Goal: Transaction & Acquisition: Purchase product/service

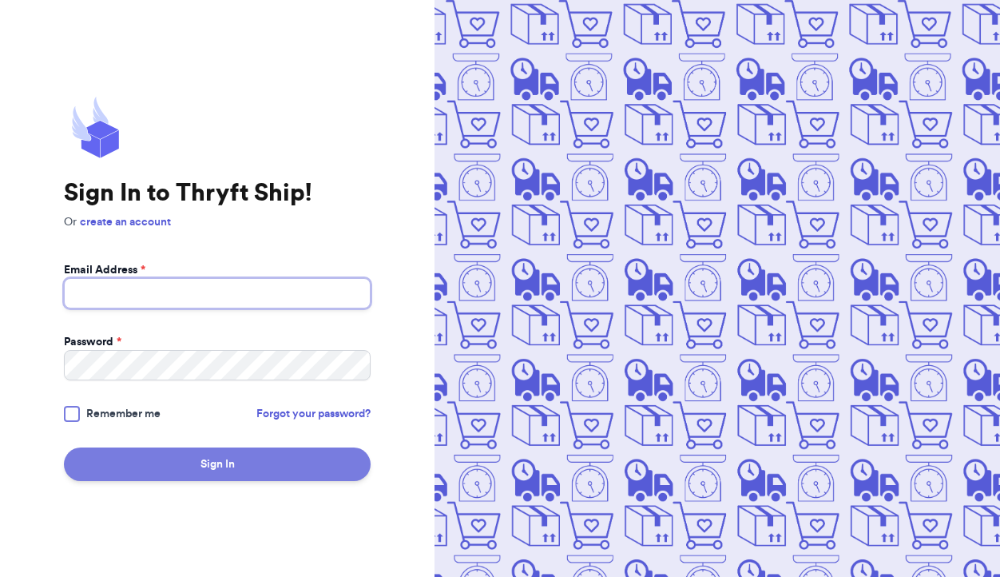
type input "[EMAIL_ADDRESS][DOMAIN_NAME]"
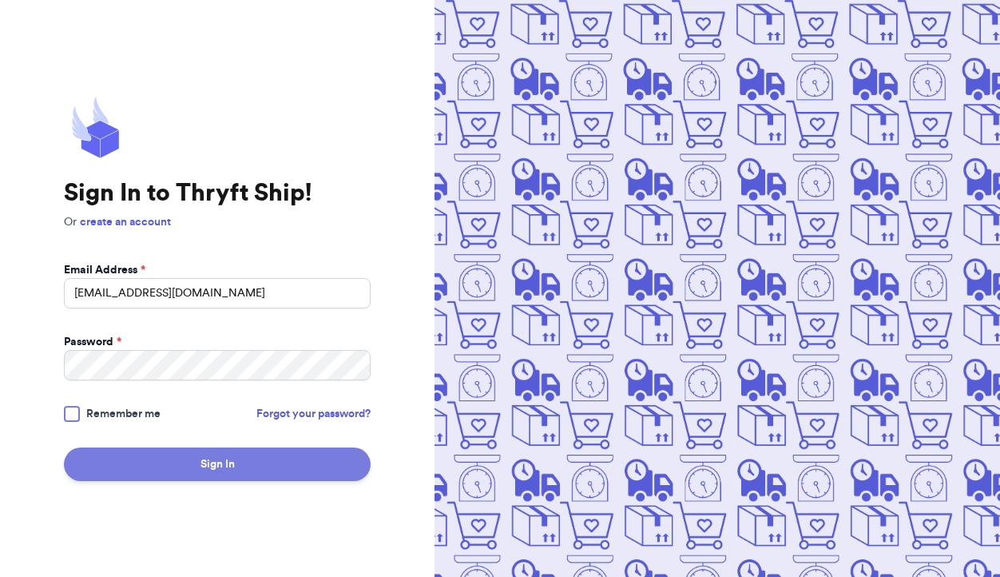
click at [222, 458] on button "Sign In" at bounding box center [217, 464] width 307 height 34
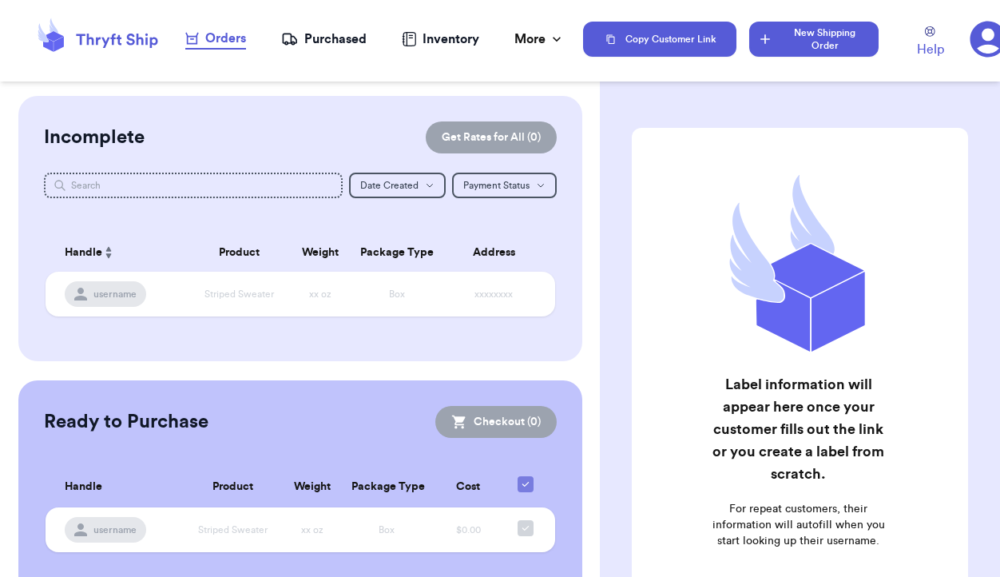
click at [790, 48] on button "New Shipping Order" at bounding box center [813, 39] width 129 height 35
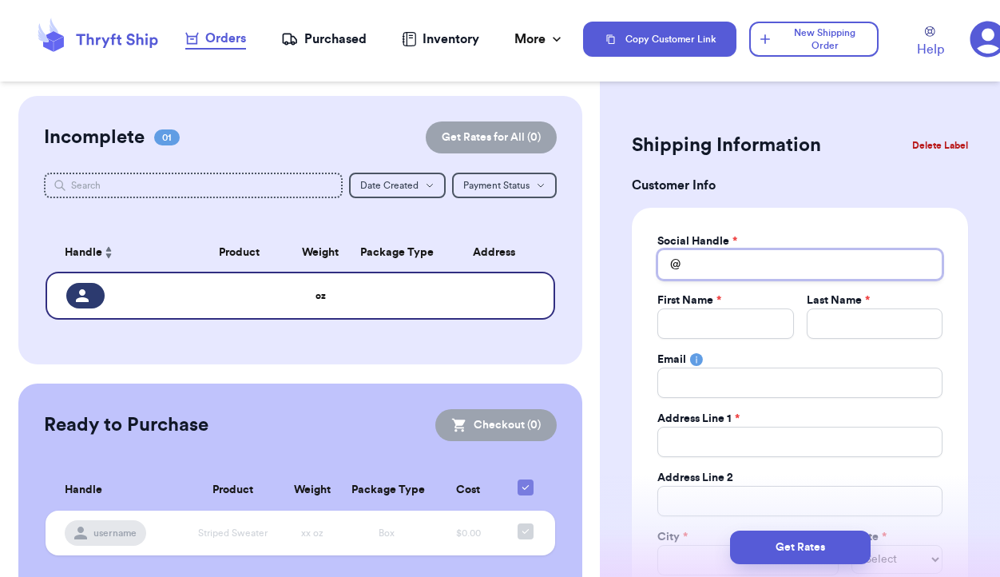
click at [757, 261] on input "Total Amount Paid" at bounding box center [799, 264] width 285 height 30
type input "s"
type input "st"
type input "ste"
type input "step"
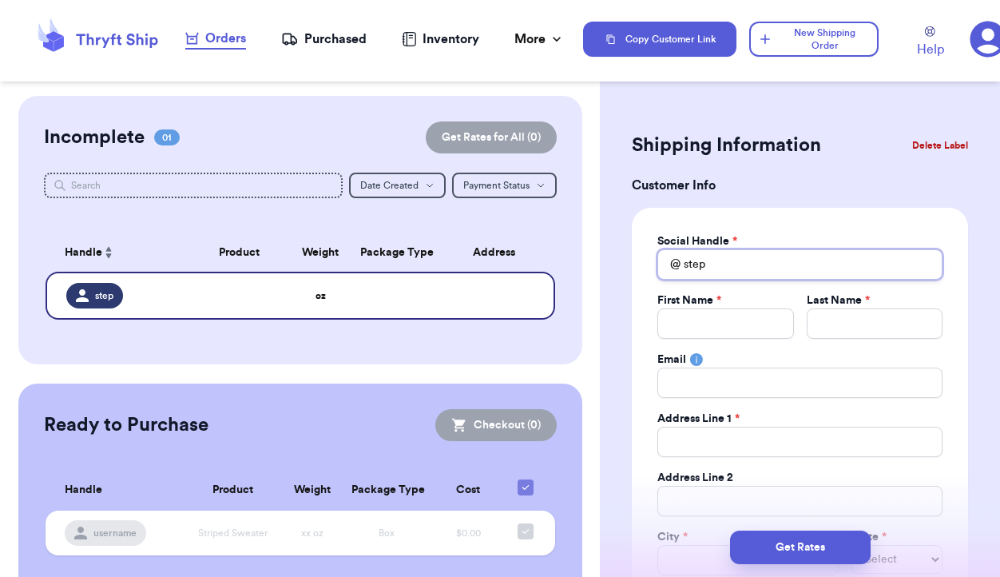
type input "steph"
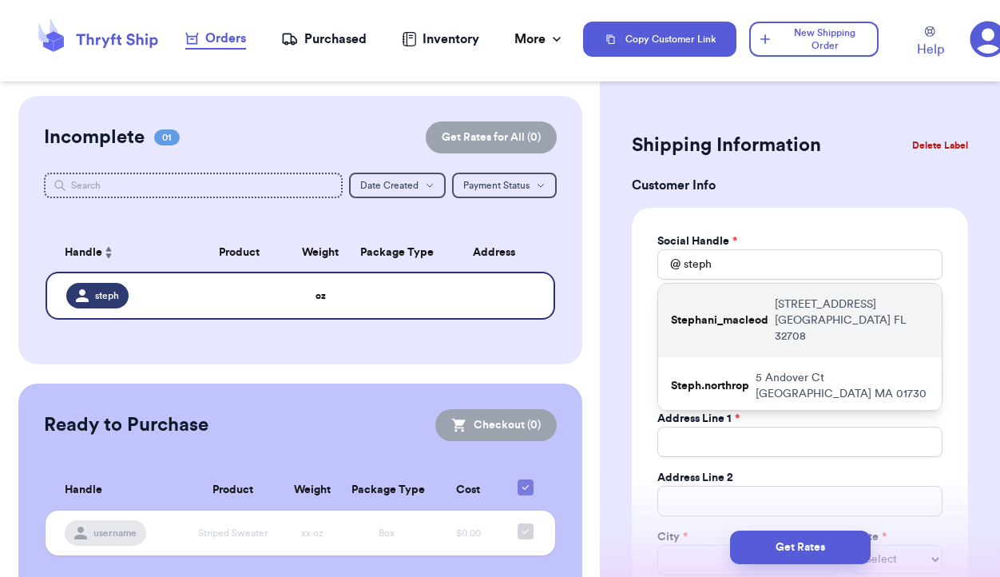
click at [721, 317] on p "Stephani_macleod" at bounding box center [719, 320] width 97 height 16
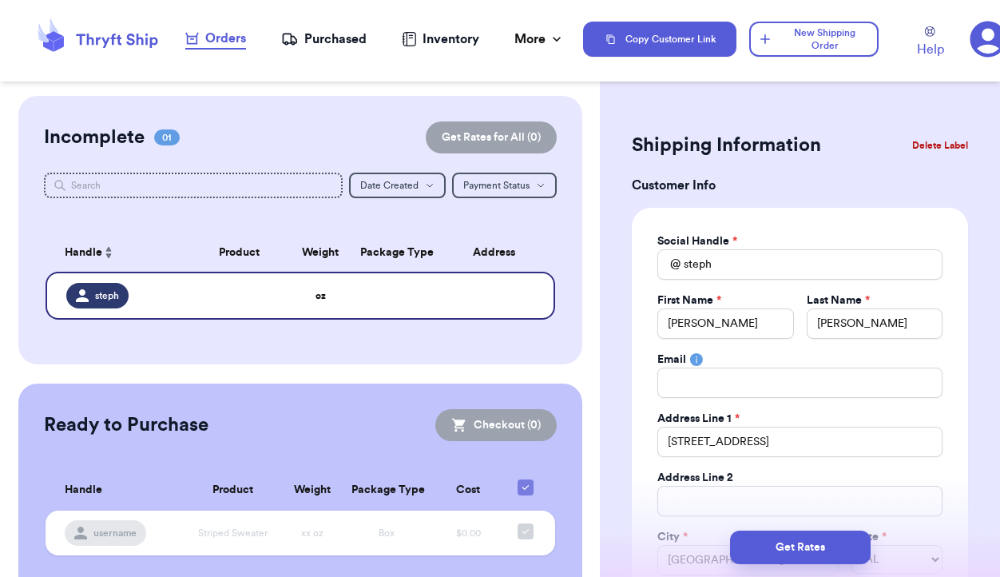
type input "Stephani_macleod"
type input "[PERSON_NAME]"
type input "[STREET_ADDRESS]"
type input "[GEOGRAPHIC_DATA]"
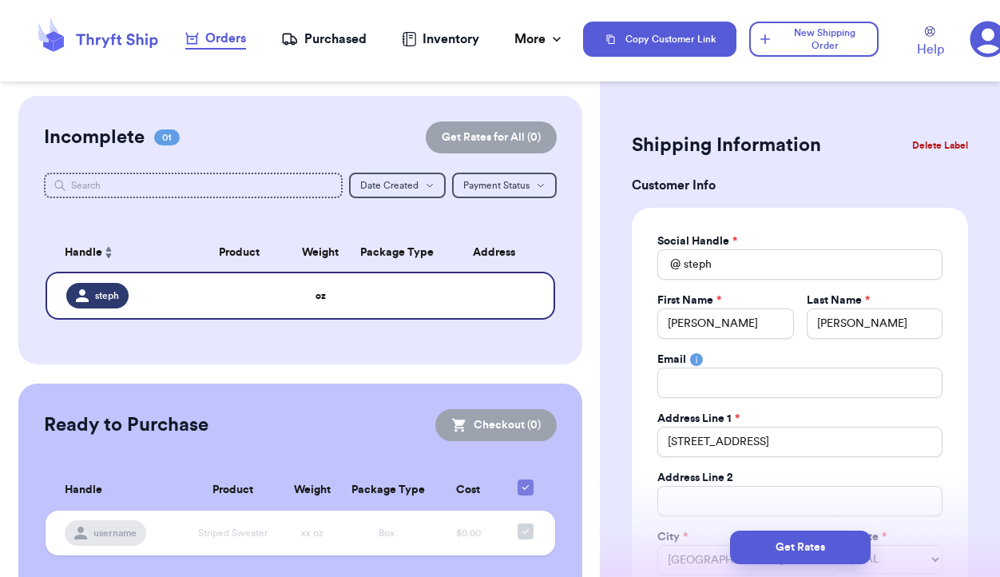
select select "FL"
type input "32708"
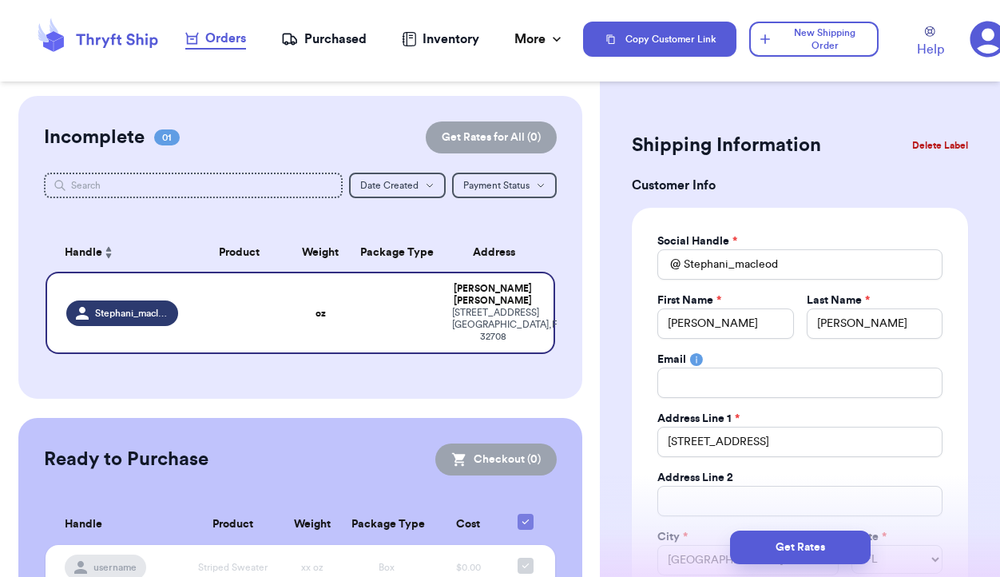
click at [917, 147] on button "Delete Label" at bounding box center [940, 145] width 69 height 35
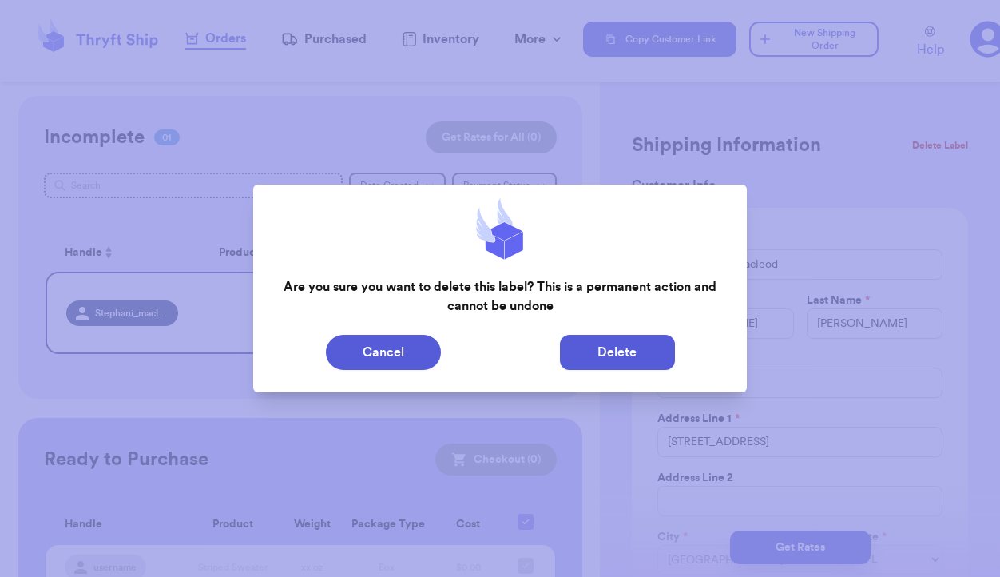
click at [617, 349] on button "Delete" at bounding box center [617, 352] width 115 height 35
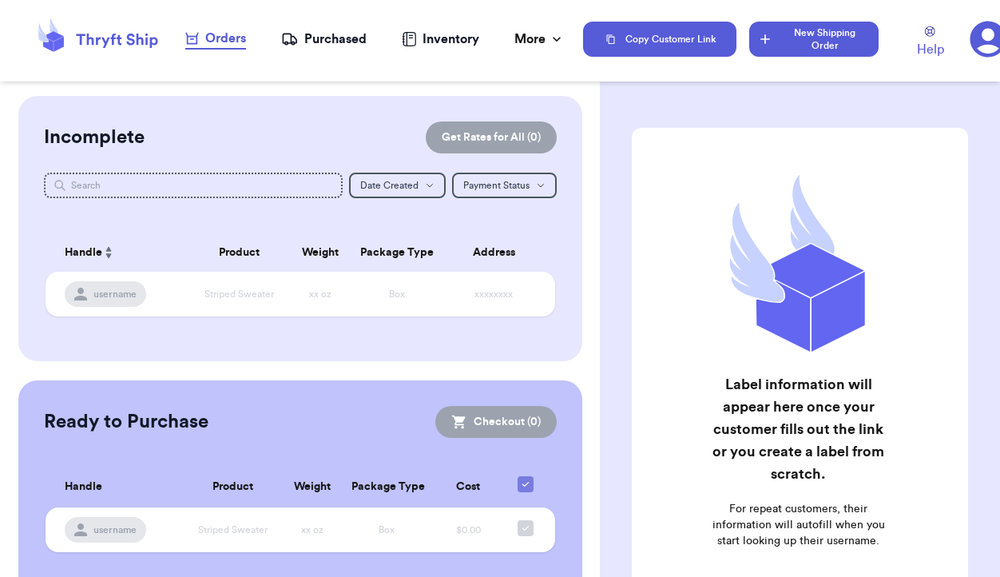
click at [804, 41] on button "New Shipping Order" at bounding box center [813, 39] width 129 height 35
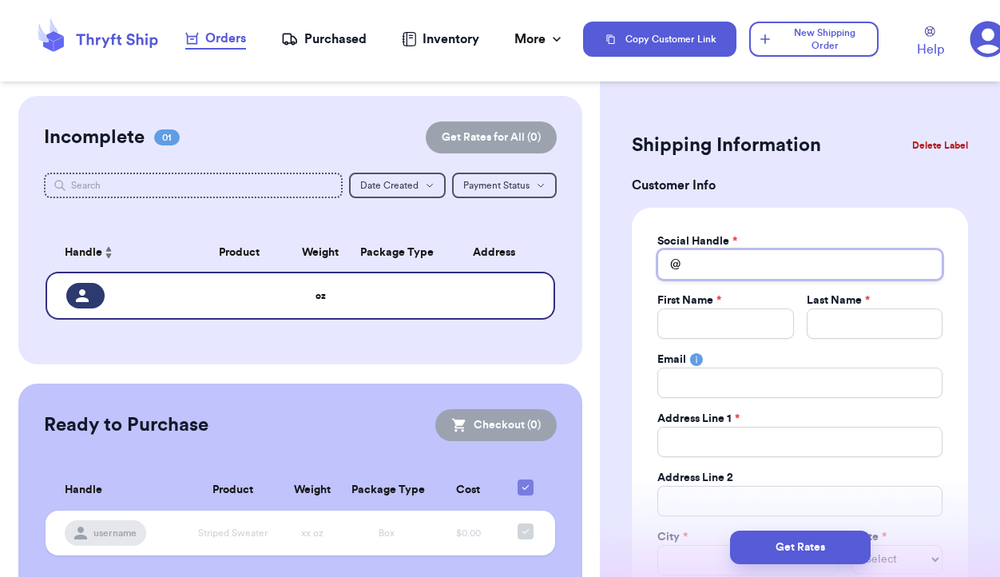
click at [729, 264] on input "Total Amount Paid" at bounding box center [799, 264] width 285 height 30
type input "k"
type input "ka"
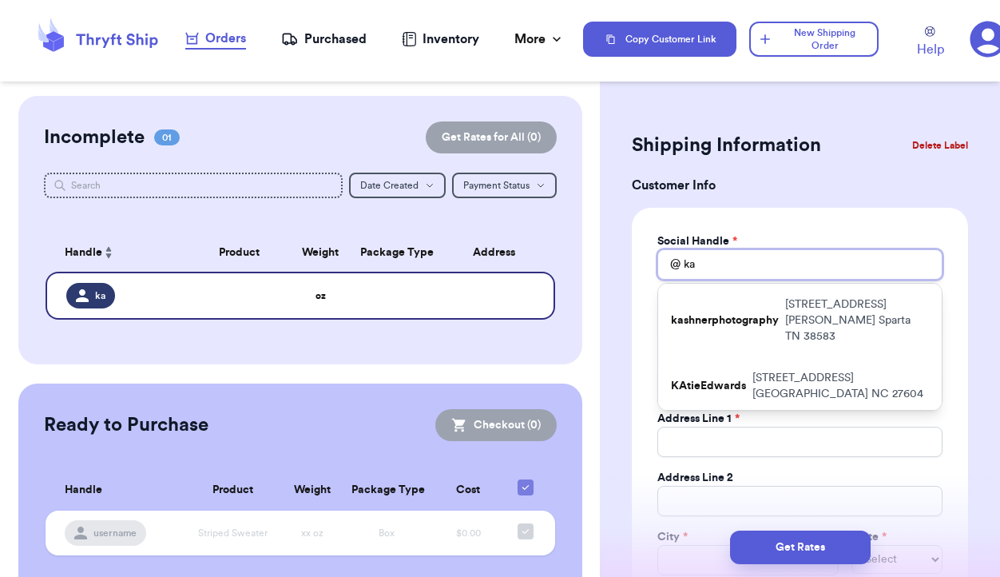
type input "[PERSON_NAME]"
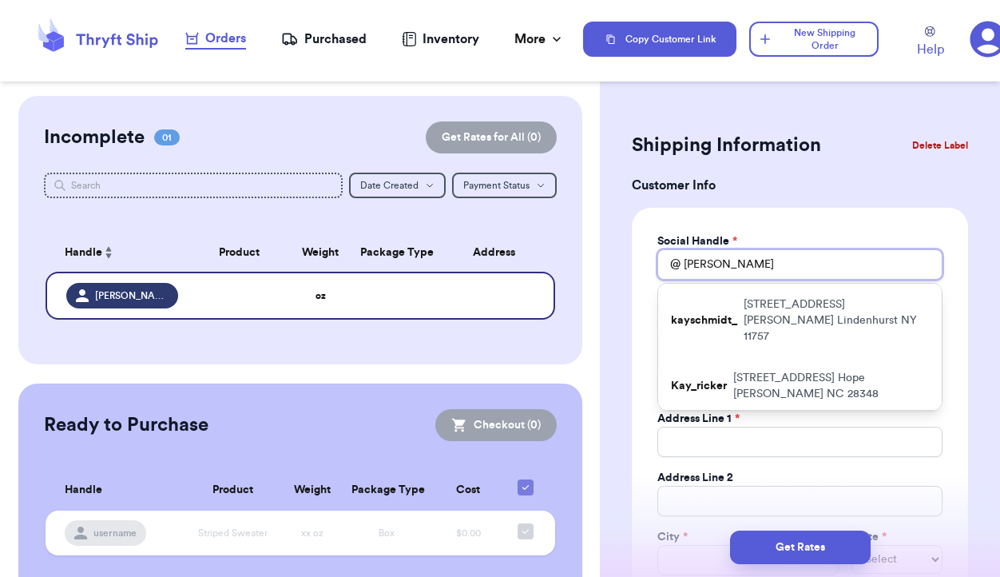
type input "[PERSON_NAME]"
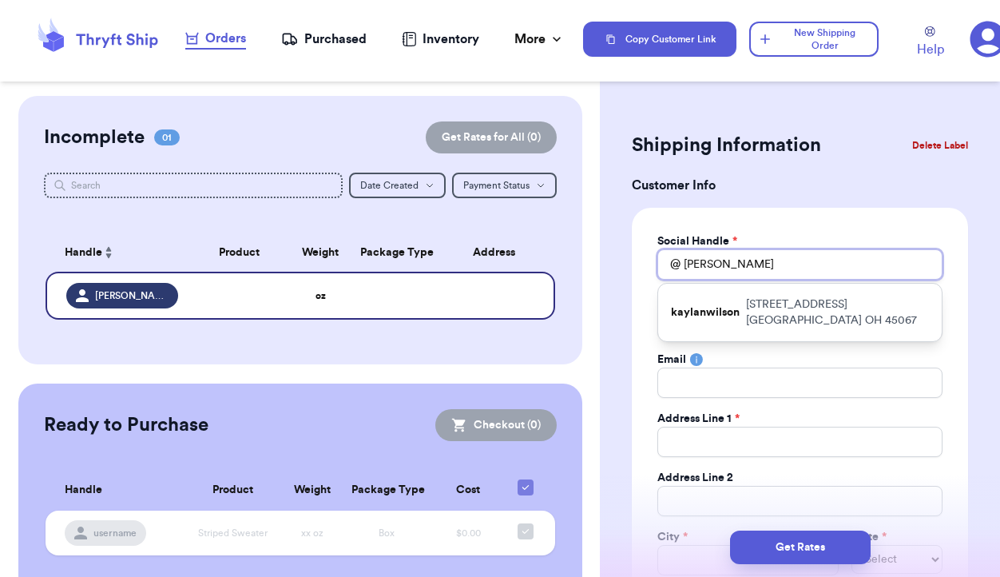
type input "kayle"
type input "kaylee"
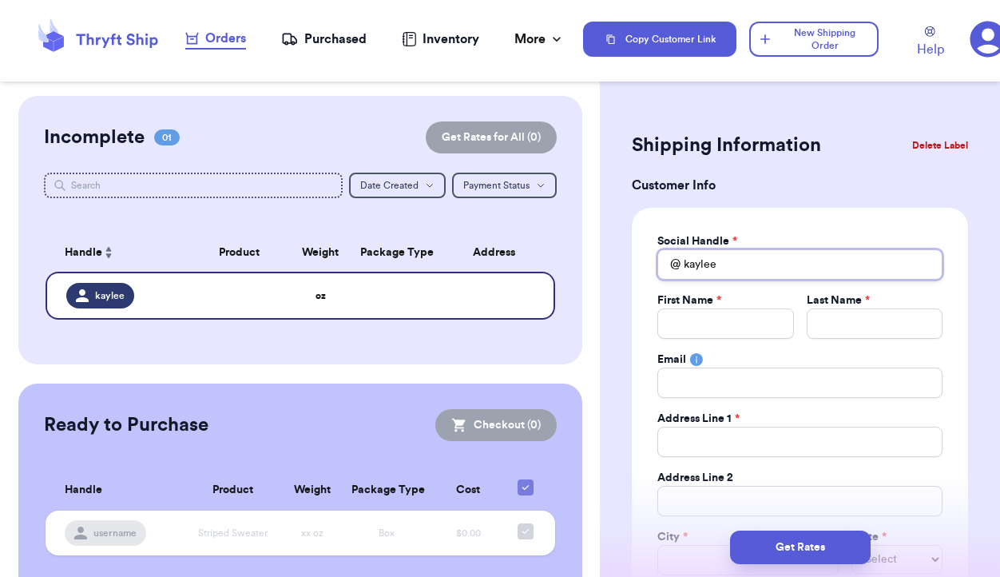
type input "kayleep"
type input "kayleepe"
type input "kayleepet"
type input "kayleepet2"
type input "kayleepet23"
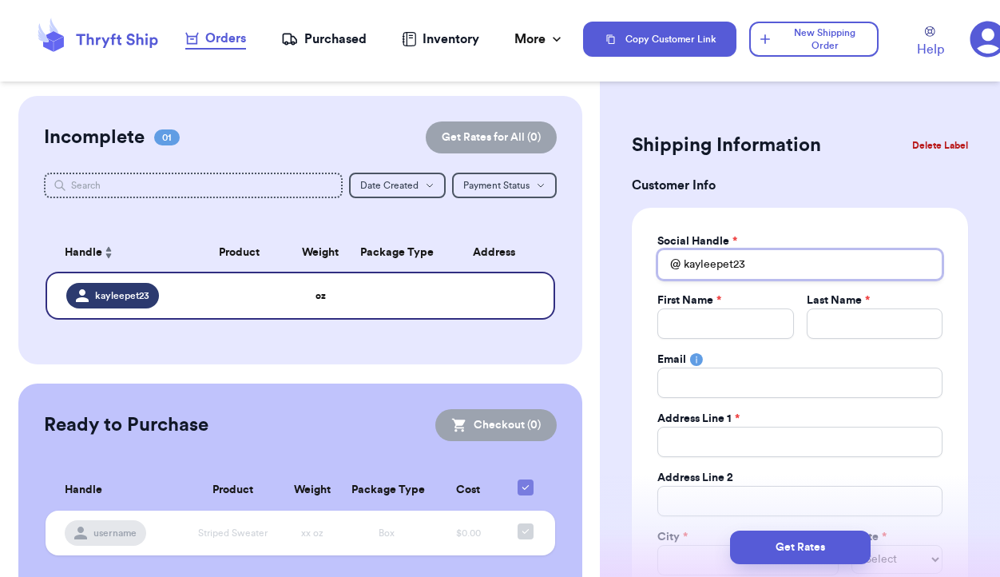
type input "kayleepet23"
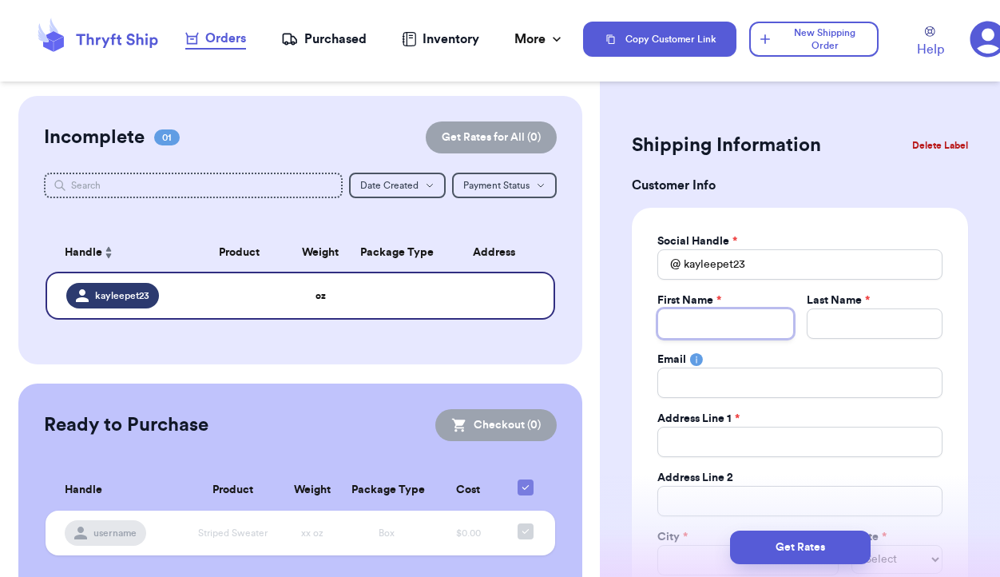
click at [734, 324] on input "Total Amount Paid" at bounding box center [725, 323] width 136 height 30
type input "K"
type input "Ka"
type input "[PERSON_NAME]"
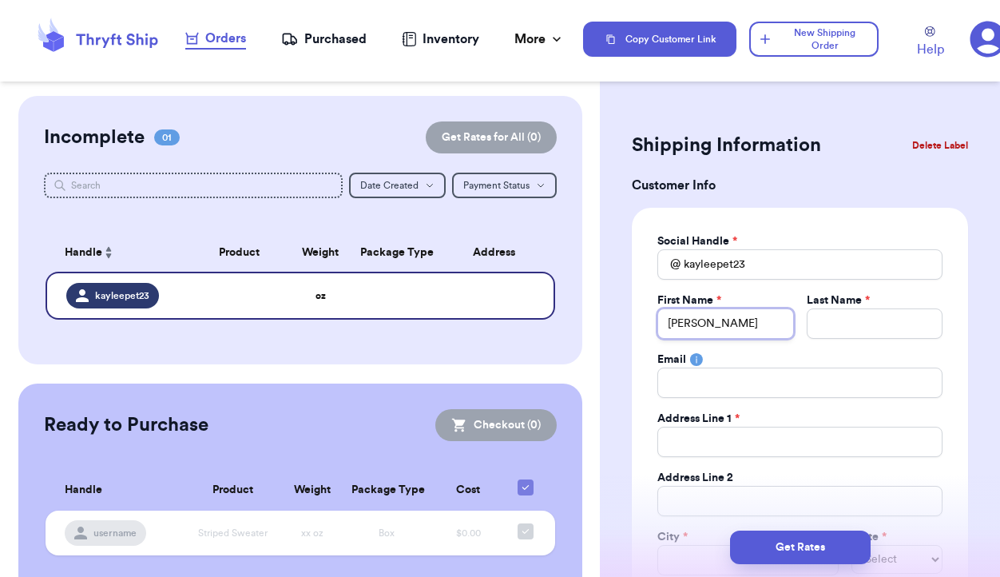
type input "Kayle"
type input "Kaylee"
type input "P"
type input "Pe"
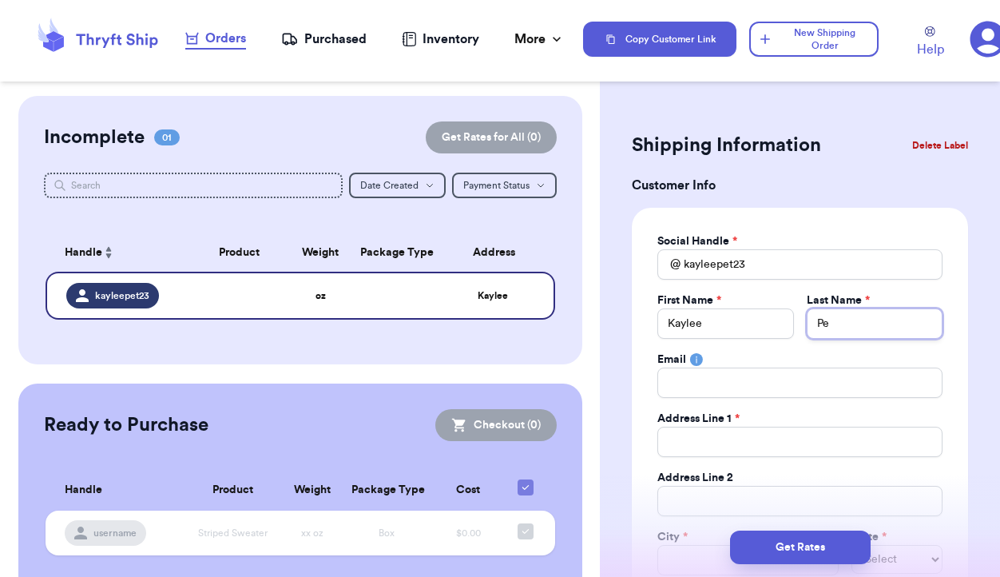
type input "Pet"
type input "[PERSON_NAME]"
type input "Petrel"
type input "[PERSON_NAME]"
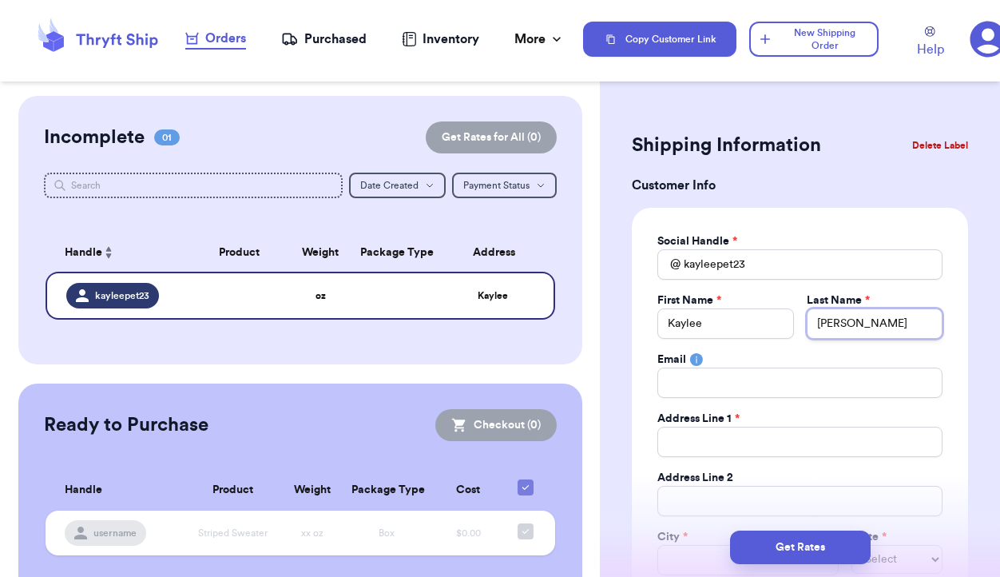
type input "[PERSON_NAME]"
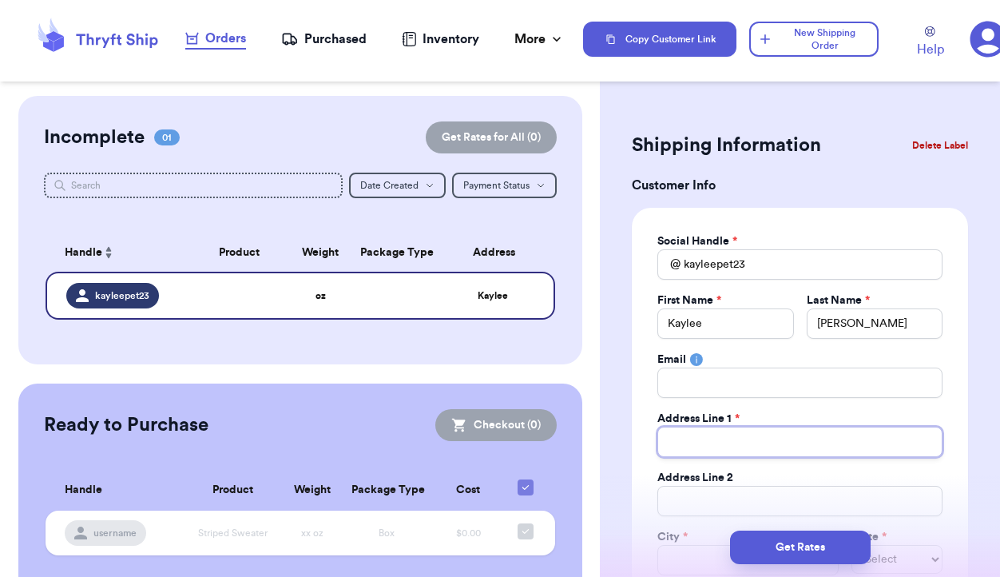
click at [725, 451] on input "Total Amount Paid" at bounding box center [799, 442] width 285 height 30
type input "4"
type input "1"
type input "14"
type input "143"
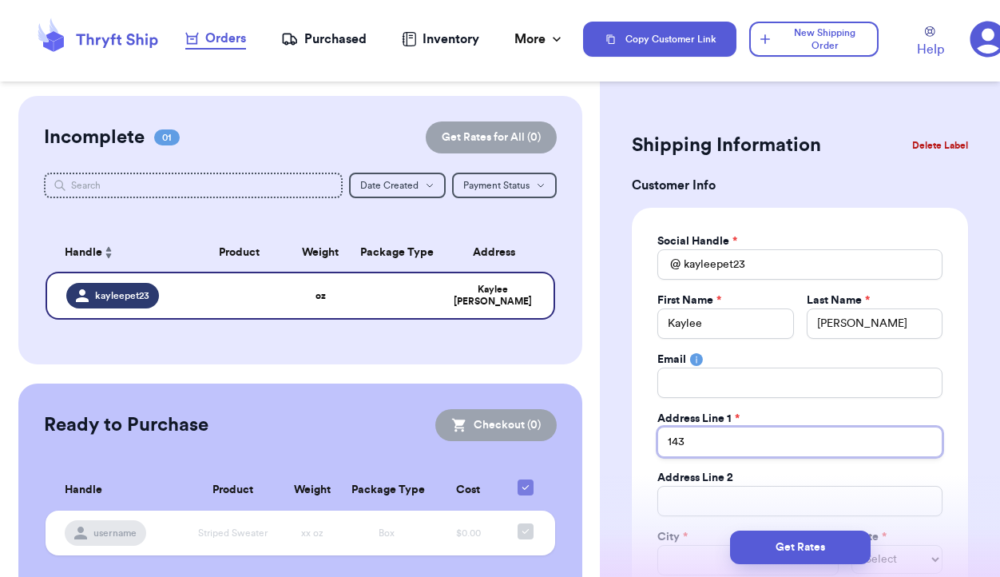
type input "143"
type input "143 P"
type input "143 Pl"
type input "143 Pla"
type input "143 Plai"
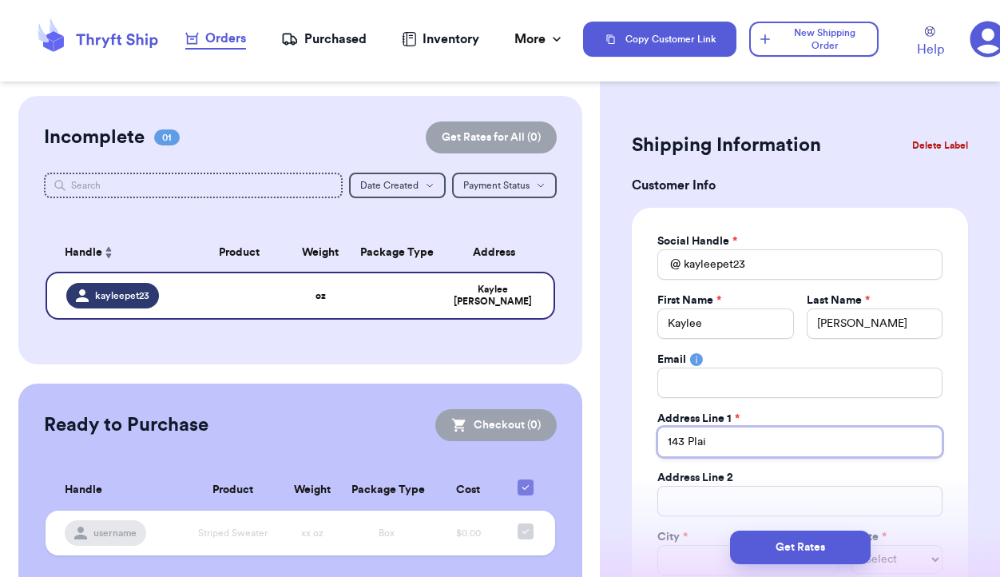
type input "143 Plain"
type input "143 Plains"
type input "143 Plains R"
type input "[STREET_ADDRESS]"
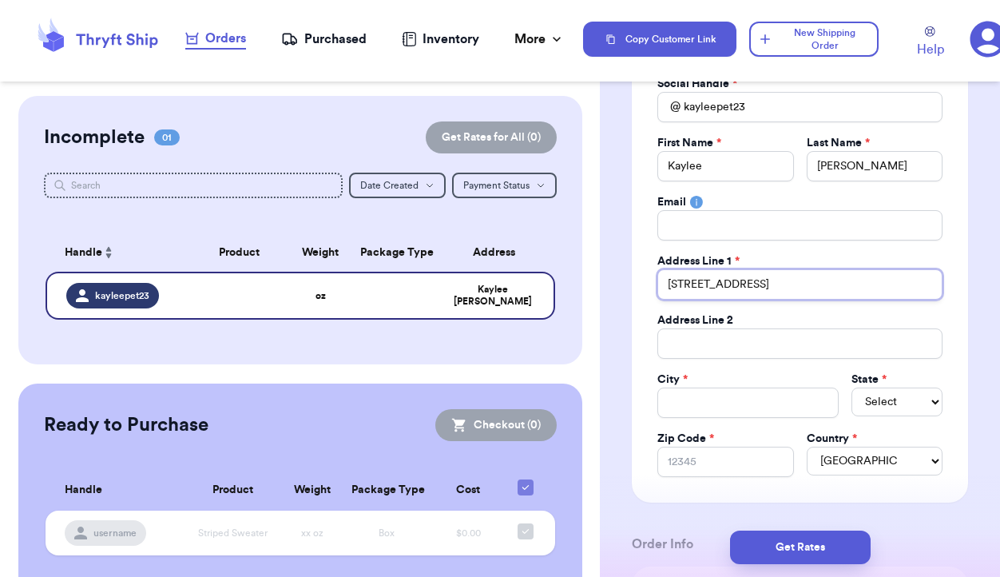
scroll to position [160, 0]
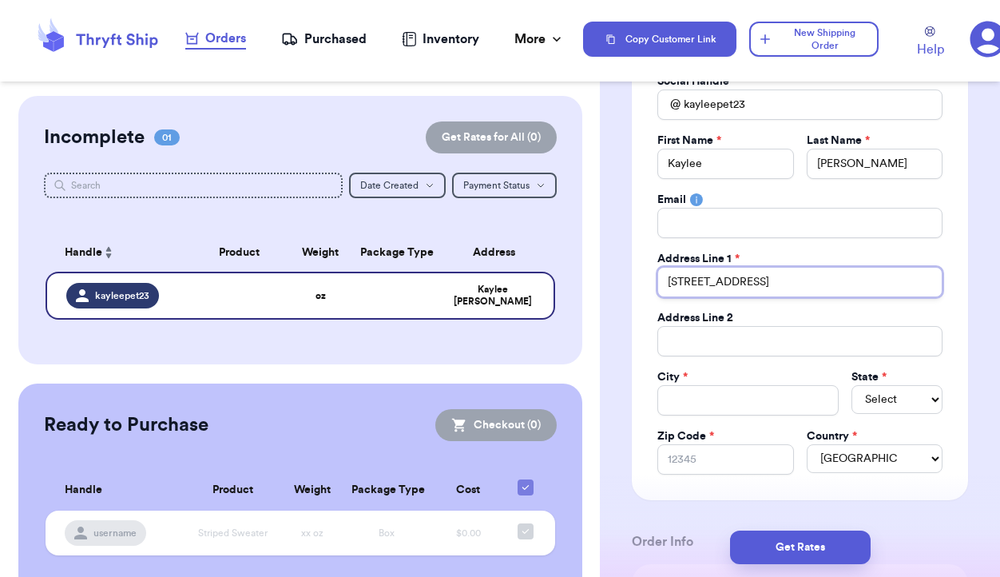
type input "[STREET_ADDRESS]"
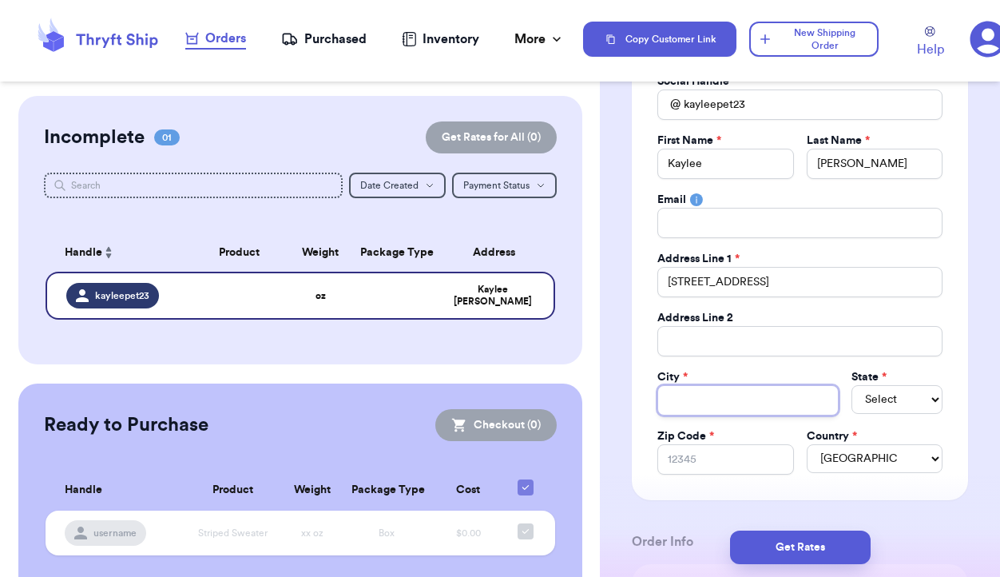
click at [724, 404] on input "Total Amount Paid" at bounding box center [747, 400] width 181 height 30
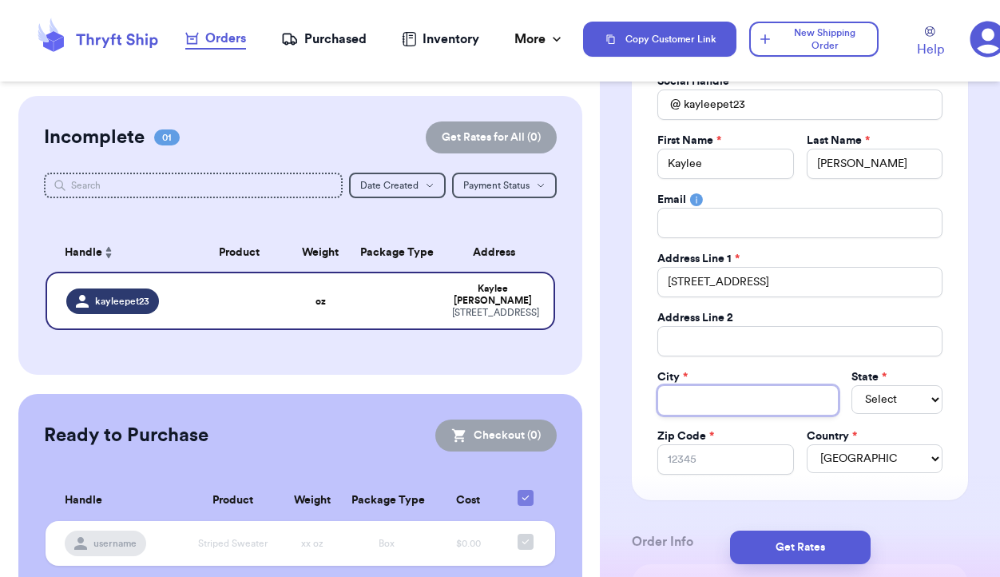
type input "T"
type input "To"
type input "Tol"
type input "Toll"
type input "Tolla"
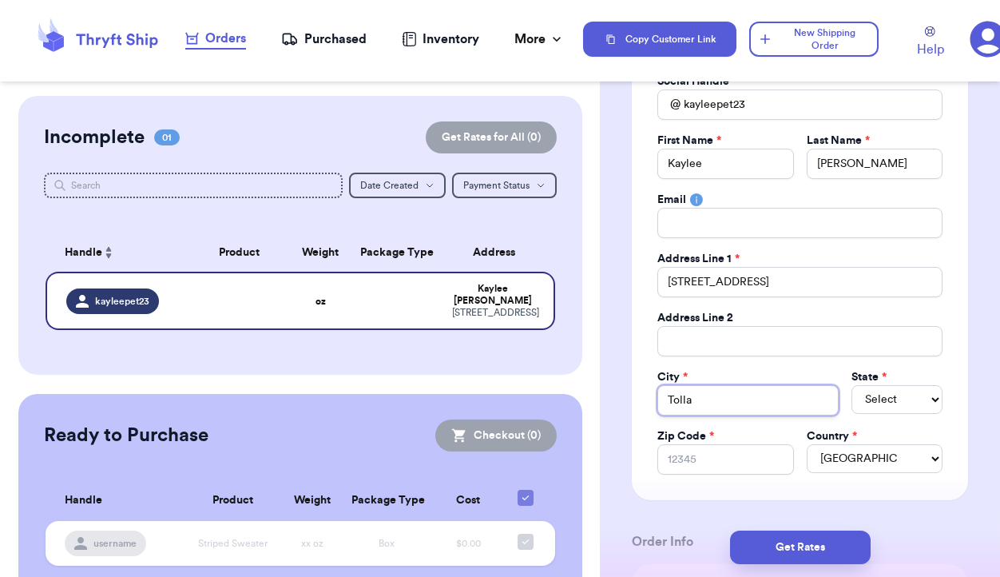
type input "Tollan"
type input "Tolland"
click at [906, 397] on select "Select AL AK AZ AR CA CO CT DE DC [GEOGRAPHIC_DATA] [GEOGRAPHIC_DATA] HI ID IL …" at bounding box center [896, 399] width 91 height 29
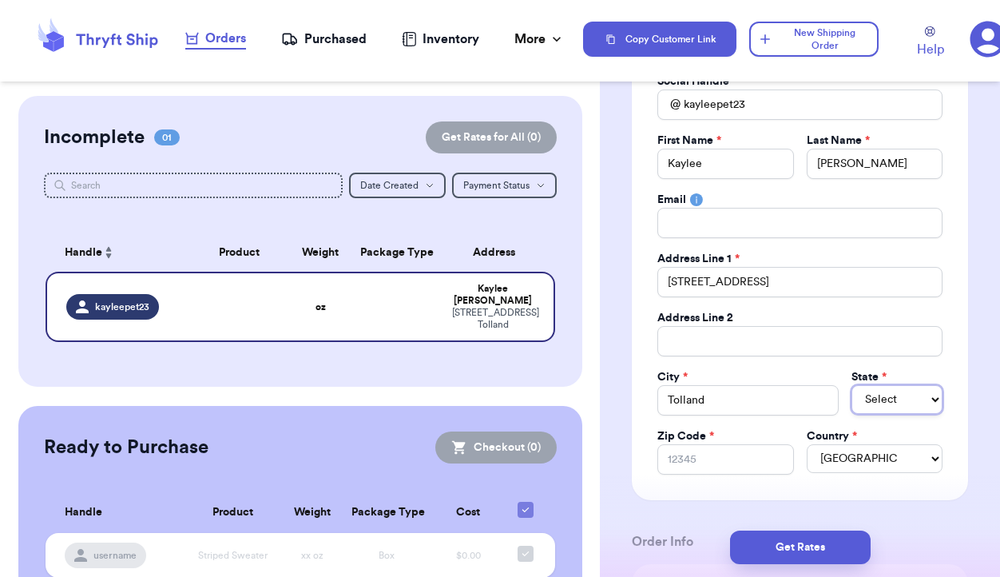
select select "CT"
click at [751, 464] on input "Zip Code *" at bounding box center [725, 459] width 136 height 30
type input "0"
type input "06"
type input "060"
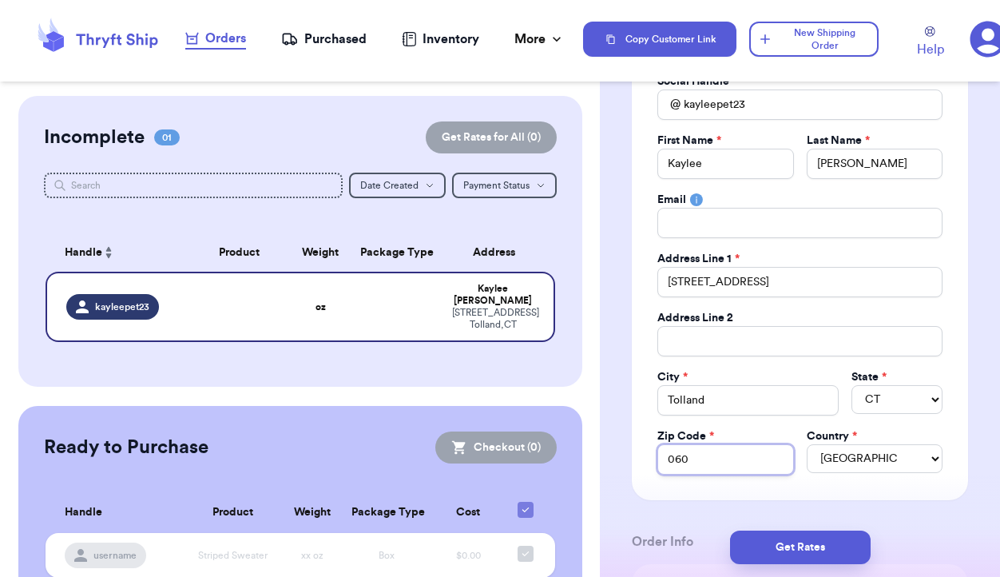
type input "0608"
type input "06084"
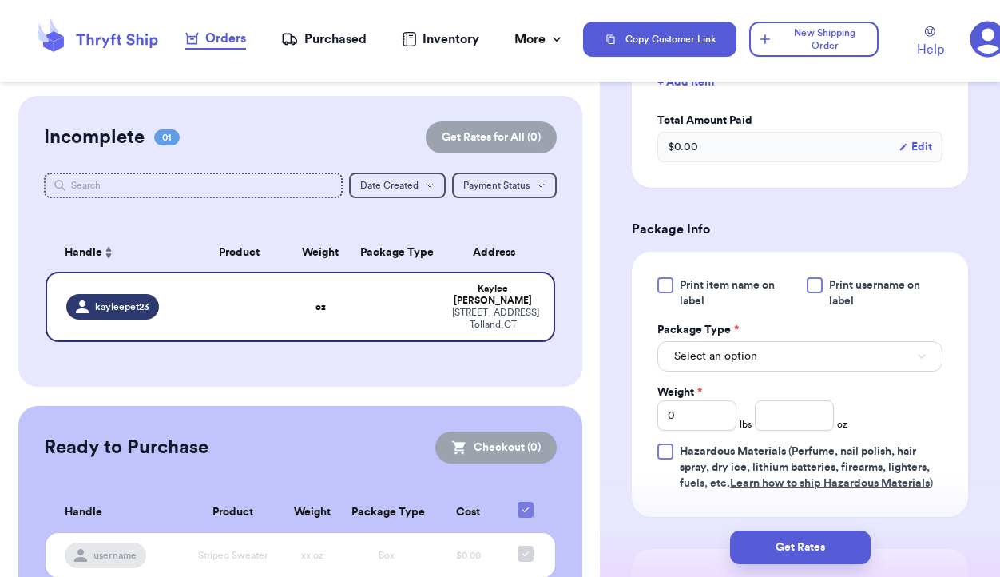
scroll to position [751, 0]
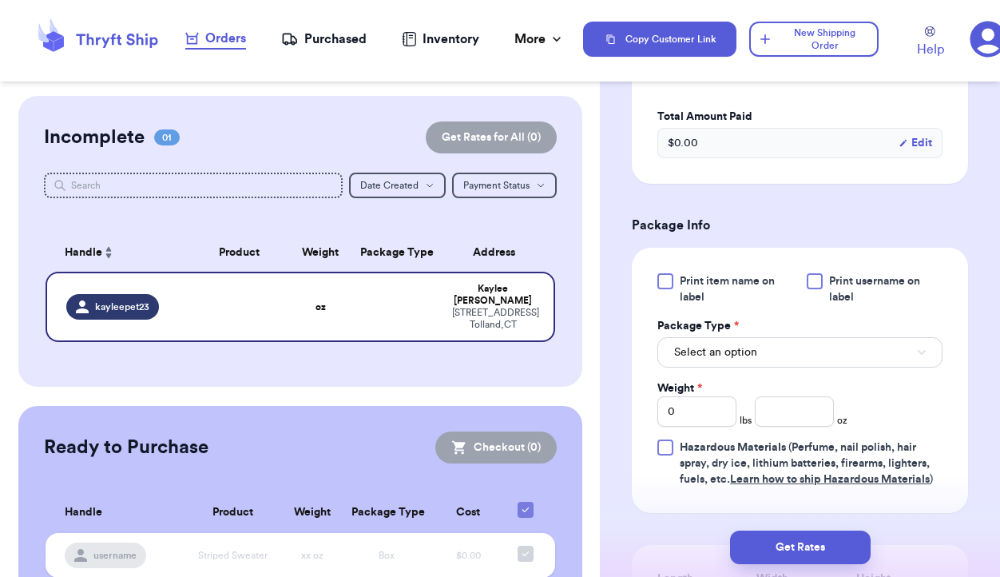
type input "06084"
click at [803, 363] on button "Select an option" at bounding box center [799, 352] width 285 height 30
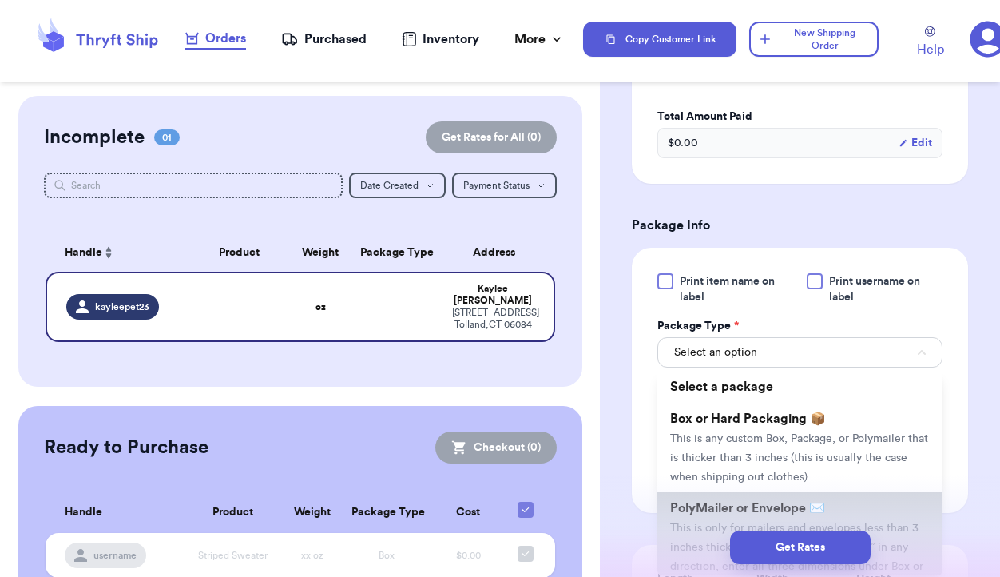
click at [728, 512] on span "PolyMailer or Envelope ✉️" at bounding box center [747, 508] width 155 height 13
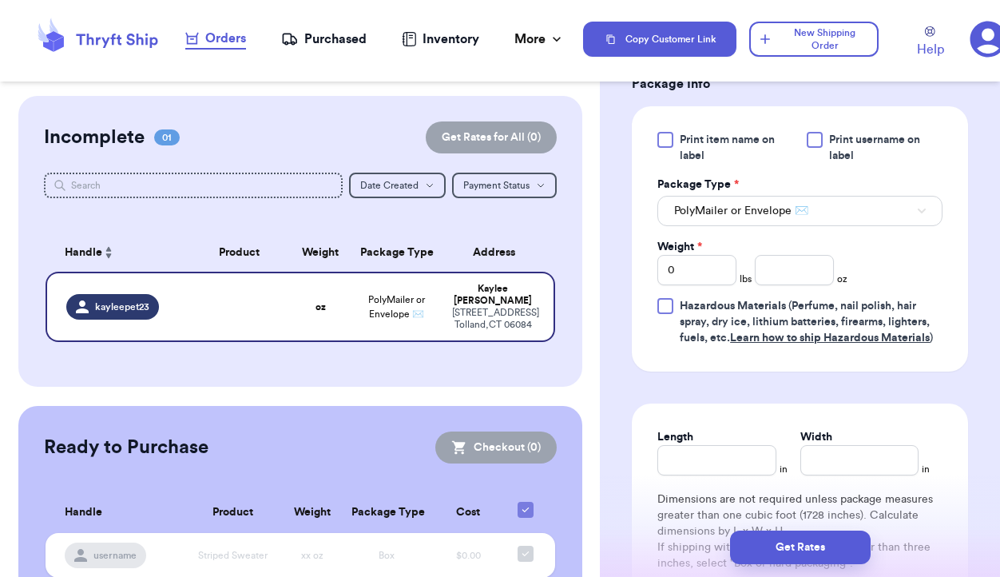
scroll to position [894, 0]
click at [780, 271] on input "number" at bounding box center [794, 268] width 79 height 30
type input "12"
click at [694, 269] on input "0" at bounding box center [696, 268] width 79 height 30
type input "1"
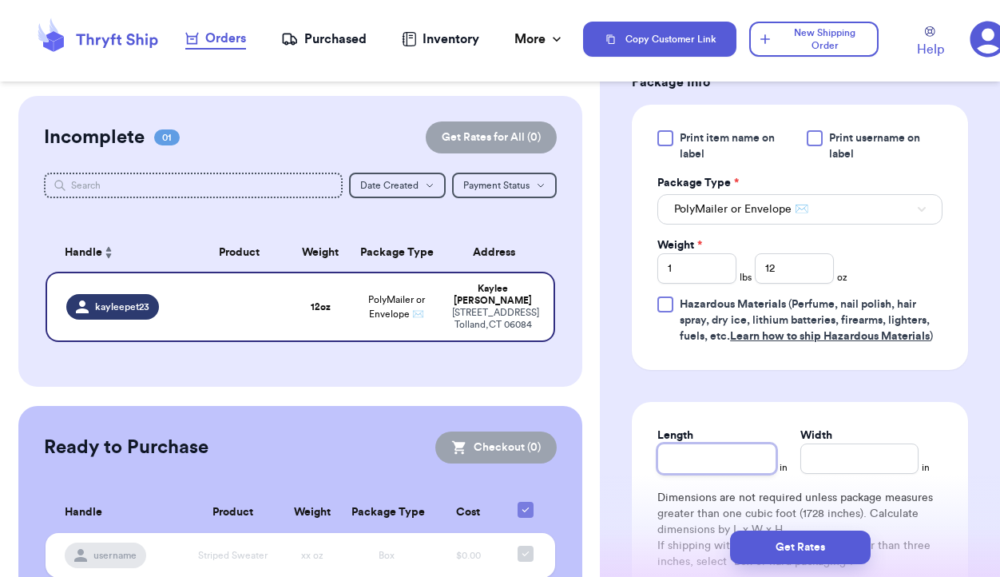
click at [724, 461] on input "Length" at bounding box center [716, 458] width 118 height 30
type input "13"
click at [874, 457] on input "Width *" at bounding box center [859, 458] width 118 height 30
type input "11"
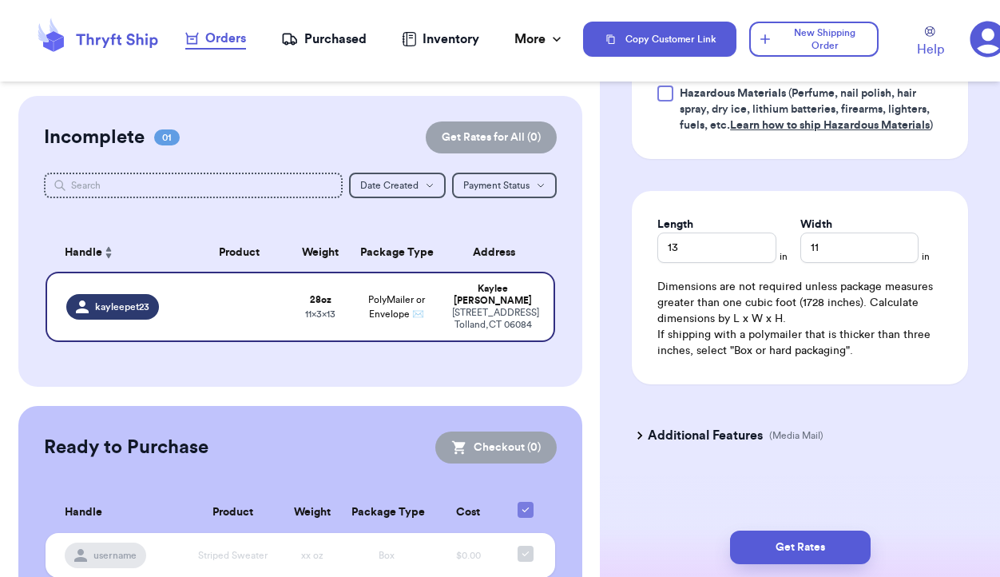
scroll to position [1108, 0]
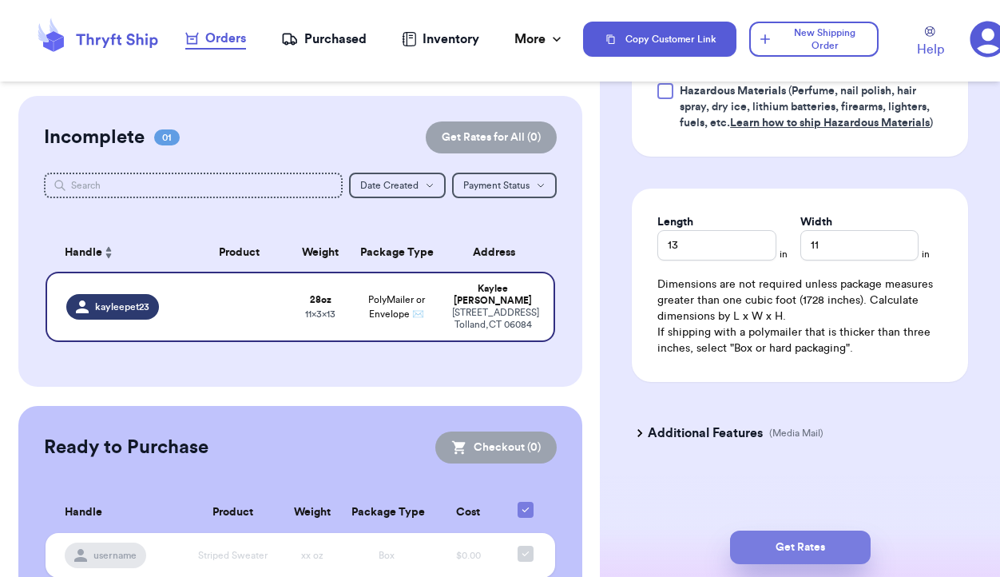
click at [830, 538] on button "Get Rates" at bounding box center [800, 547] width 141 height 34
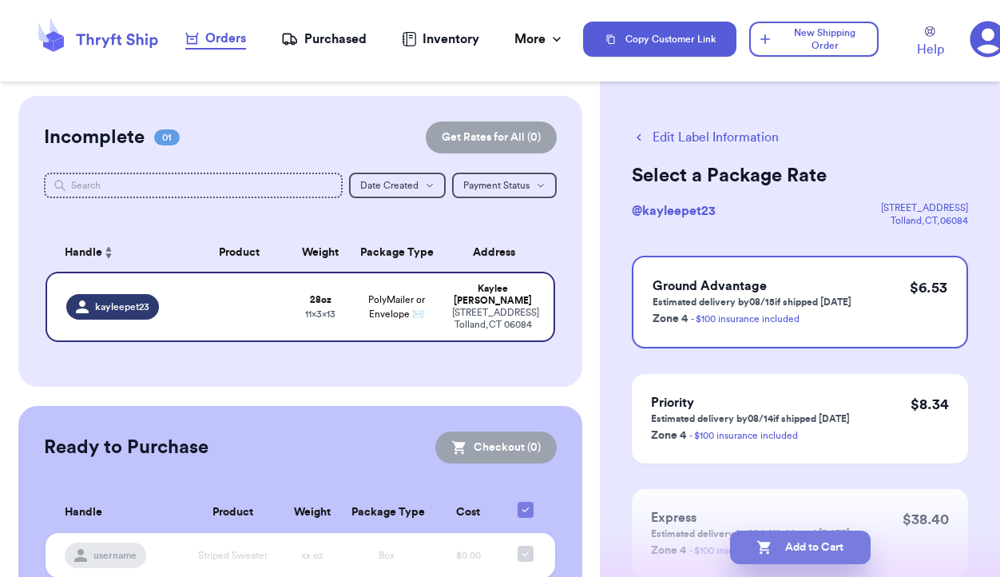
click at [811, 541] on button "Add to Cart" at bounding box center [800, 547] width 141 height 34
checkbox input "true"
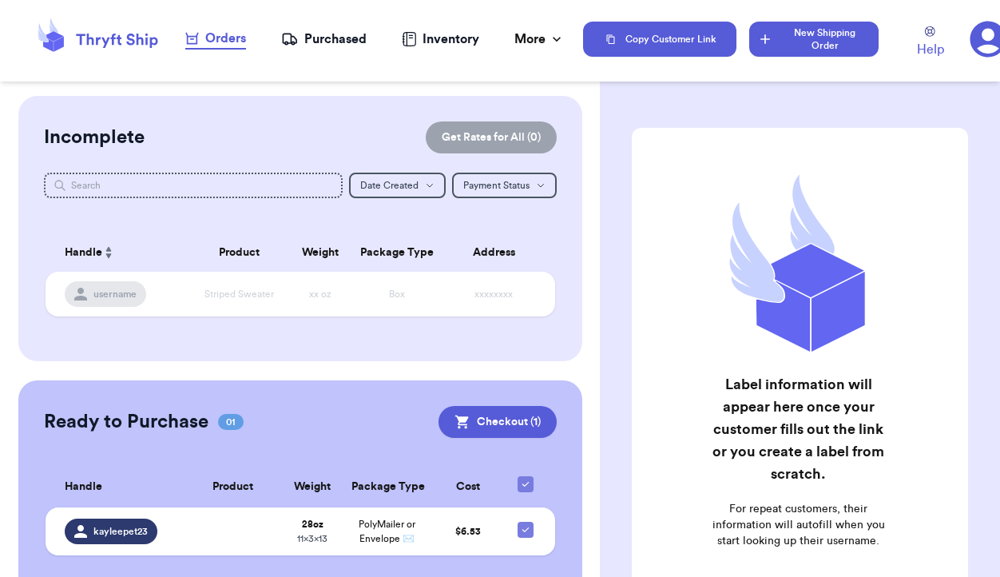
click at [843, 42] on button "New Shipping Order" at bounding box center [813, 39] width 129 height 35
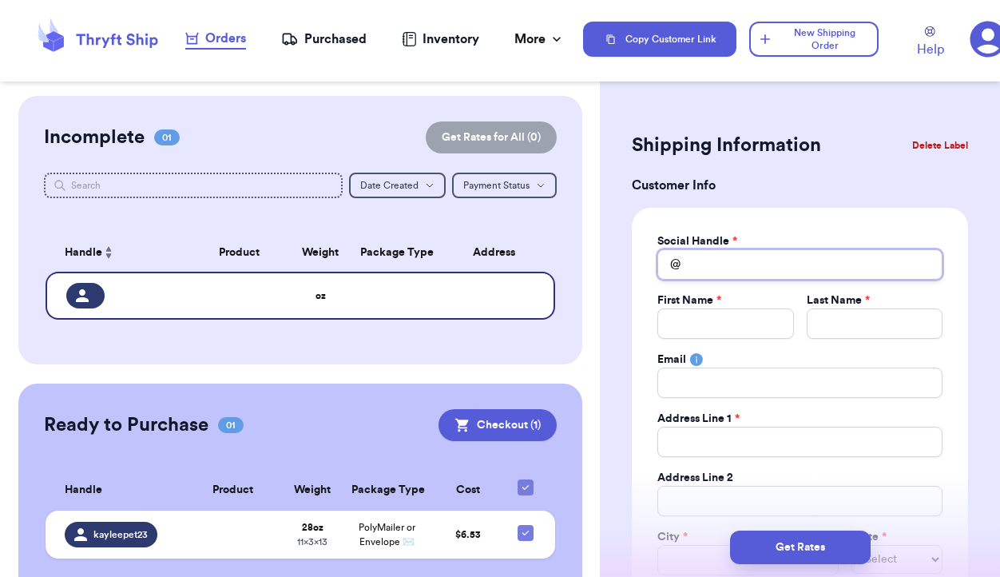
click at [740, 257] on input "Total Amount Paid" at bounding box center [799, 264] width 285 height 30
type input "c"
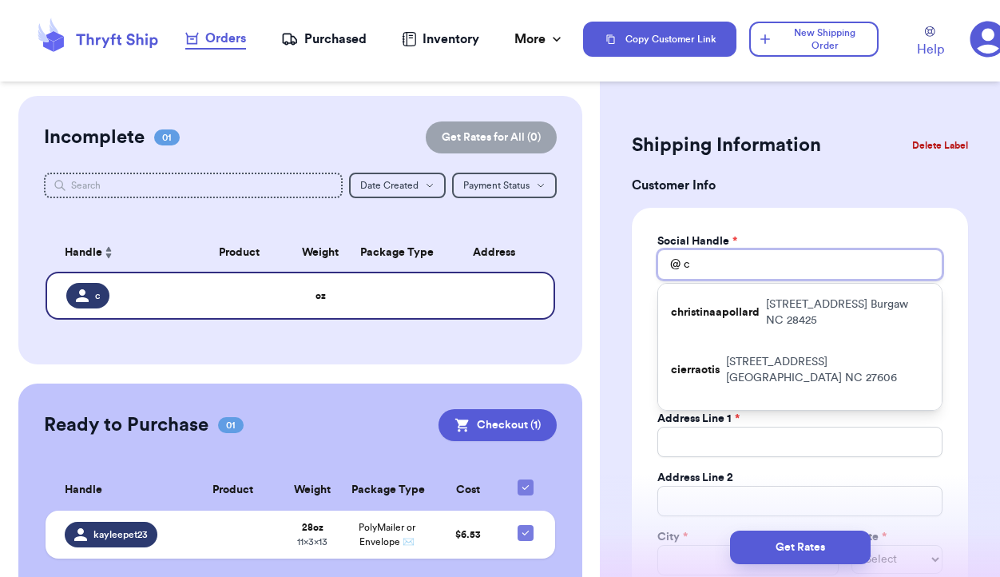
type input "ci"
type input "cie"
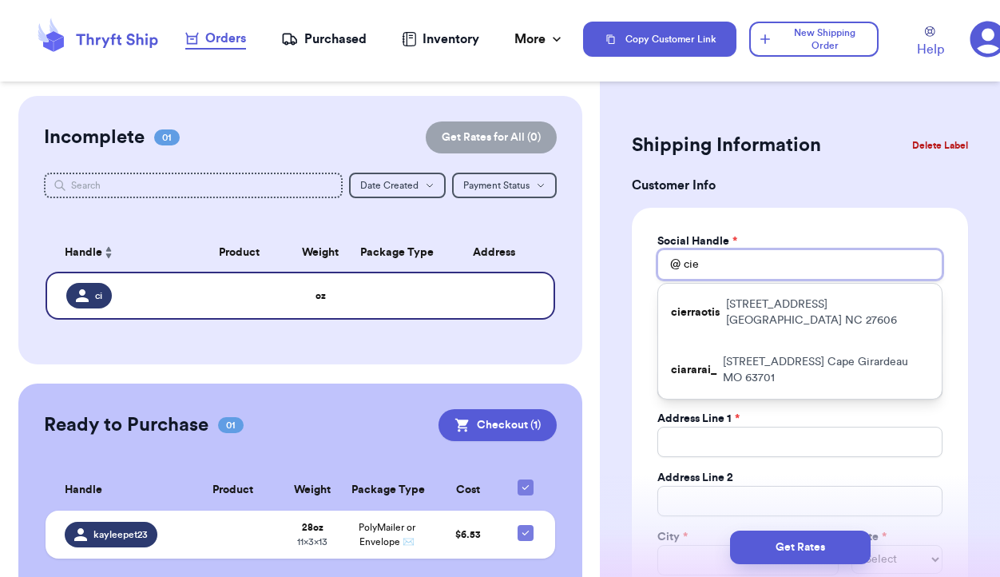
type input "cier"
type input "cierr"
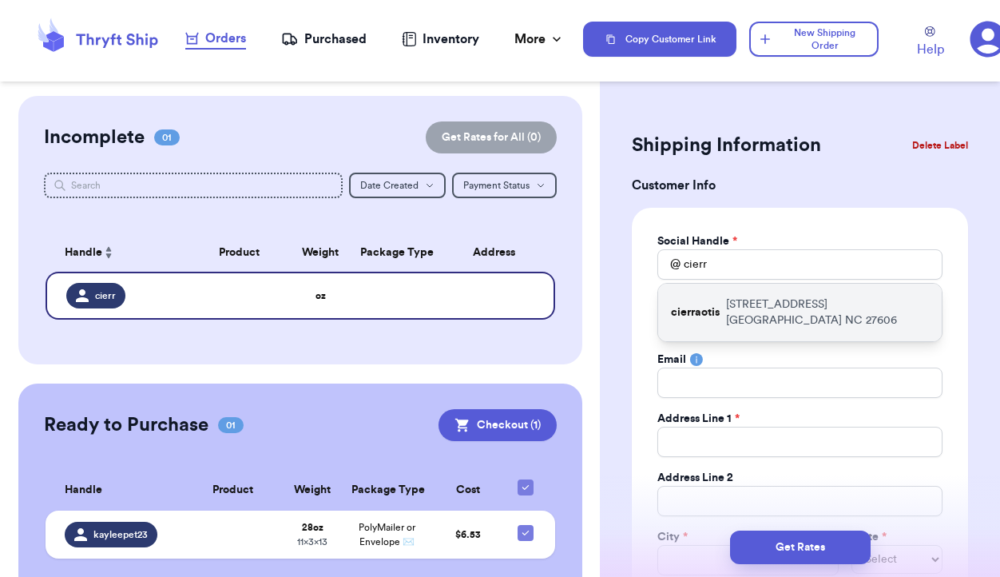
click at [734, 304] on p "[STREET_ADDRESS]" at bounding box center [827, 312] width 203 height 32
type input "cierraotis"
type input "Cierra"
type input "[PERSON_NAME]"
type input "[STREET_ADDRESS]"
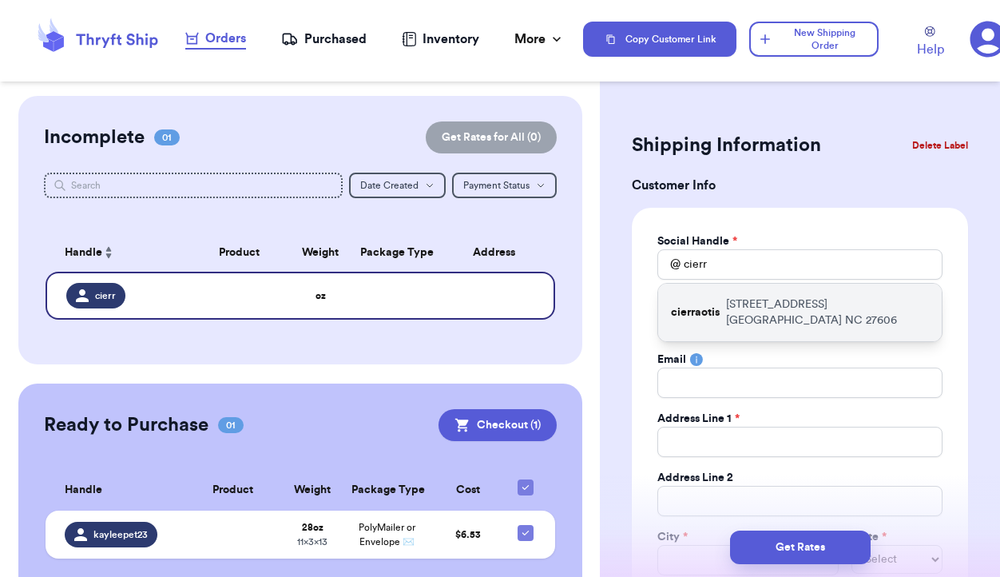
type input "[GEOGRAPHIC_DATA]"
select select "NC"
type input "27606"
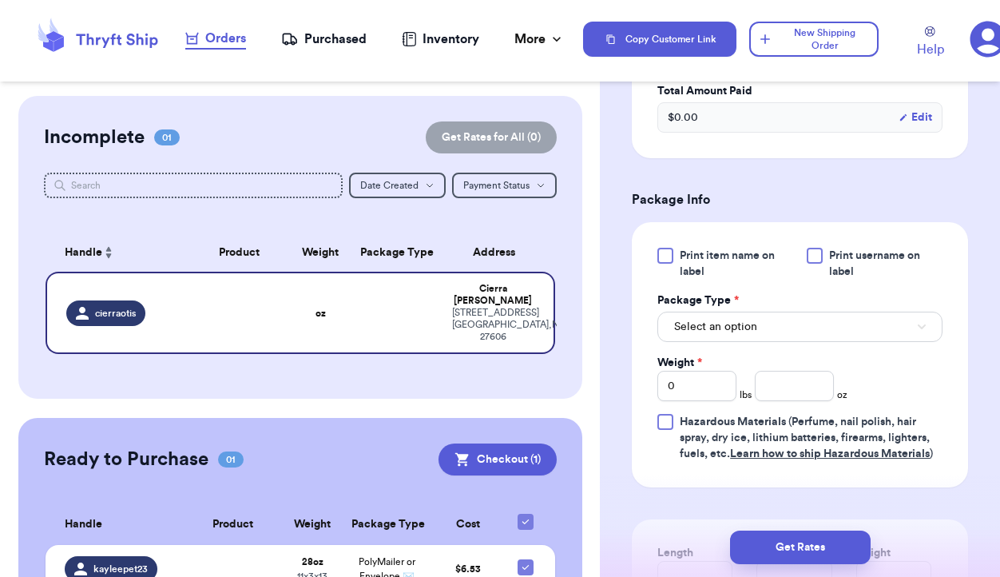
scroll to position [778, 0]
click at [781, 328] on button "Select an option" at bounding box center [799, 325] width 285 height 30
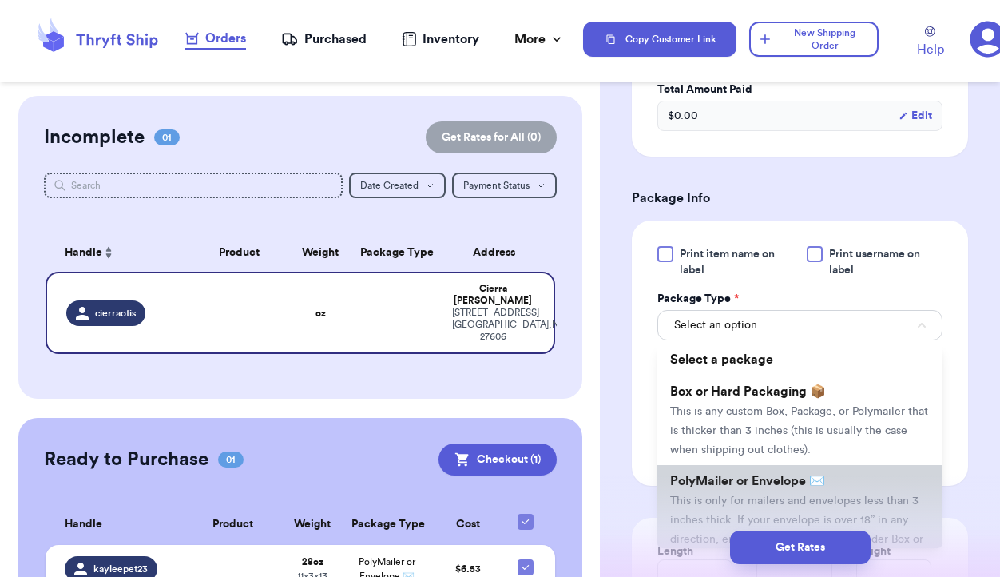
click at [748, 494] on li "PolyMailer or Envelope ✉️ This is only for mailers and envelopes less than 3 in…" at bounding box center [799, 519] width 285 height 109
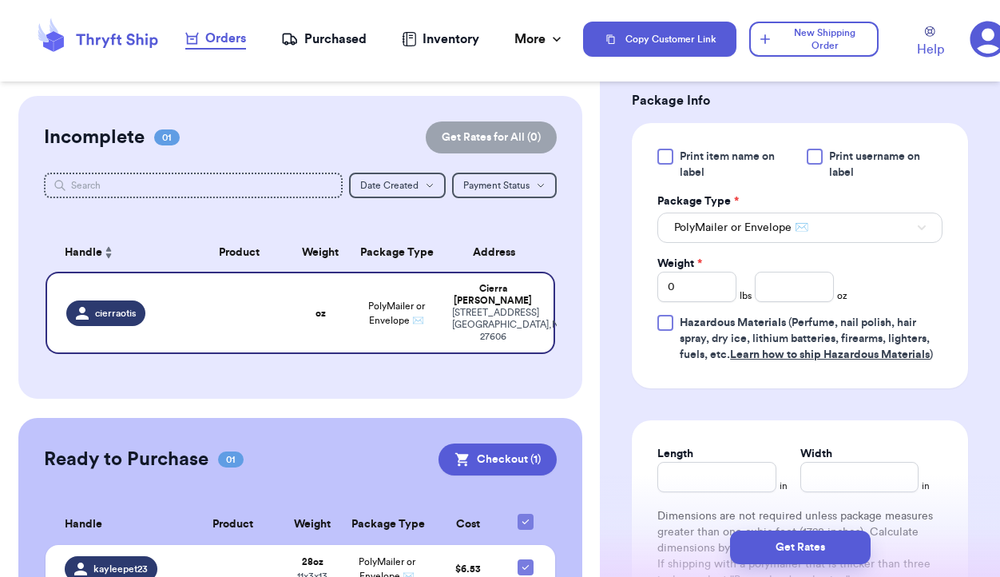
scroll to position [878, 0]
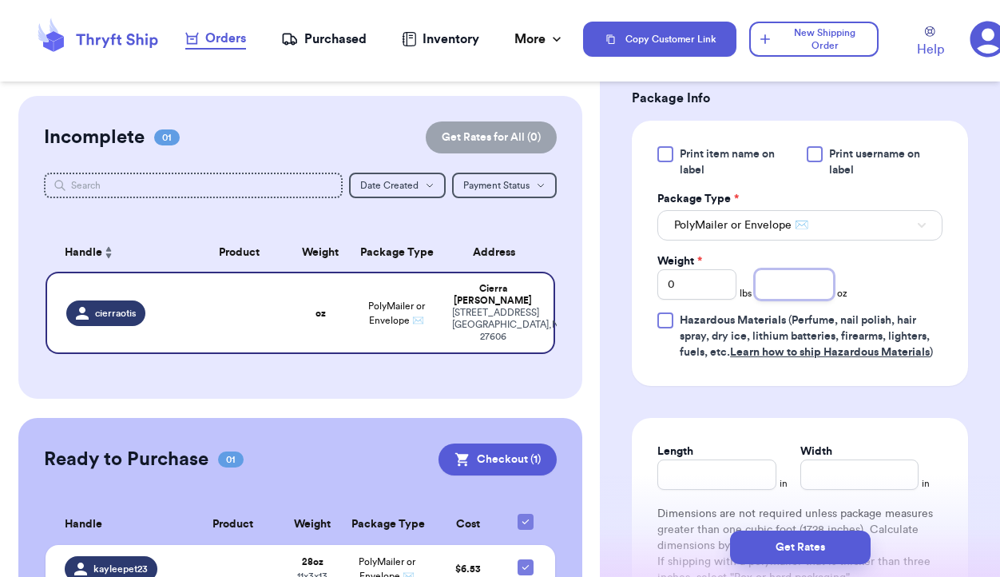
click at [789, 296] on input "number" at bounding box center [794, 284] width 79 height 30
type input "4"
click at [711, 282] on input "0" at bounding box center [696, 284] width 79 height 30
type input "3"
click at [717, 478] on input "Length" at bounding box center [716, 474] width 118 height 30
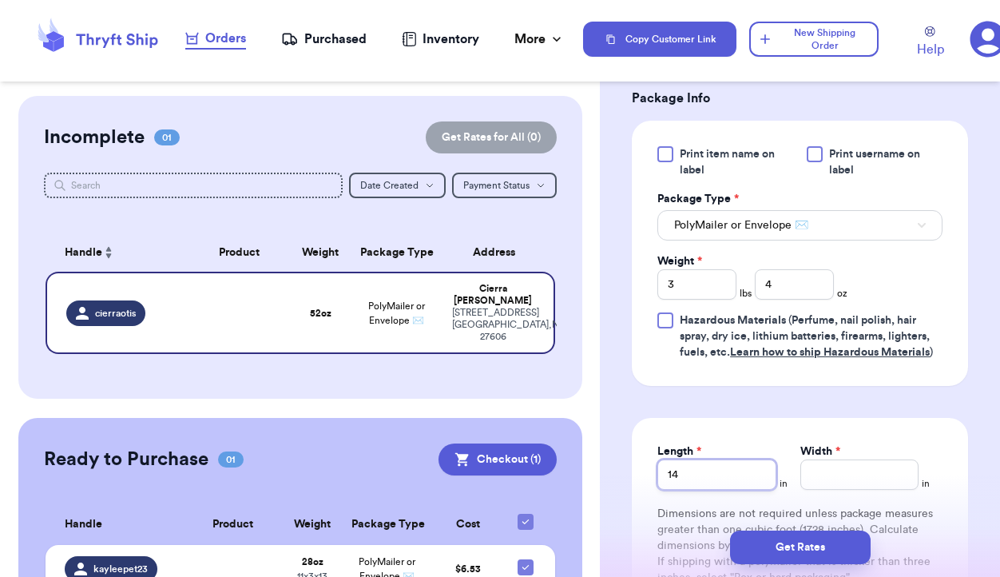
type input "14"
click at [835, 486] on input "Width *" at bounding box center [859, 474] width 118 height 30
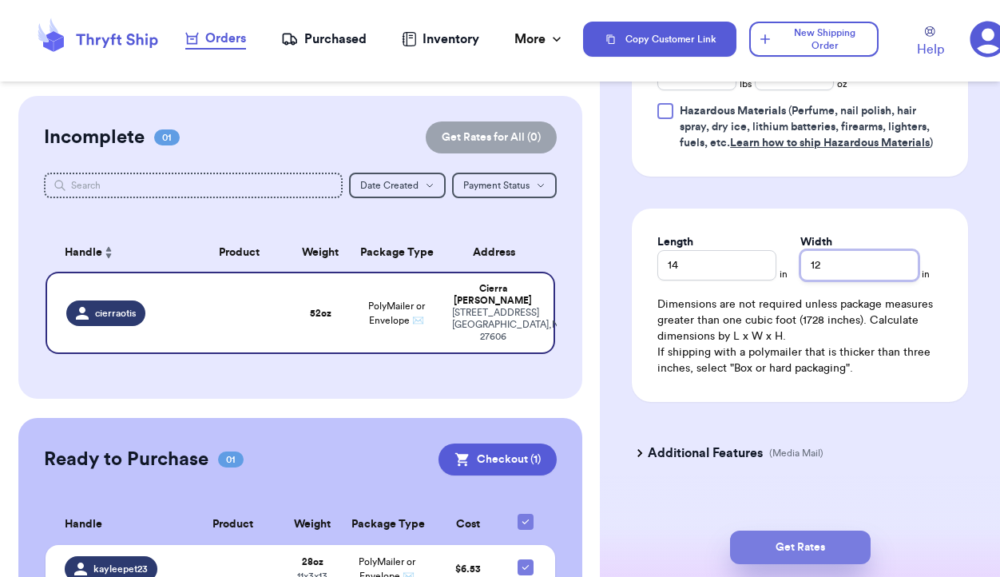
scroll to position [1101, 0]
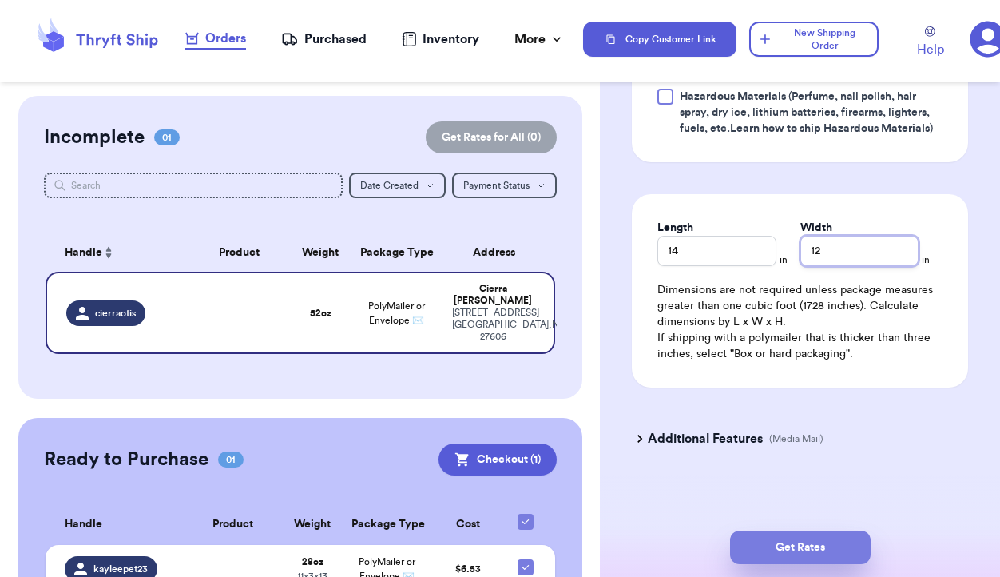
type input "12"
click at [815, 551] on button "Get Rates" at bounding box center [800, 547] width 141 height 34
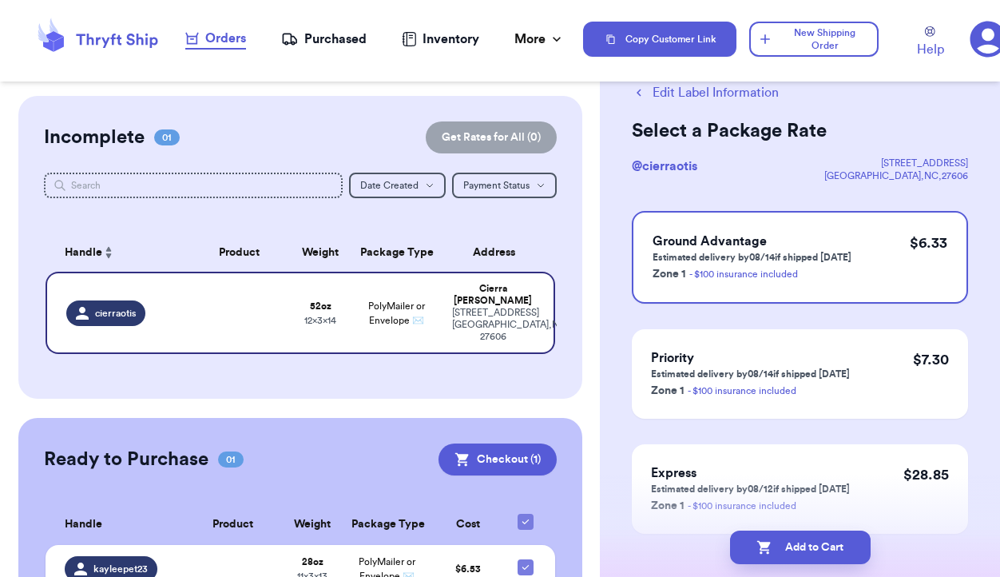
scroll to position [113, 0]
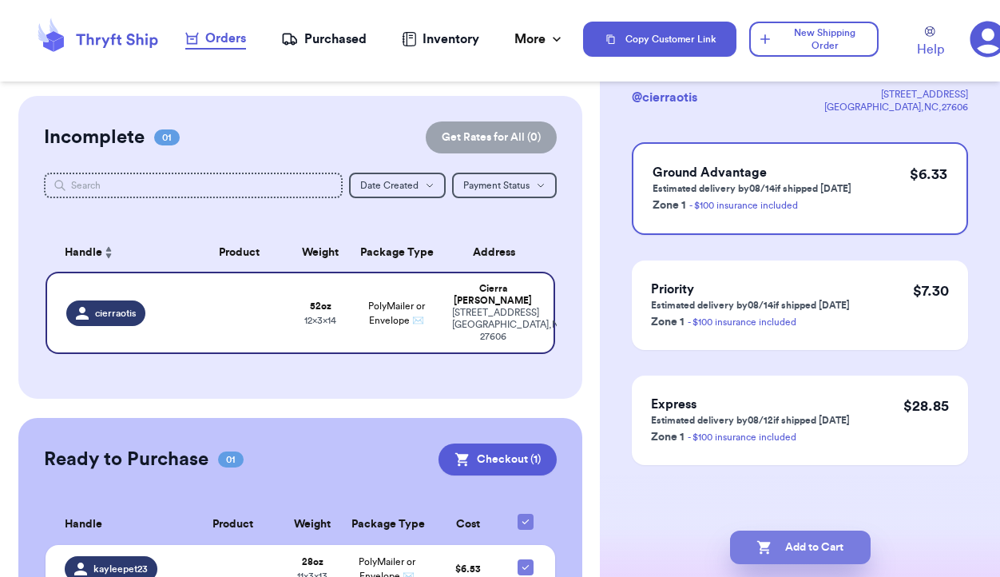
click at [784, 550] on button "Add to Cart" at bounding box center [800, 547] width 141 height 34
checkbox input "true"
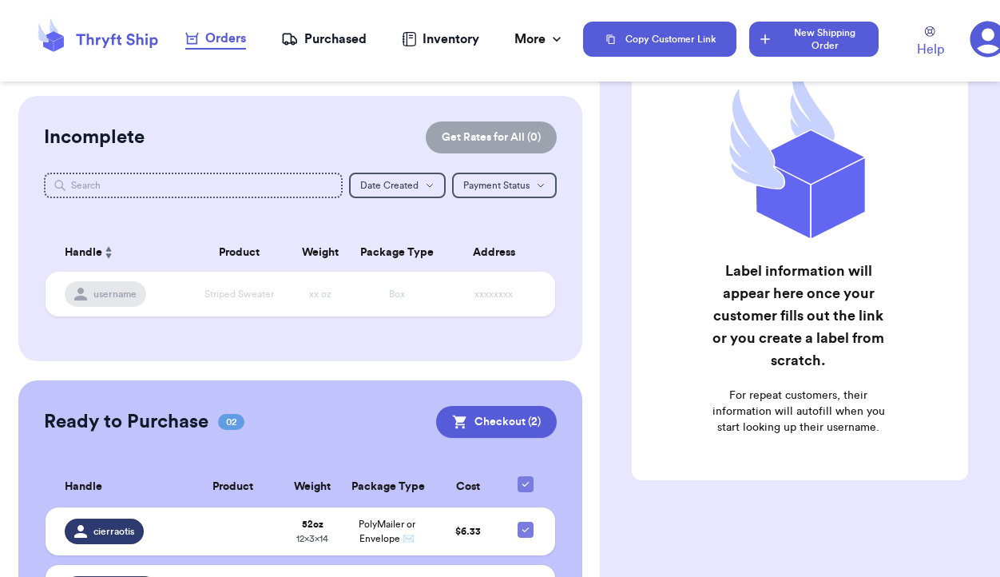
click at [789, 46] on button "New Shipping Order" at bounding box center [813, 39] width 129 height 35
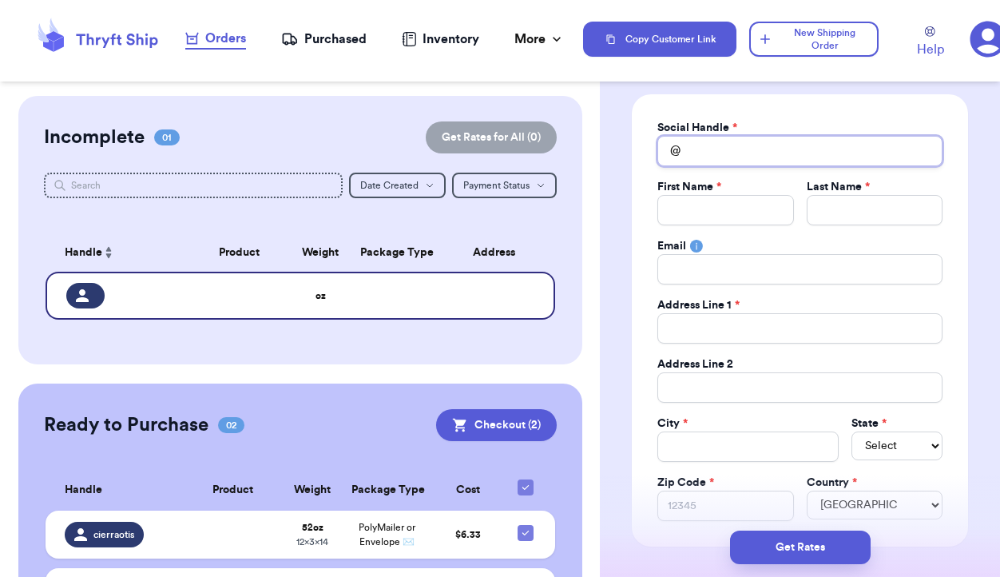
click at [698, 154] on input "Total Amount Paid" at bounding box center [799, 151] width 285 height 30
type input "C"
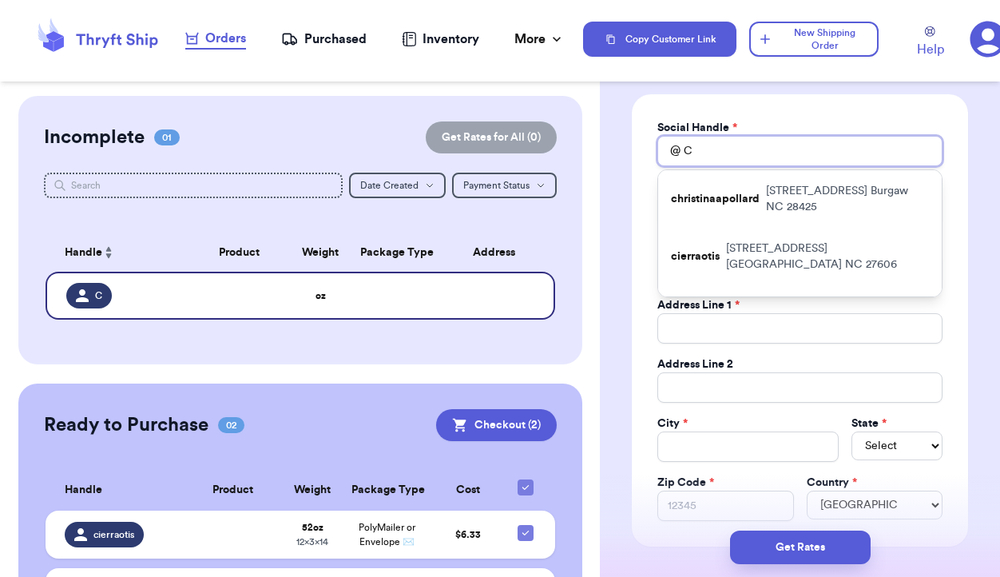
type input "Cq"
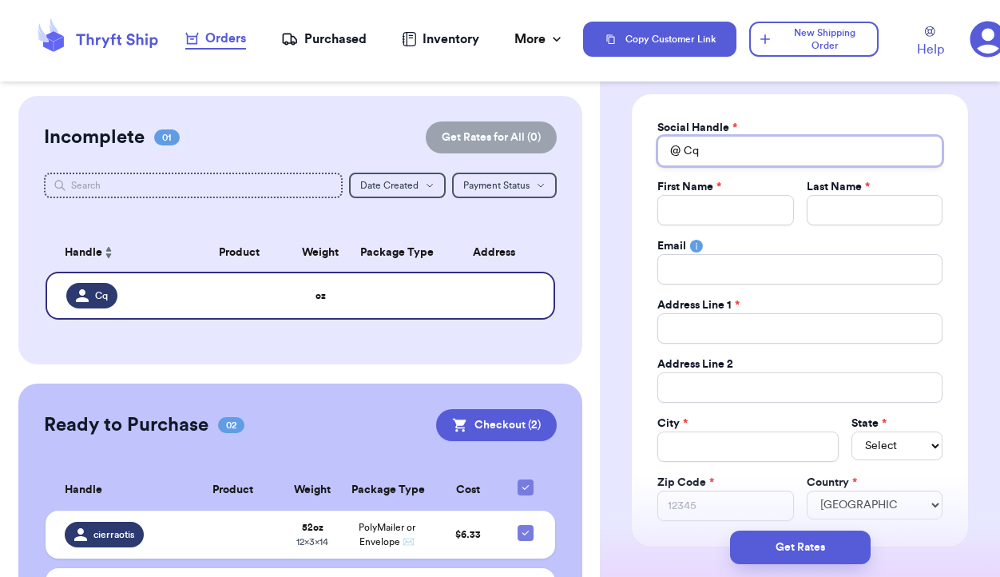
type input "C"
type input "Ca"
type input "Car"
type input "Caro"
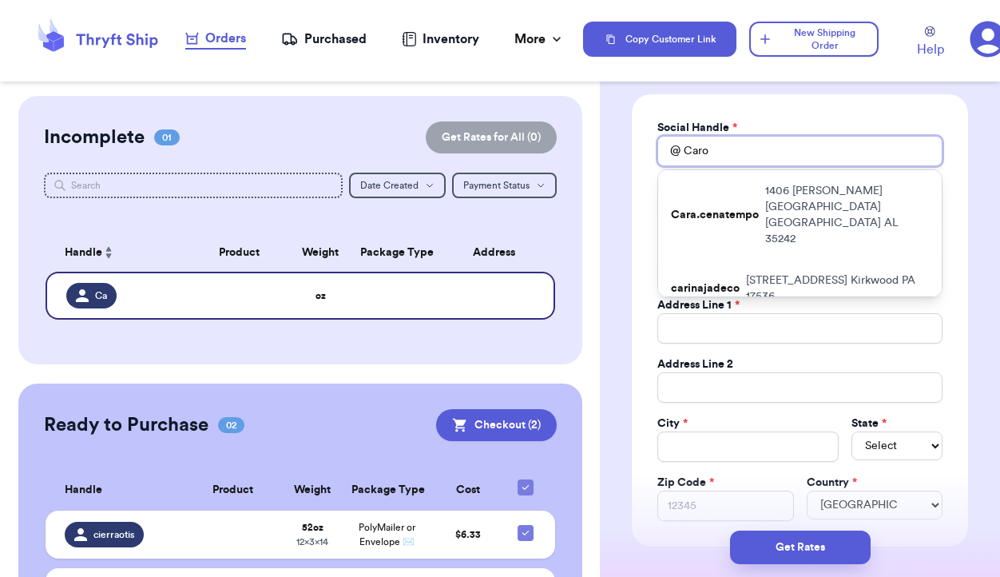
type input "[PERSON_NAME]"
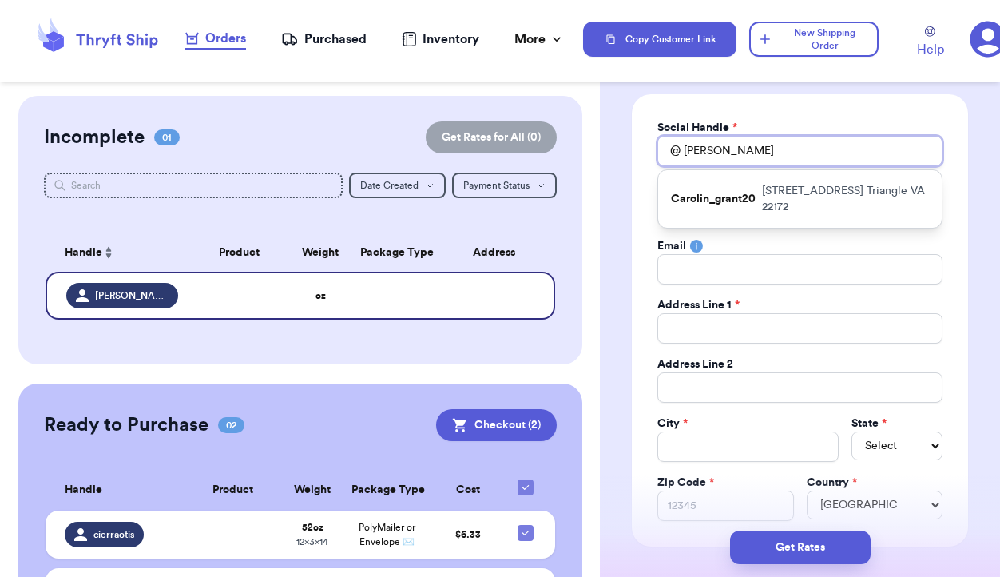
type input "Caroli"
type input "Carolin"
type input "[PERSON_NAME]"
type input "Carolineg"
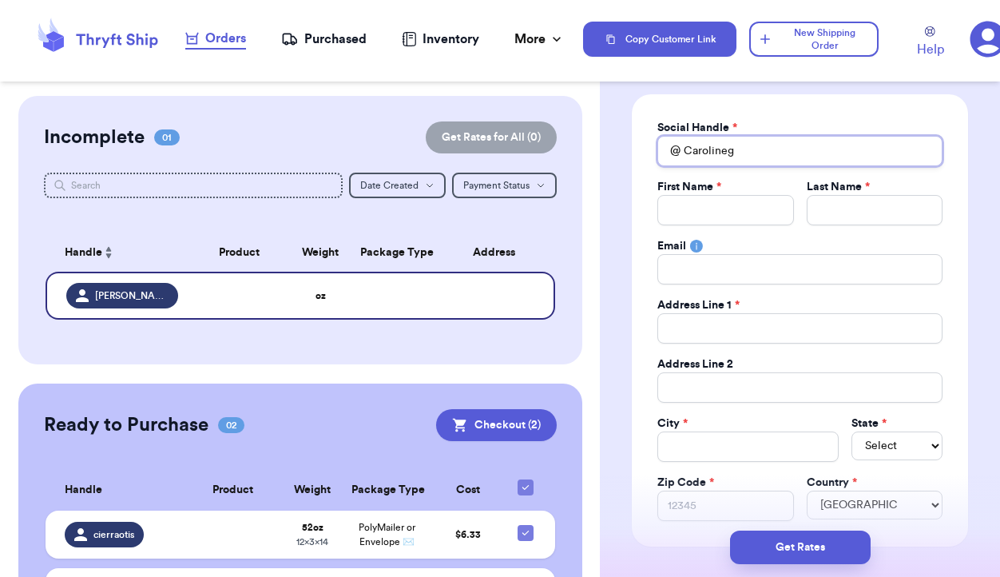
type input "Carolinego"
type input "Carolinegos"
type input "Carolinegoss"
type input "Carolinegosse"
type input "Carolinegosset"
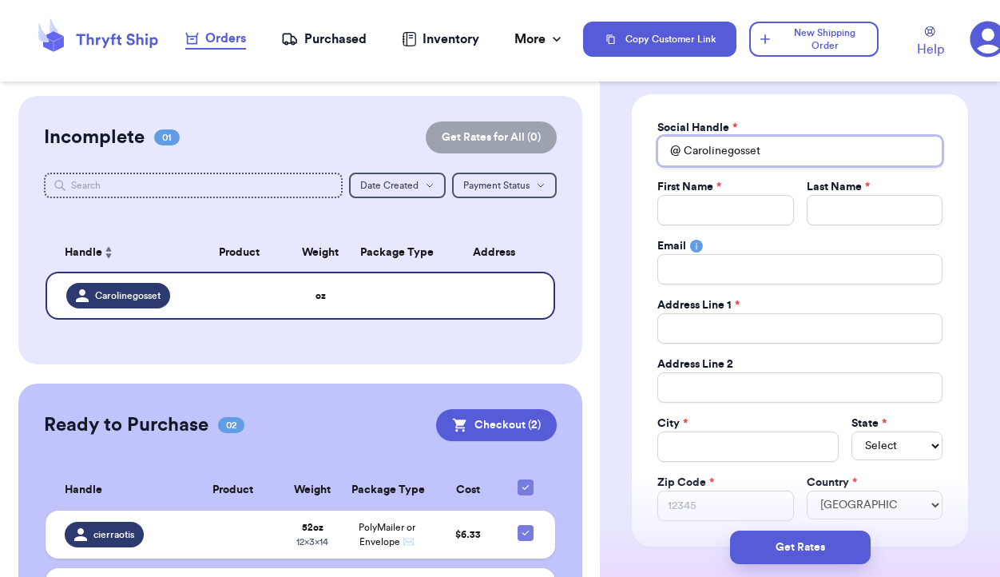
type input "Carolinegossett"
click at [713, 208] on input "Total Amount Paid" at bounding box center [725, 210] width 136 height 30
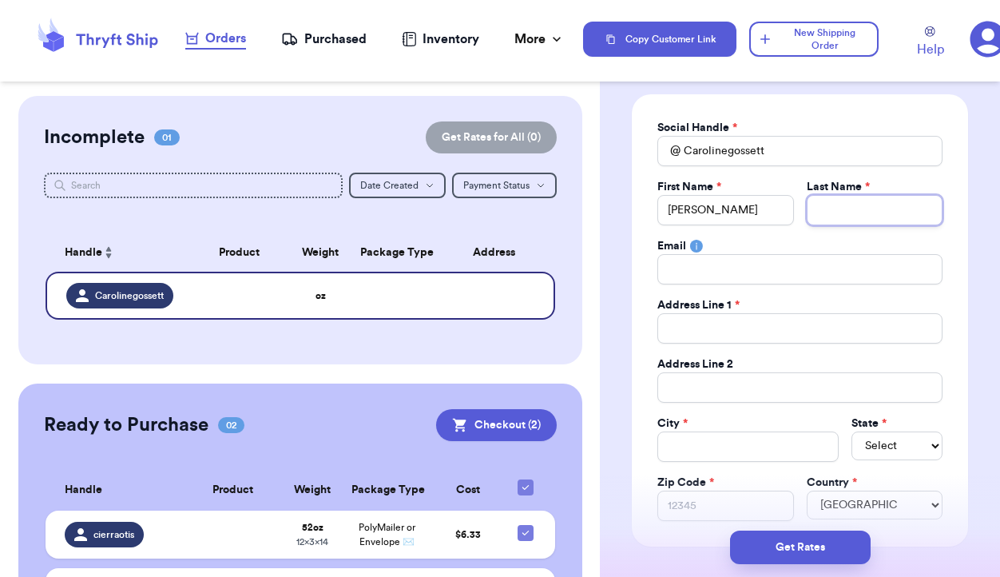
click at [830, 206] on input "Total Amount Paid" at bounding box center [875, 210] width 136 height 30
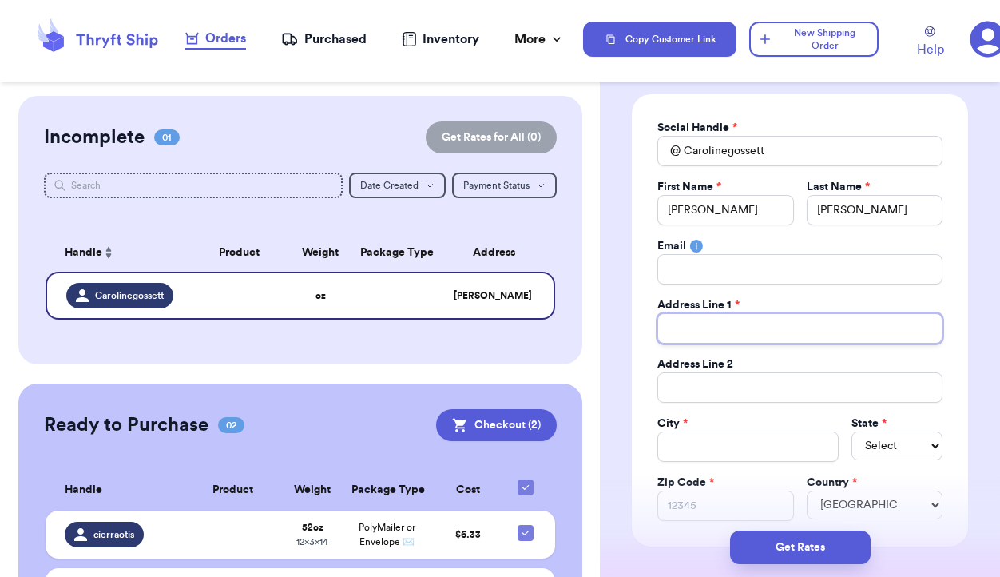
click at [762, 326] on input "Total Amount Paid" at bounding box center [799, 328] width 285 height 30
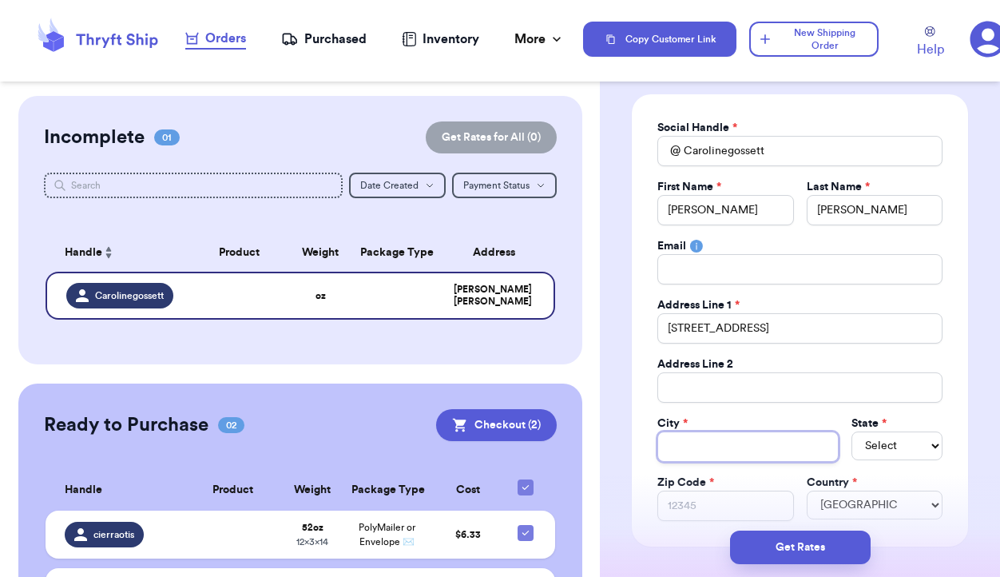
click at [714, 451] on input "Total Amount Paid" at bounding box center [747, 446] width 181 height 30
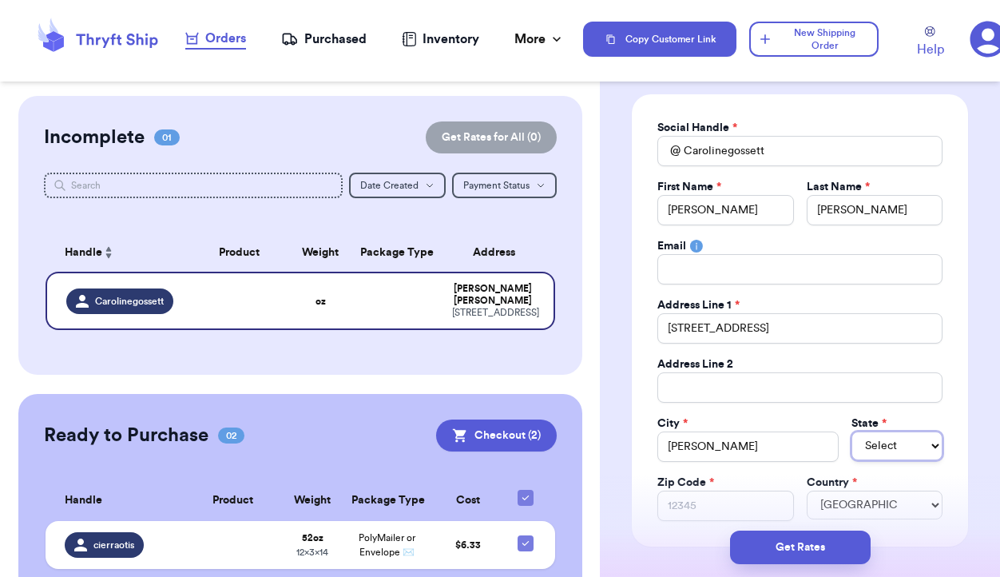
click at [881, 453] on select "Select AL AK AZ AR CA CO CT DE DC [GEOGRAPHIC_DATA] [GEOGRAPHIC_DATA] HI ID IL …" at bounding box center [896, 445] width 91 height 29
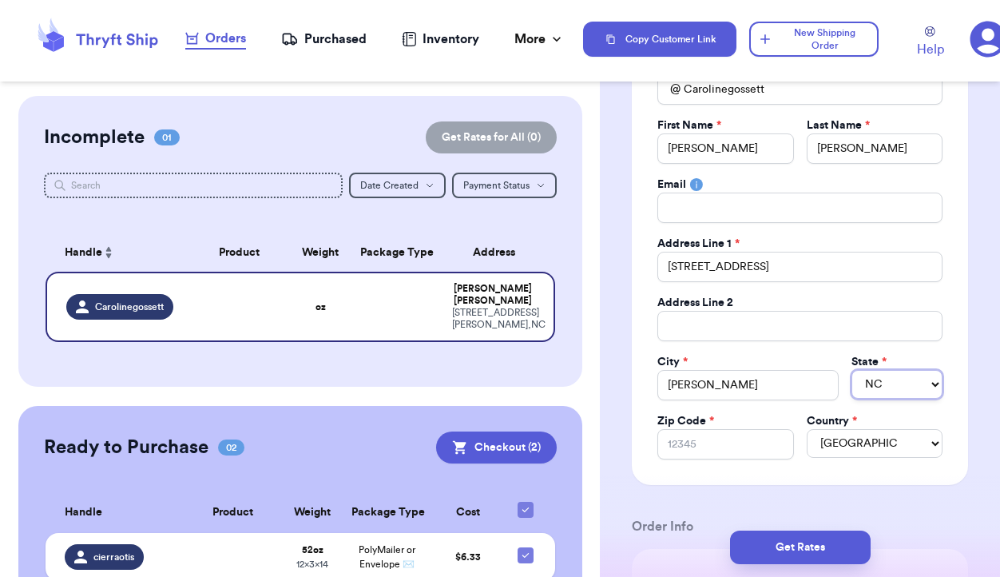
scroll to position [193, 0]
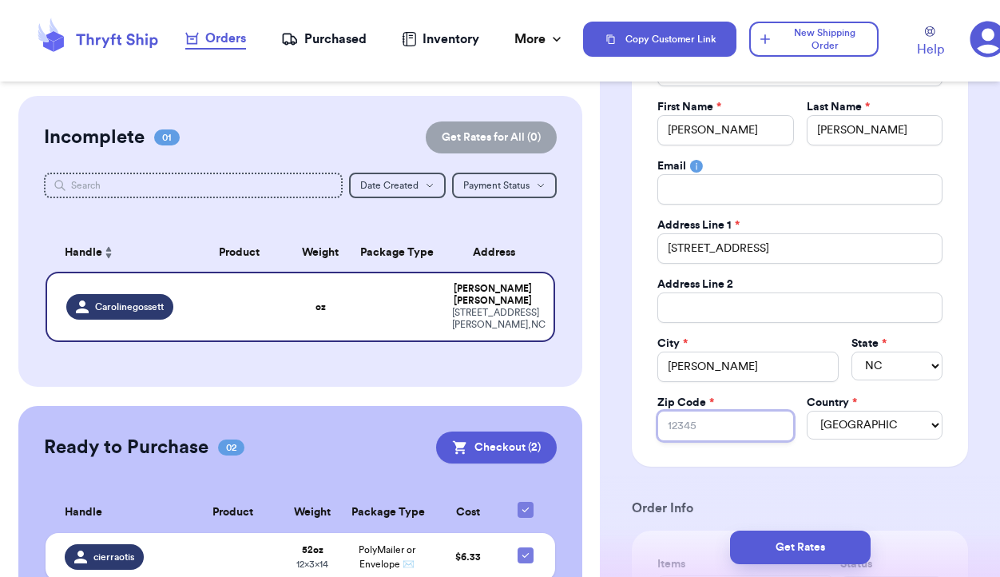
click at [702, 424] on input "Zip Code *" at bounding box center [725, 426] width 136 height 30
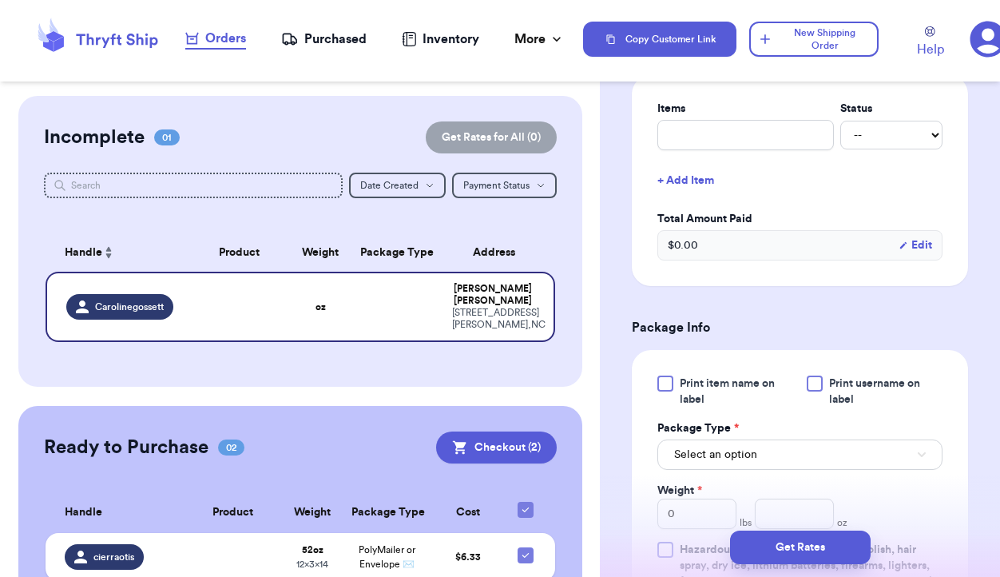
scroll to position [654, 0]
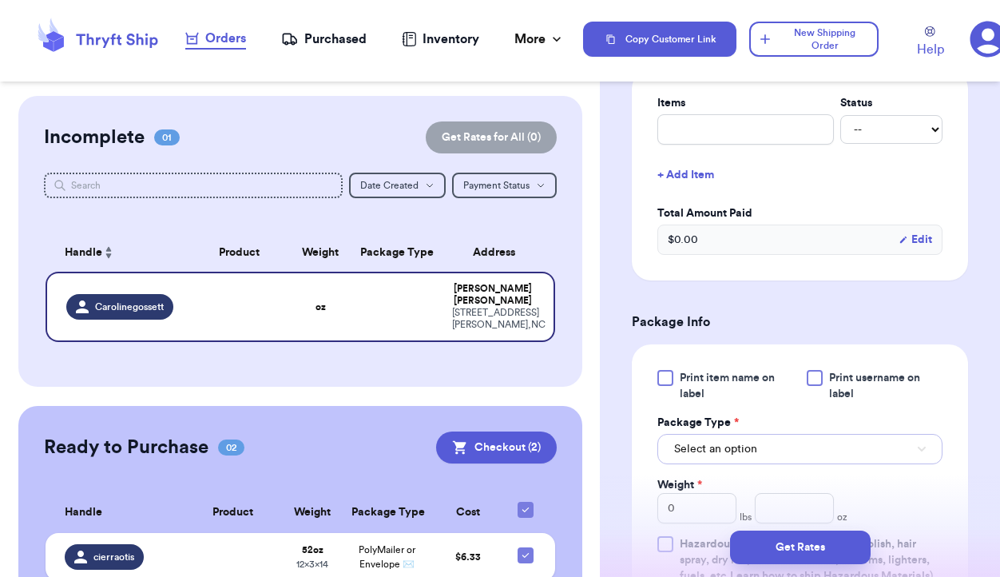
click at [741, 450] on span "Select an option" at bounding box center [715, 449] width 83 height 16
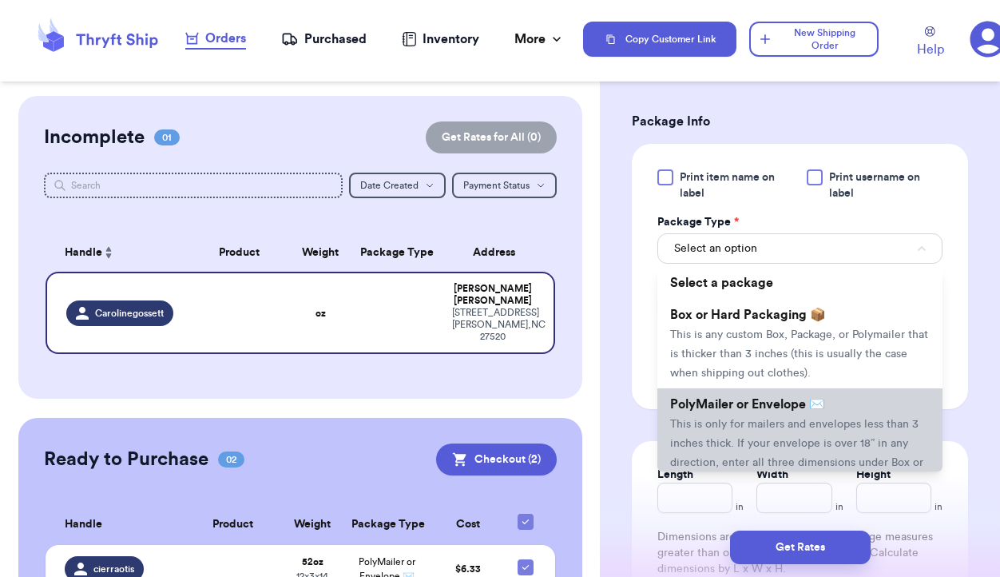
click at [815, 437] on li "PolyMailer or Envelope ✉️ This is only for mailers and envelopes less than 3 in…" at bounding box center [799, 442] width 285 height 109
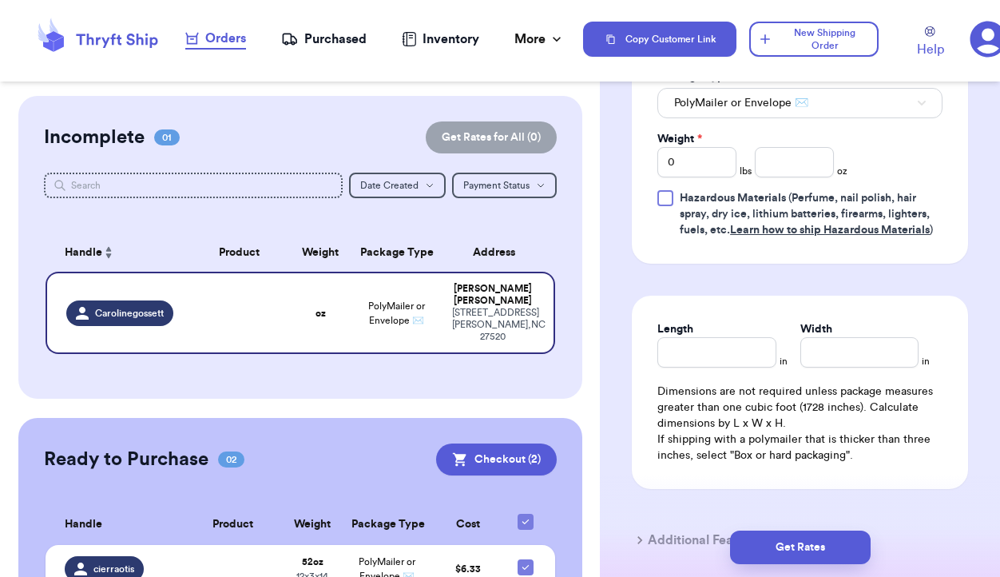
scroll to position [1056, 0]
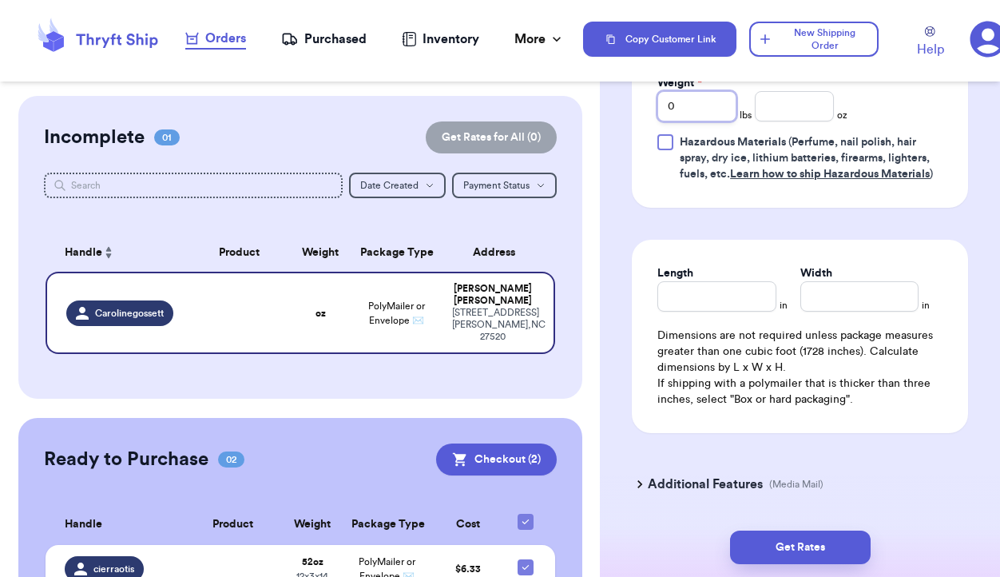
click at [696, 113] on input "0" at bounding box center [696, 106] width 79 height 30
click at [772, 114] on input "number" at bounding box center [794, 106] width 79 height 30
click at [708, 303] on input "Length" at bounding box center [716, 296] width 118 height 30
click at [823, 304] on input "Width *" at bounding box center [859, 296] width 118 height 30
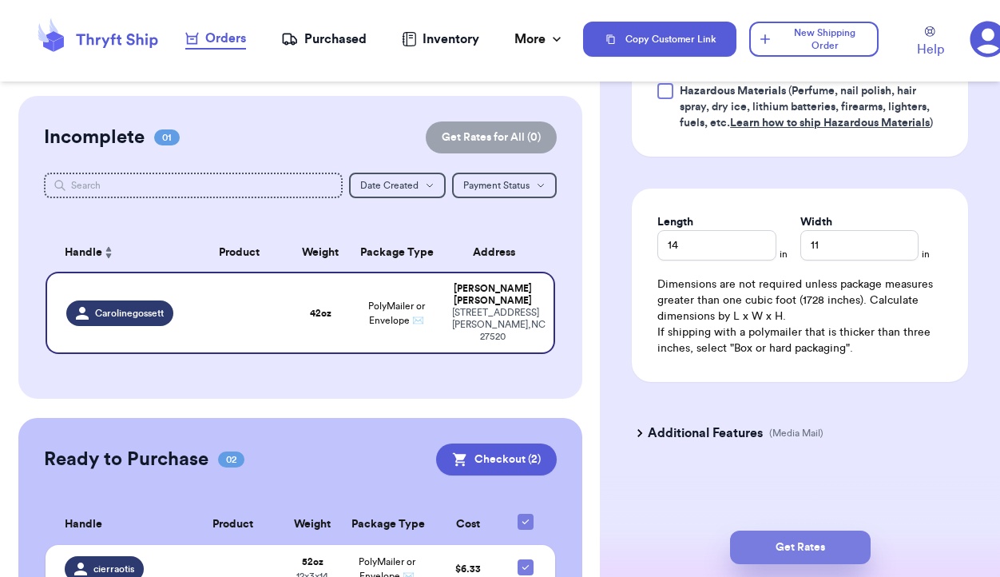
click at [823, 550] on button "Get Rates" at bounding box center [800, 547] width 141 height 34
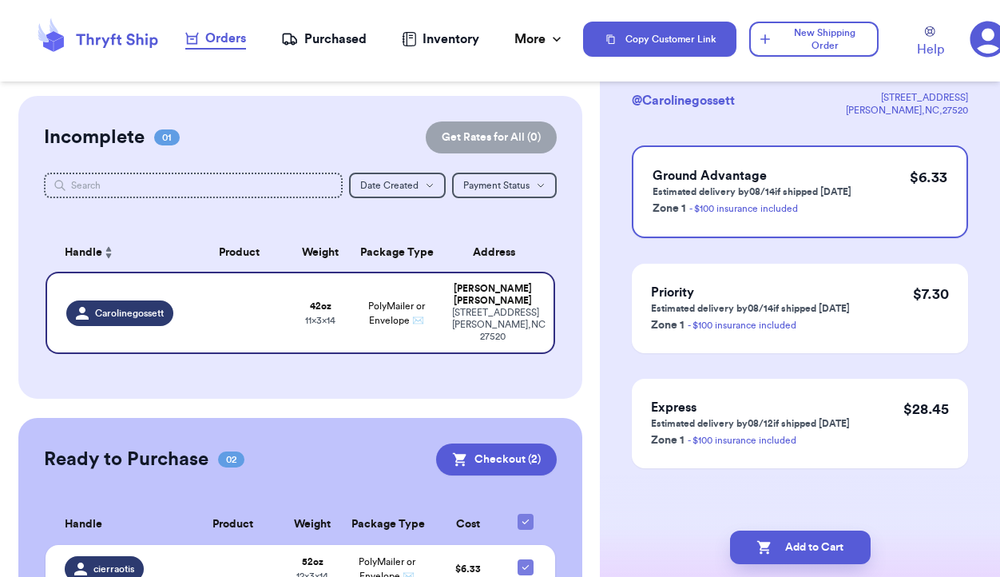
scroll to position [113, 0]
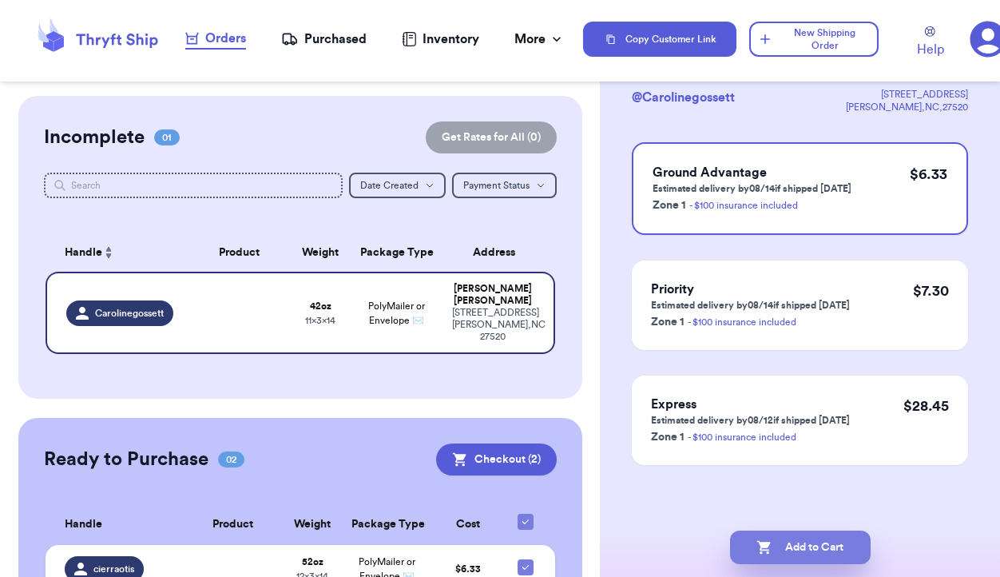
click at [791, 551] on button "Add to Cart" at bounding box center [800, 547] width 141 height 34
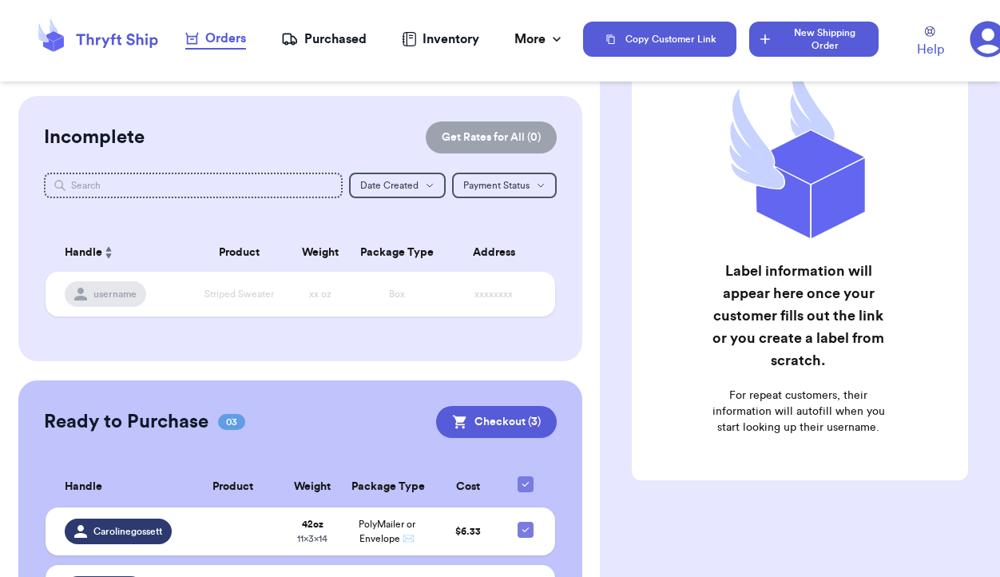
click at [796, 50] on button "New Shipping Order" at bounding box center [813, 39] width 129 height 35
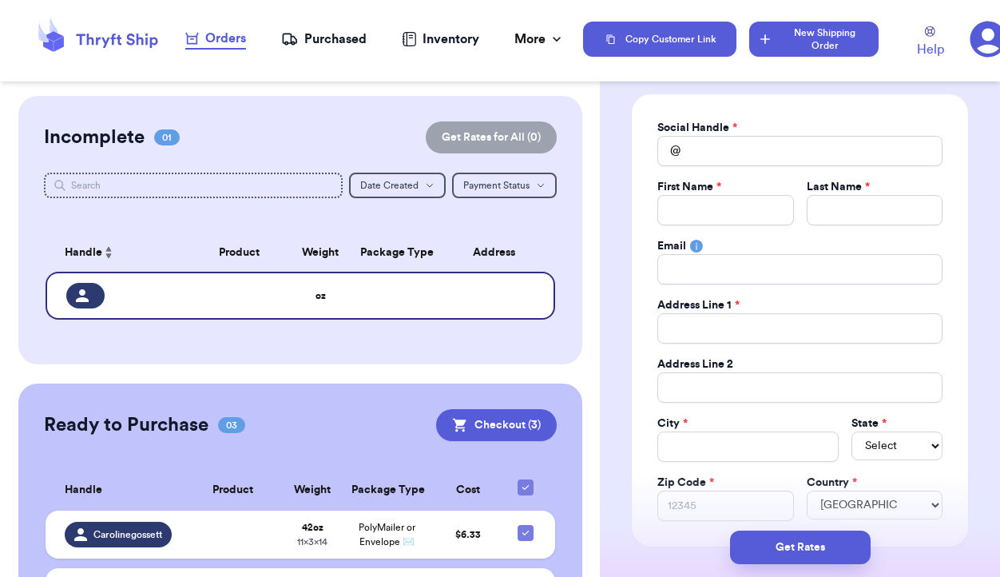
scroll to position [0, 0]
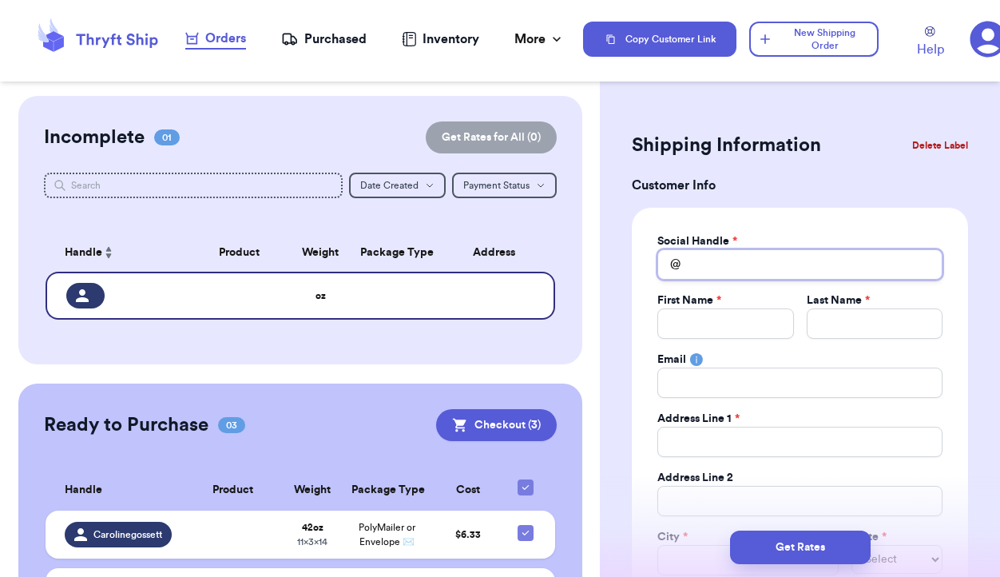
click at [757, 260] on input "Total Amount Paid" at bounding box center [799, 264] width 285 height 30
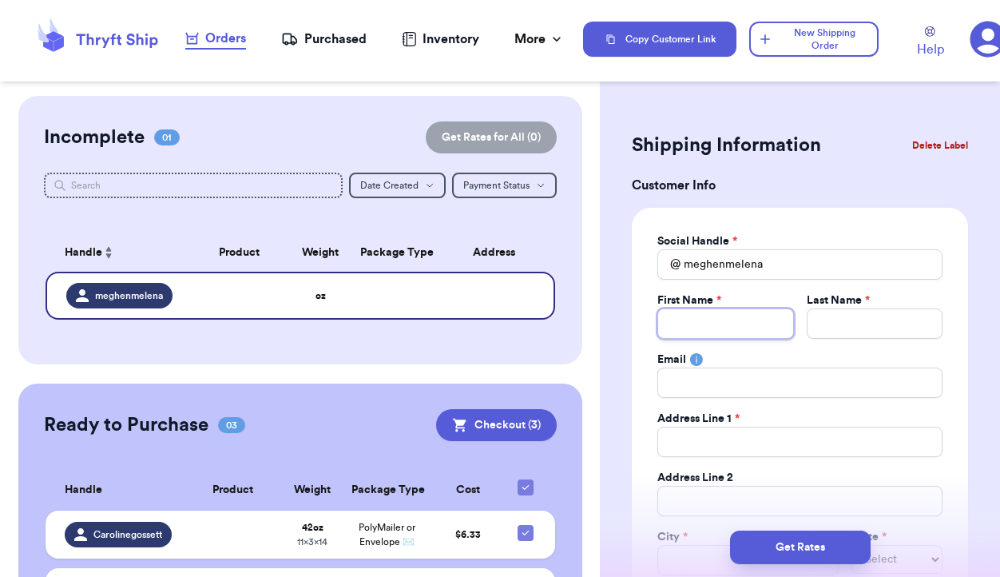
click at [737, 314] on input "Total Amount Paid" at bounding box center [725, 323] width 136 height 30
click at [827, 318] on input "Total Amount Paid" at bounding box center [875, 323] width 136 height 30
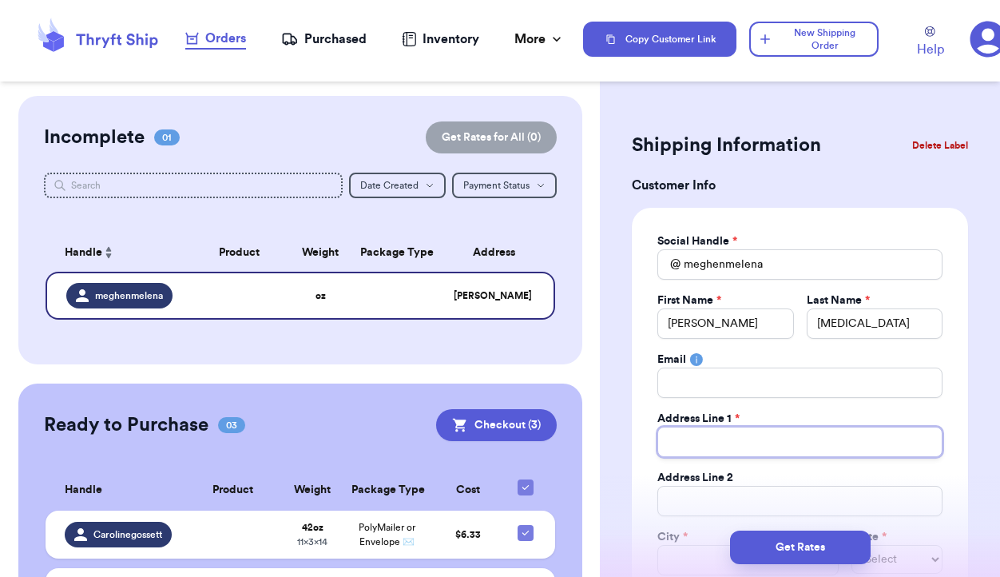
click at [730, 446] on input "Total Amount Paid" at bounding box center [799, 442] width 285 height 30
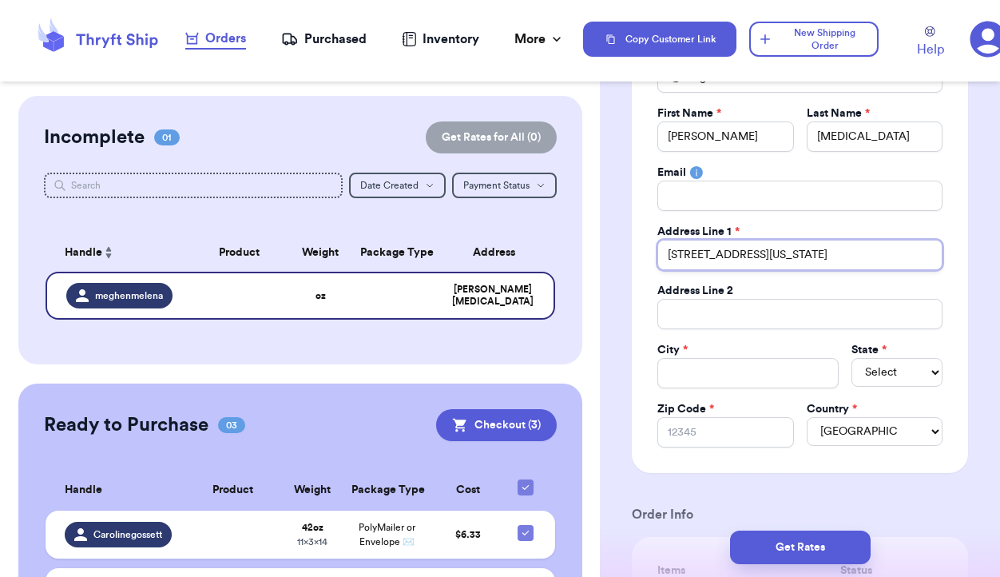
scroll to position [188, 0]
click at [685, 369] on input "Total Amount Paid" at bounding box center [747, 372] width 181 height 30
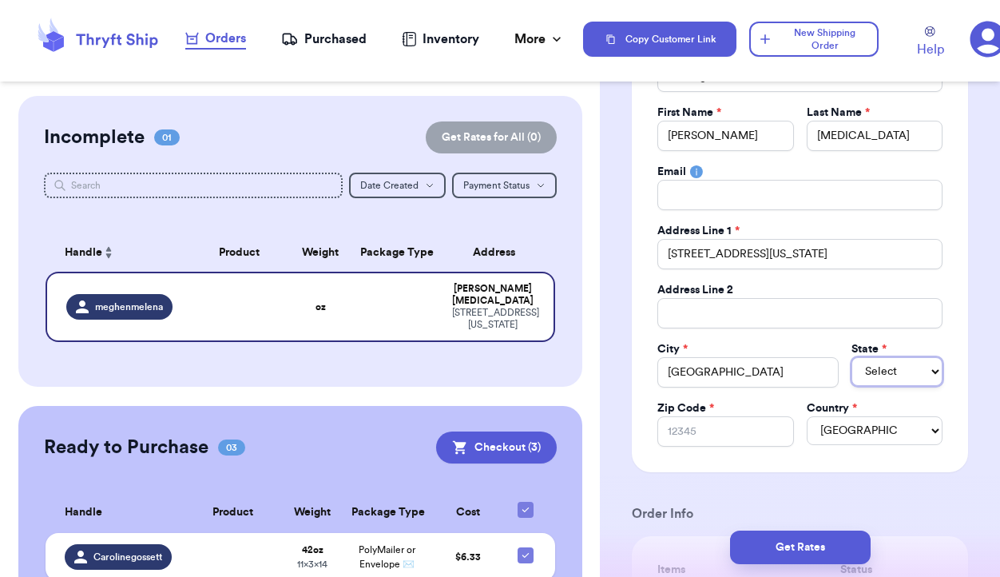
click at [904, 380] on select "Select AL AK AZ AR CA CO CT DE DC [GEOGRAPHIC_DATA] [GEOGRAPHIC_DATA] HI ID IL …" at bounding box center [896, 371] width 91 height 29
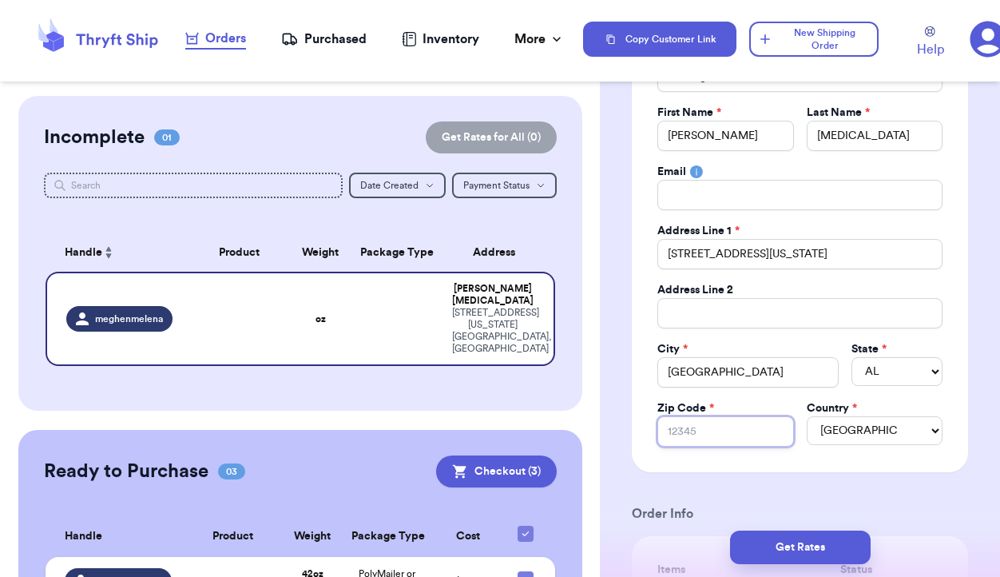
click at [735, 427] on input "Zip Code *" at bounding box center [725, 431] width 136 height 30
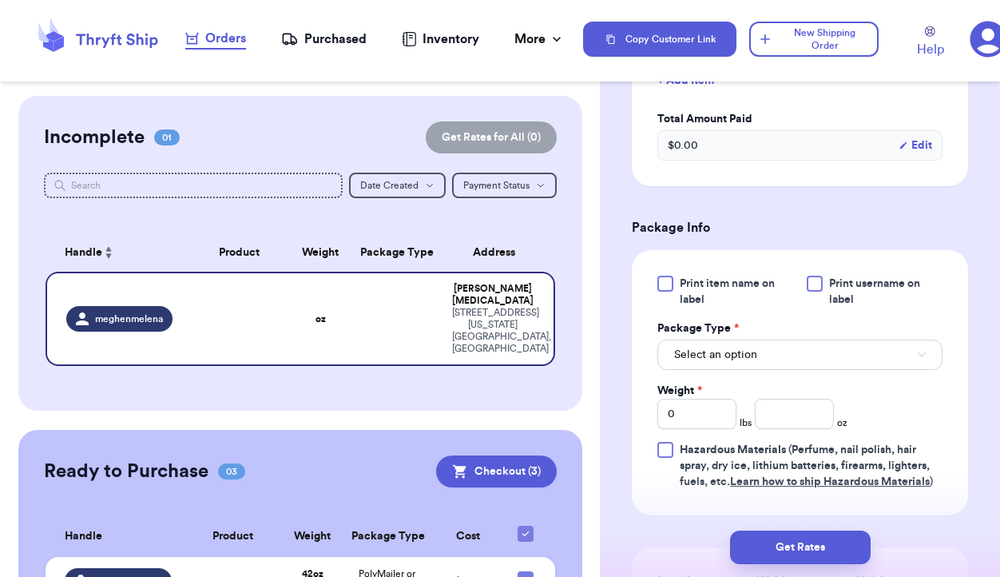
scroll to position [762, 0]
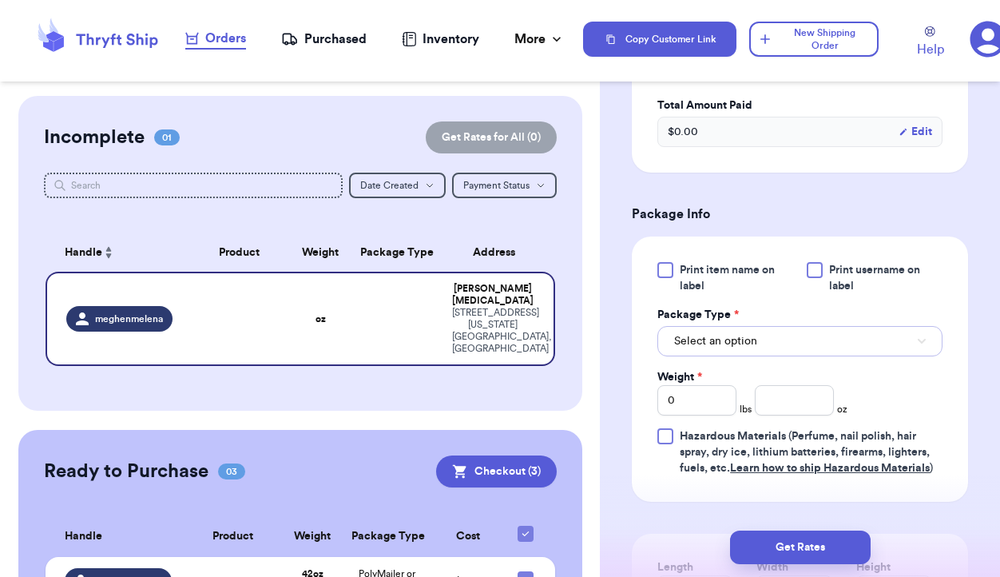
click at [836, 336] on button "Select an option" at bounding box center [799, 341] width 285 height 30
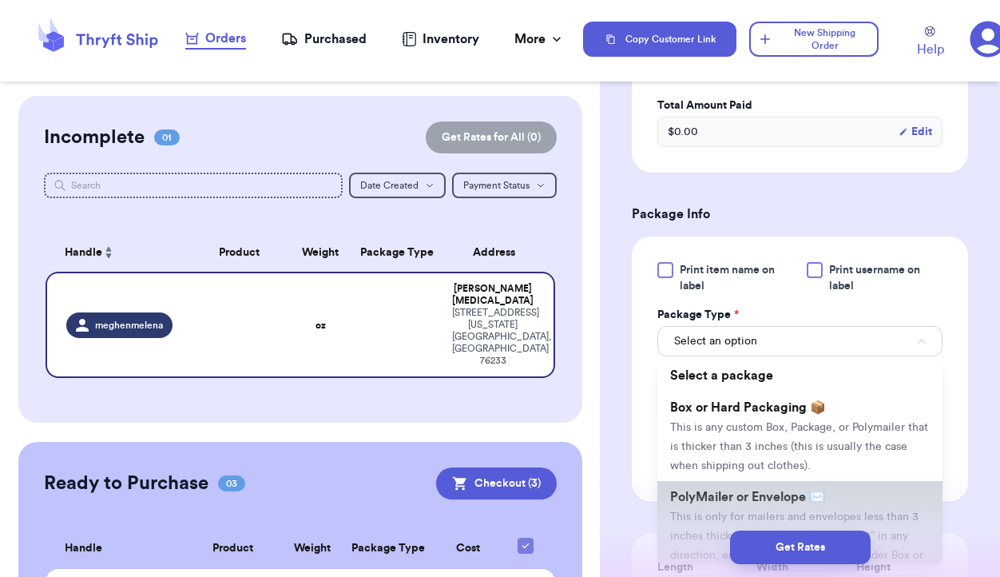
click at [790, 503] on span "PolyMailer or Envelope ✉️" at bounding box center [747, 496] width 155 height 13
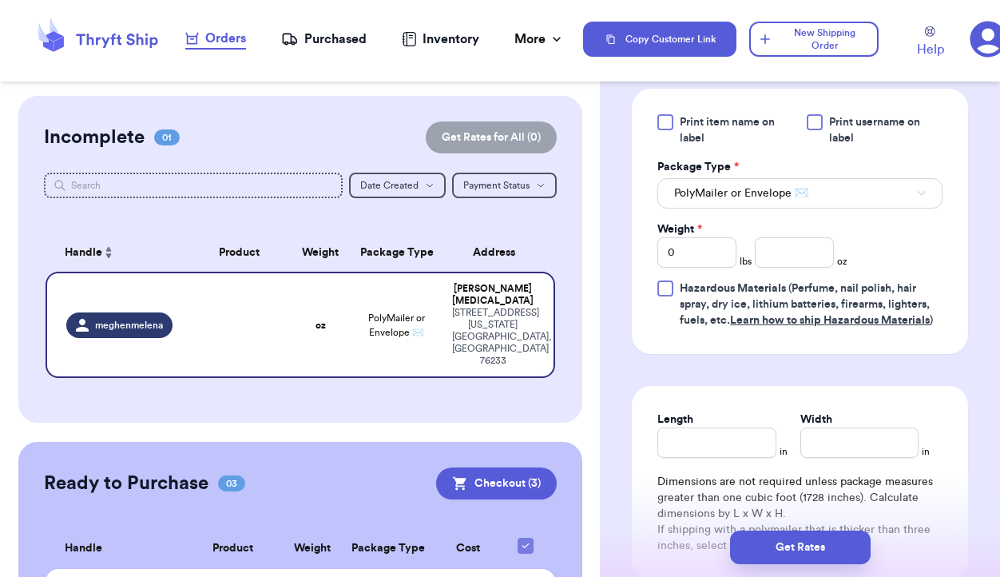
scroll to position [916, 0]
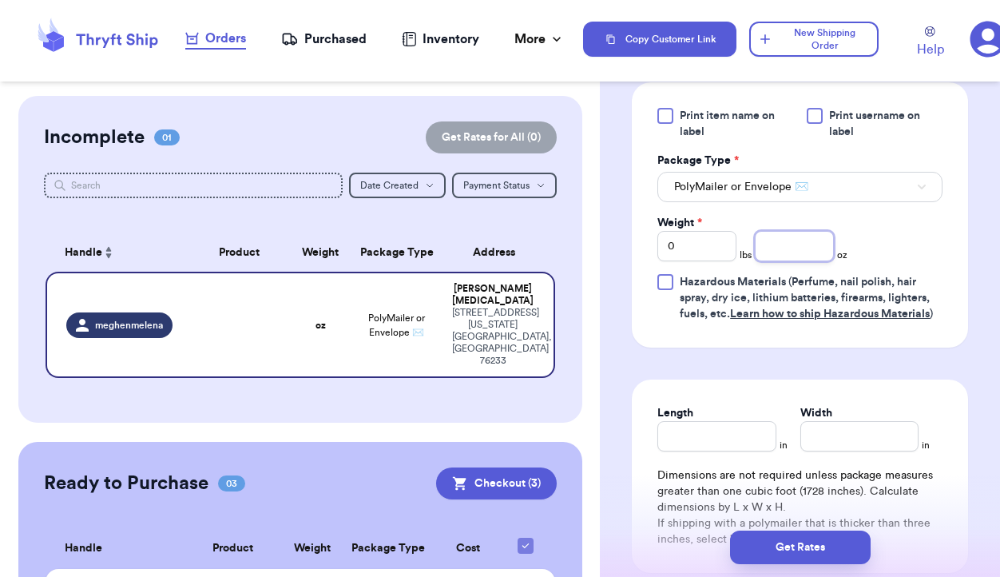
click at [792, 255] on input "number" at bounding box center [794, 246] width 79 height 30
click at [715, 251] on input "0" at bounding box center [696, 246] width 79 height 30
click at [741, 443] on input "Length" at bounding box center [716, 436] width 118 height 30
click at [901, 446] on input "Width *" at bounding box center [859, 436] width 118 height 30
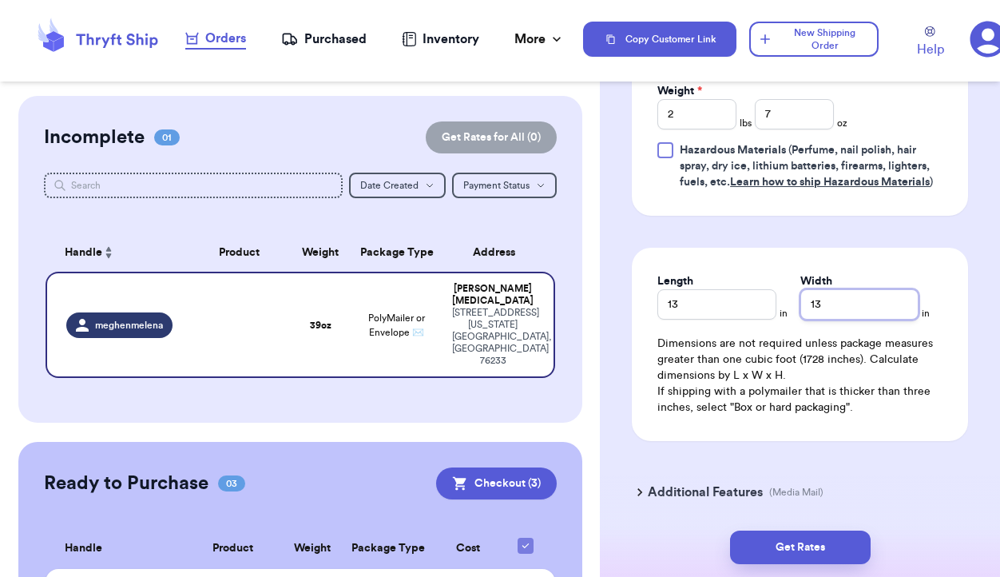
scroll to position [1049, 0]
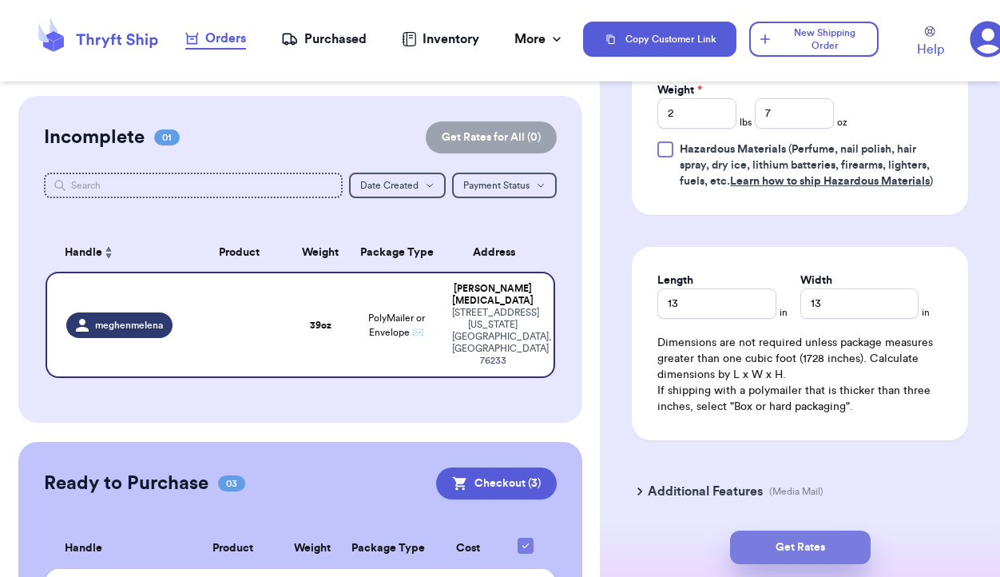
click at [831, 538] on button "Get Rates" at bounding box center [800, 547] width 141 height 34
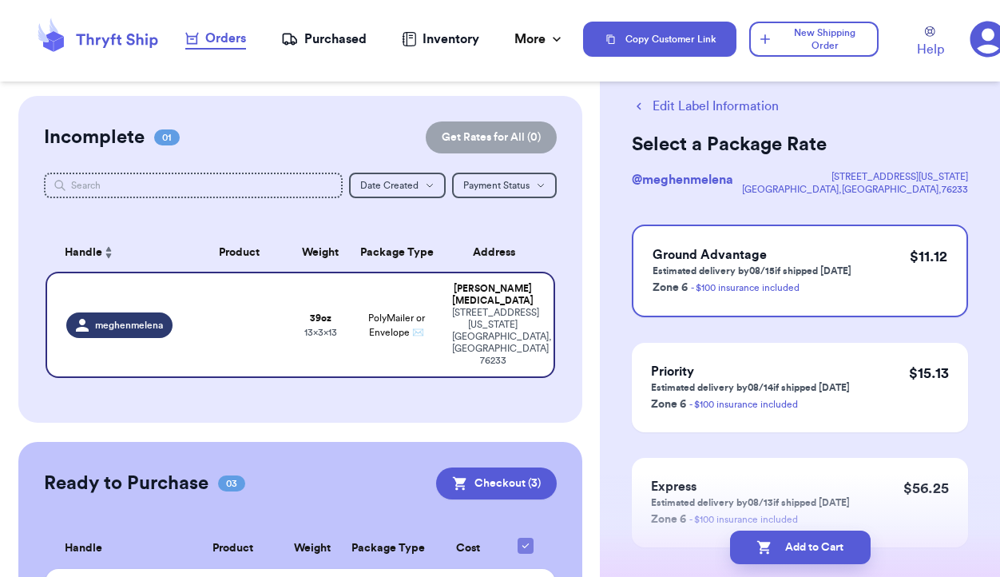
scroll to position [32, 0]
click at [813, 550] on button "Add to Cart" at bounding box center [800, 547] width 141 height 34
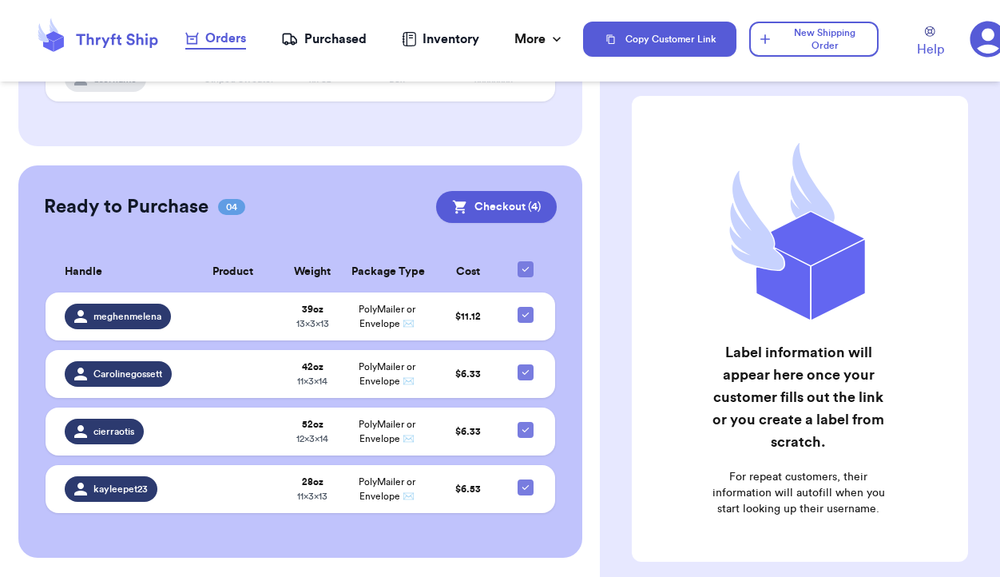
scroll to position [271, 0]
click at [523, 191] on button "Checkout ( 4 )" at bounding box center [496, 207] width 121 height 32
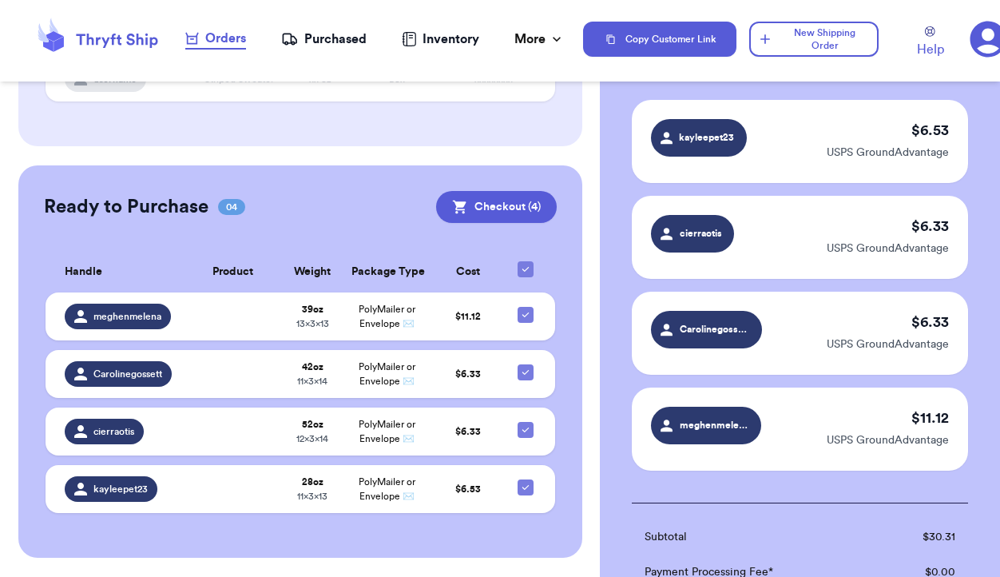
scroll to position [0, 0]
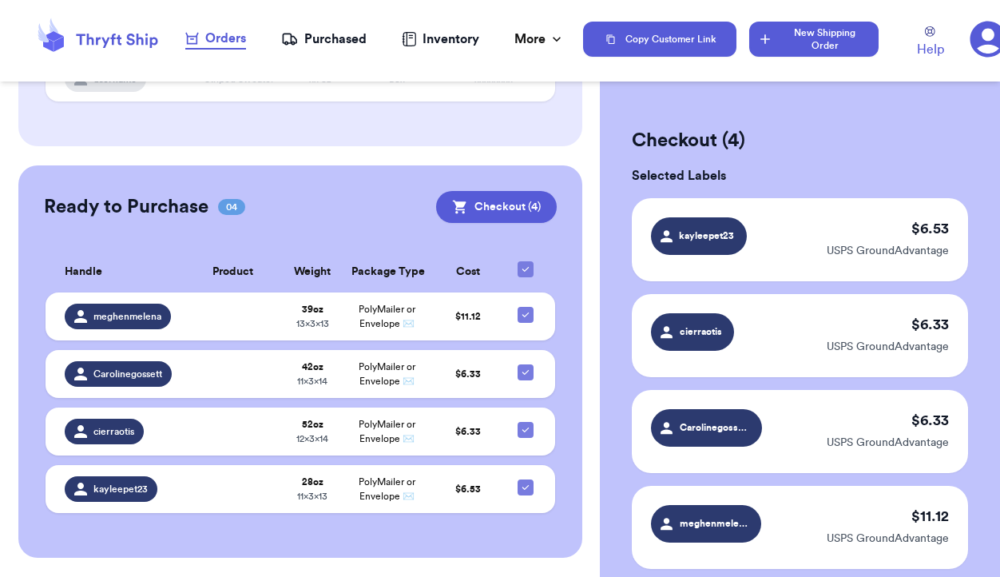
click at [833, 41] on button "New Shipping Order" at bounding box center [813, 39] width 129 height 35
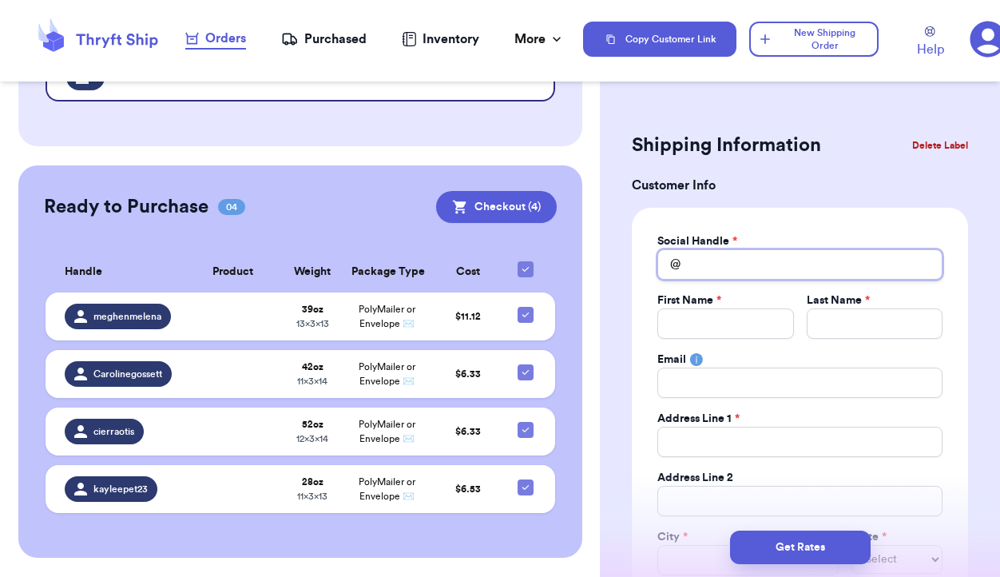
click at [696, 275] on input "Total Amount Paid" at bounding box center [799, 264] width 285 height 30
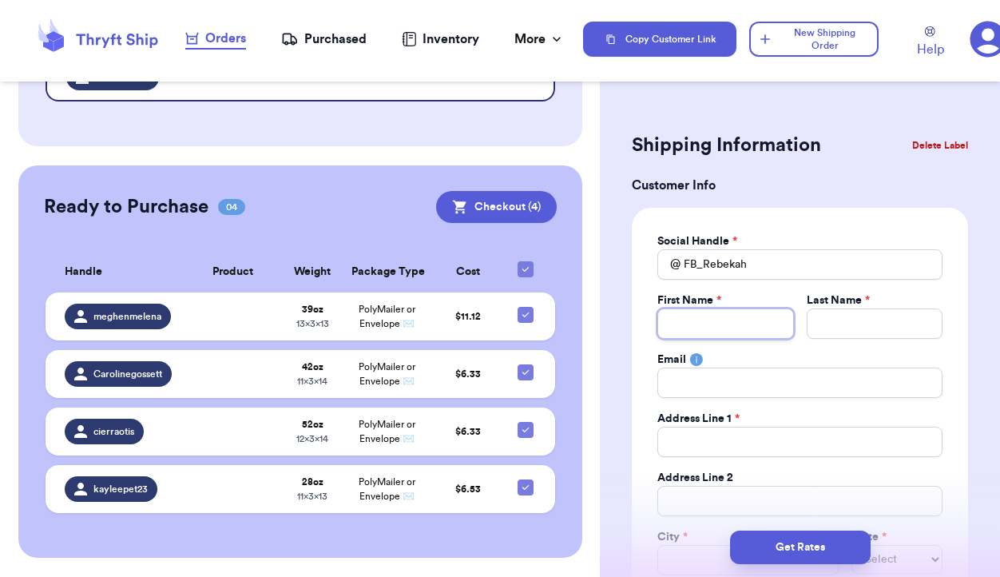
click at [689, 321] on input "Total Amount Paid" at bounding box center [725, 323] width 136 height 30
click at [832, 325] on input "Total Amount Paid" at bounding box center [875, 323] width 136 height 30
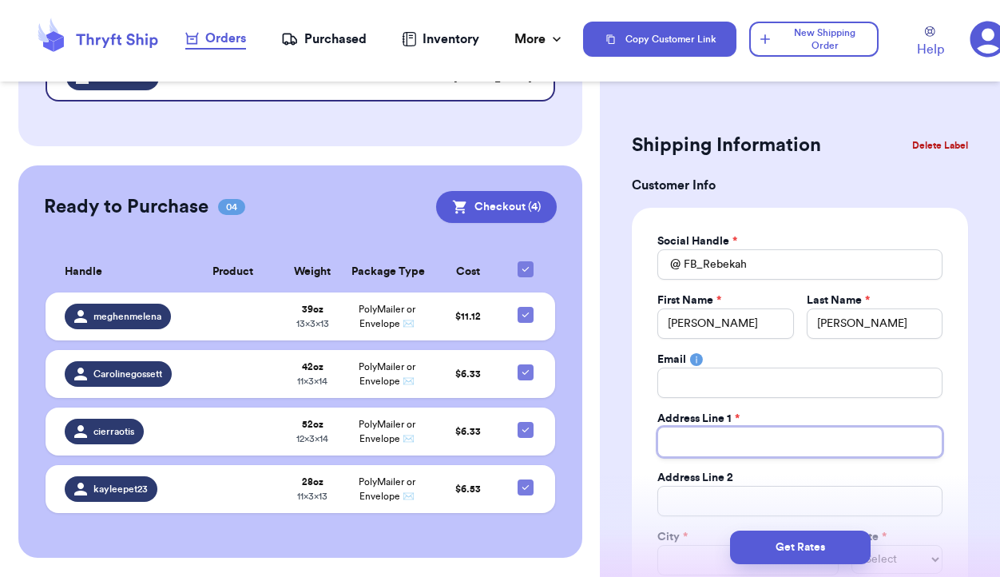
click at [730, 434] on input "Total Amount Paid" at bounding box center [799, 442] width 285 height 30
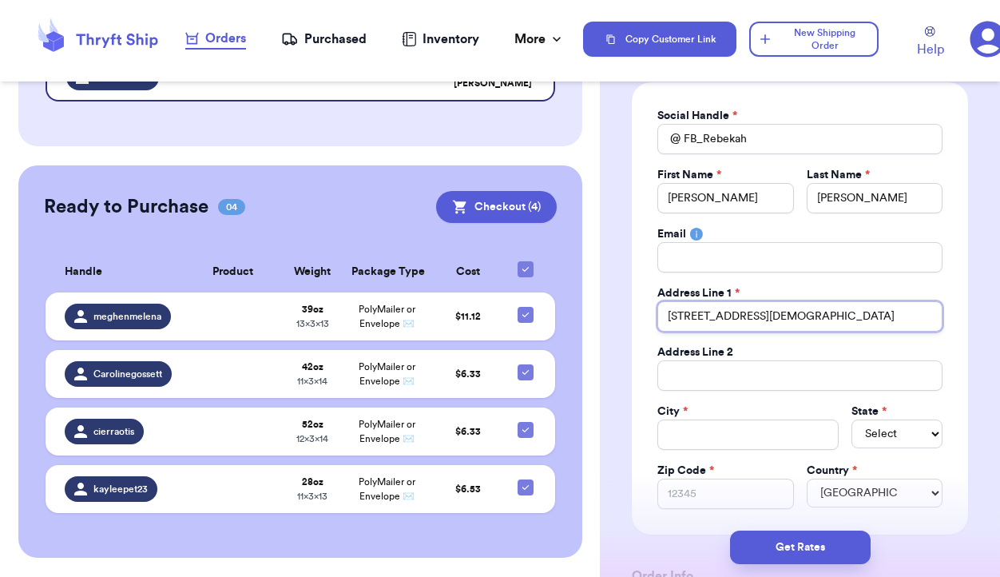
scroll to position [139, 0]
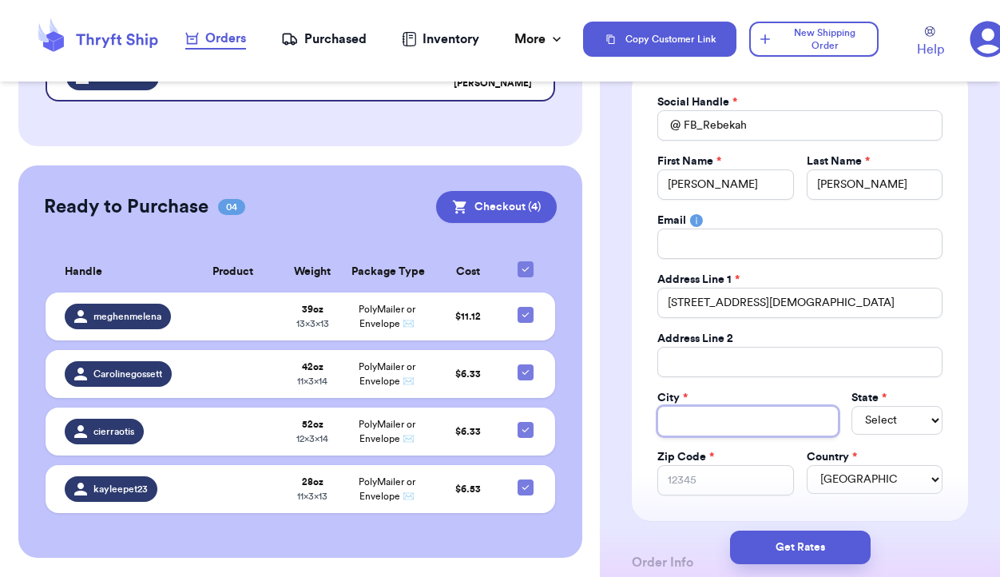
click at [699, 416] on input "Total Amount Paid" at bounding box center [747, 421] width 181 height 30
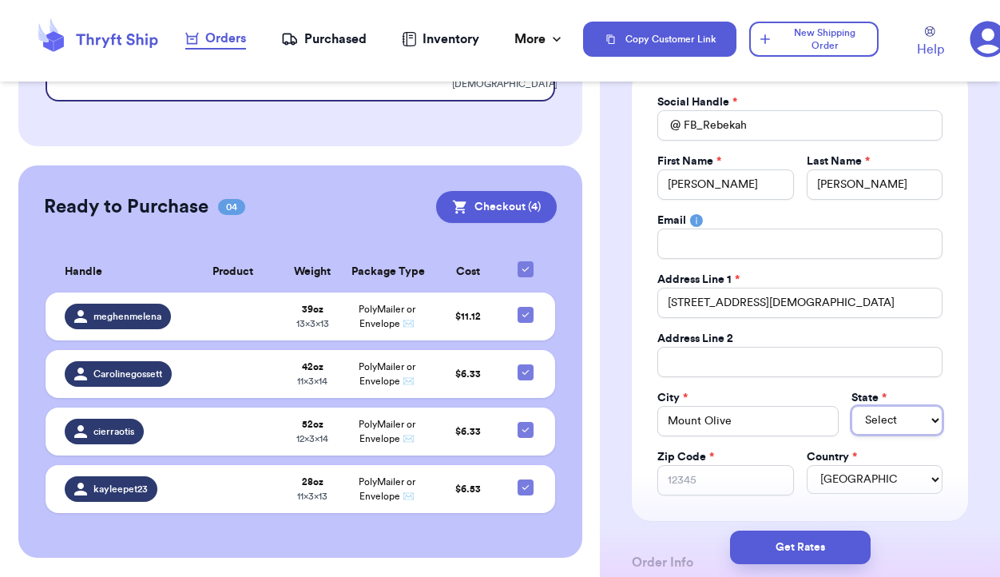
click at [907, 421] on select "Select AL AK AZ AR CA CO CT DE DC [GEOGRAPHIC_DATA] [GEOGRAPHIC_DATA] HI ID IL …" at bounding box center [896, 420] width 91 height 29
click at [723, 474] on input "Zip Code *" at bounding box center [725, 480] width 136 height 30
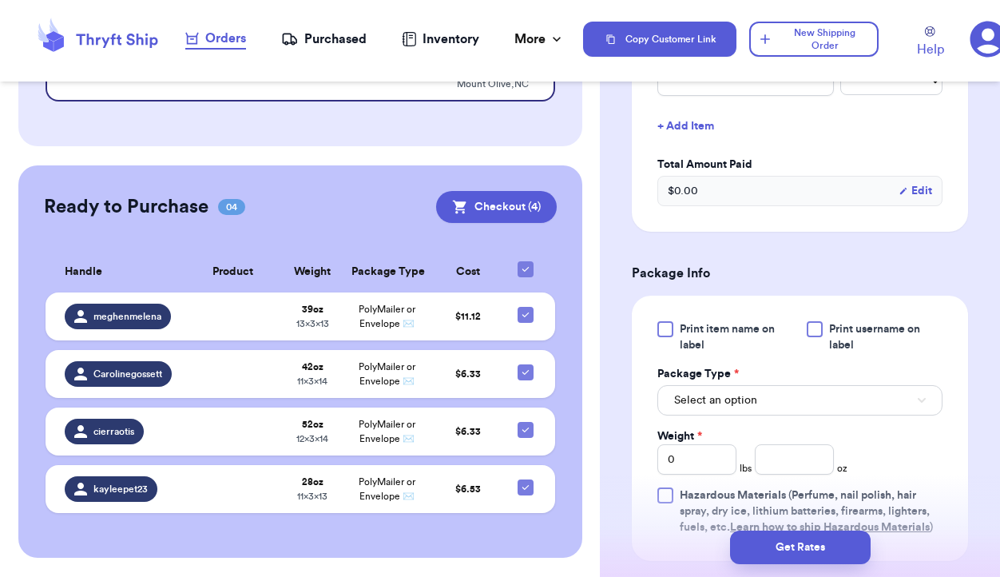
scroll to position [704, 0]
click at [859, 402] on button "Select an option" at bounding box center [799, 398] width 285 height 30
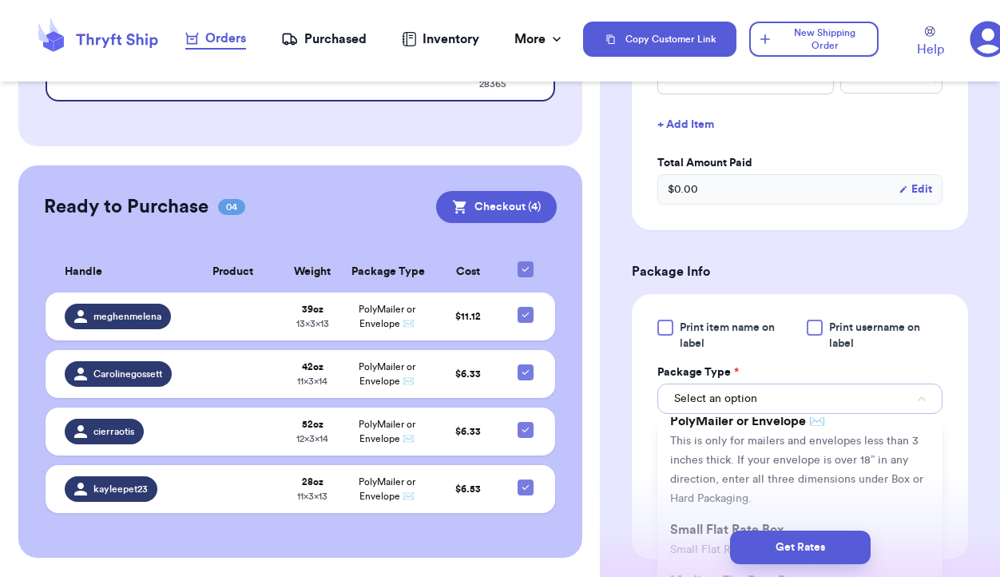
scroll to position [134, 0]
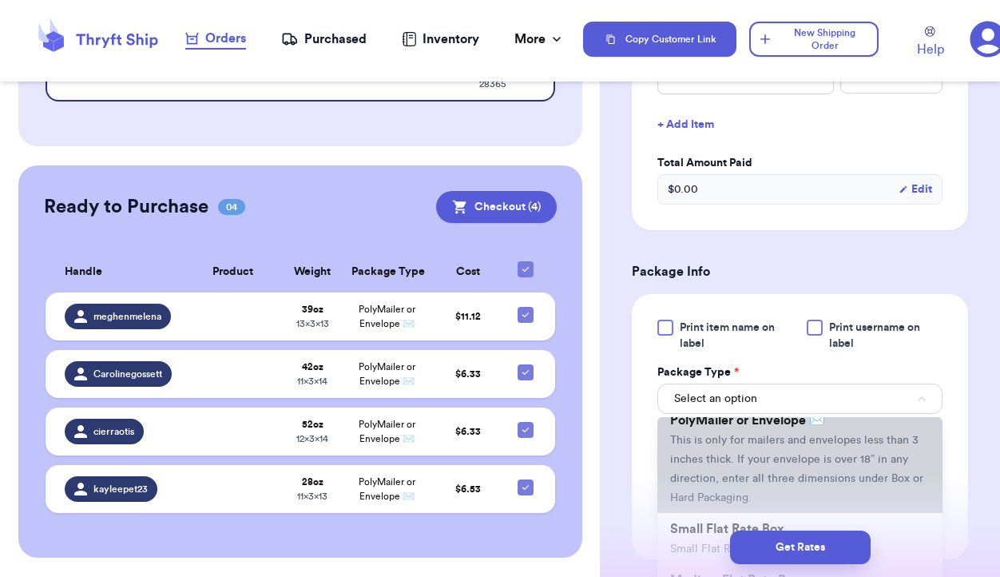
click at [827, 452] on li "PolyMailer or Envelope ✉️ This is only for mailers and envelopes less than 3 in…" at bounding box center [799, 458] width 285 height 109
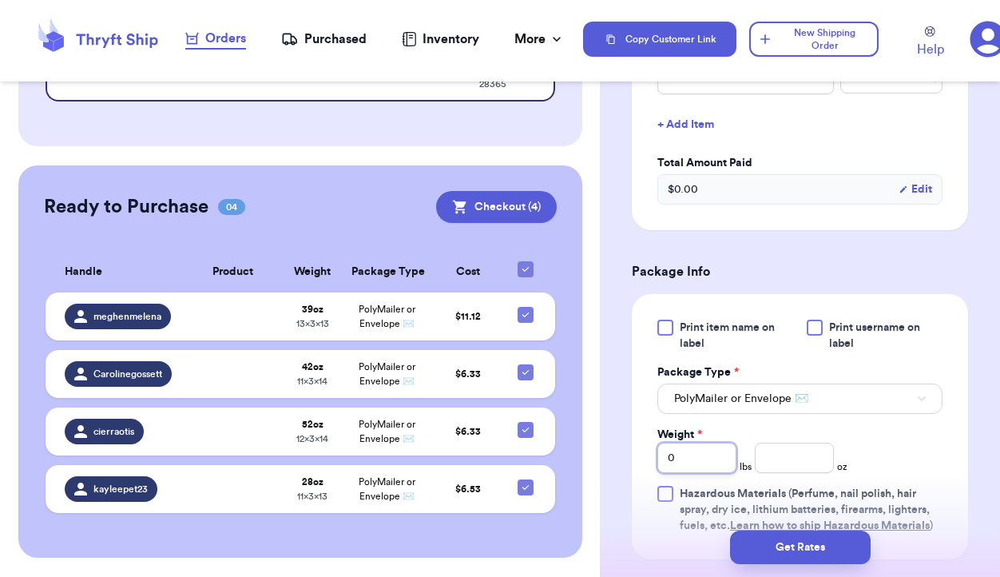
click at [708, 462] on input "0" at bounding box center [696, 457] width 79 height 30
click at [787, 457] on input "number" at bounding box center [794, 457] width 79 height 30
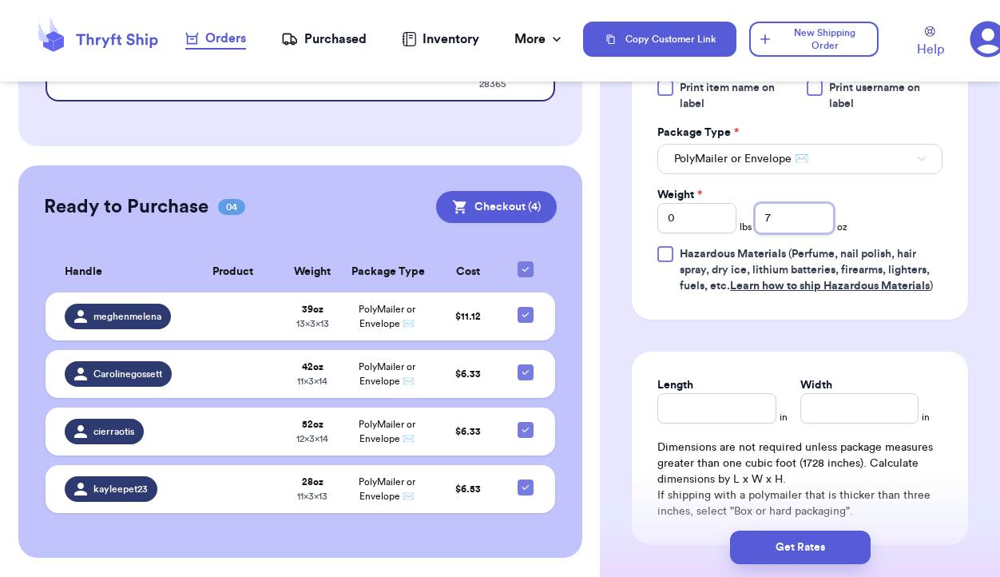
scroll to position [950, 0]
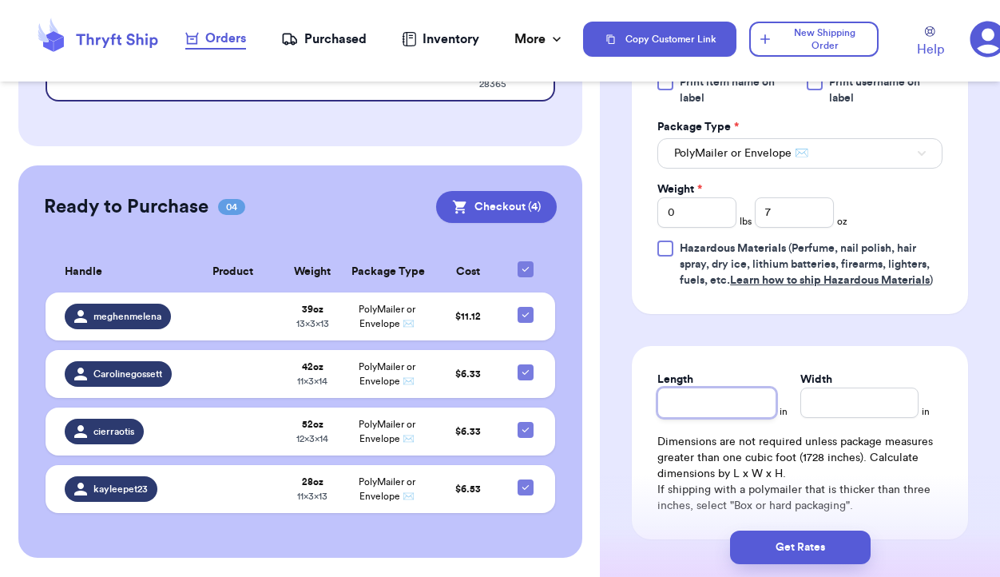
click at [700, 408] on input "Length" at bounding box center [716, 402] width 118 height 30
click at [854, 407] on input "Width *" at bounding box center [859, 402] width 118 height 30
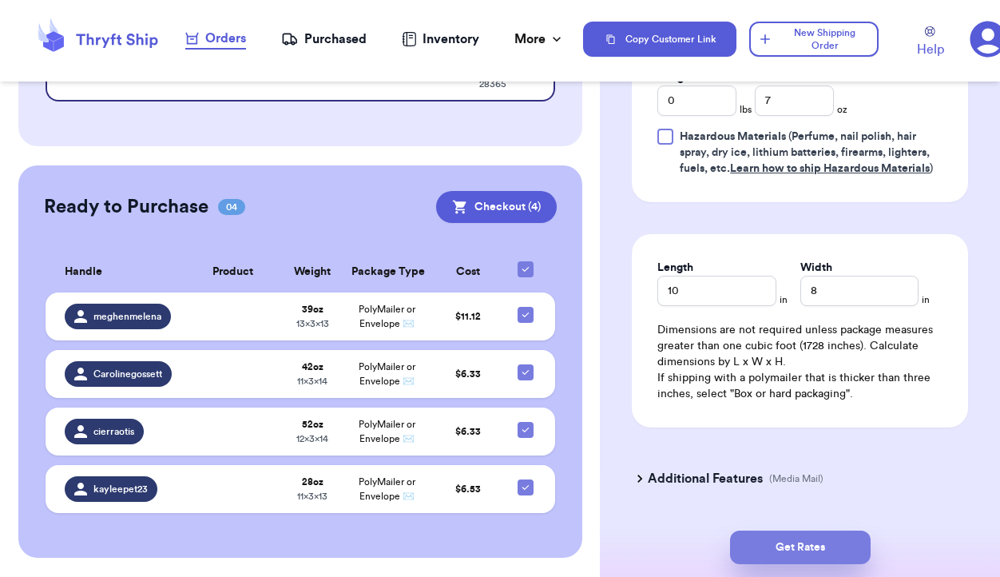
click at [826, 550] on button "Get Rates" at bounding box center [800, 547] width 141 height 34
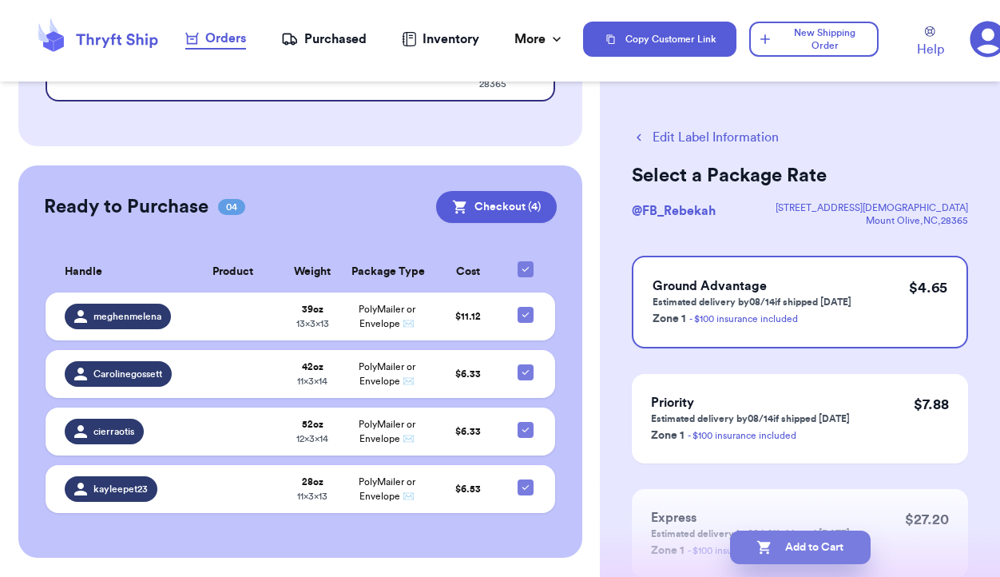
click at [806, 545] on button "Add to Cart" at bounding box center [800, 547] width 141 height 34
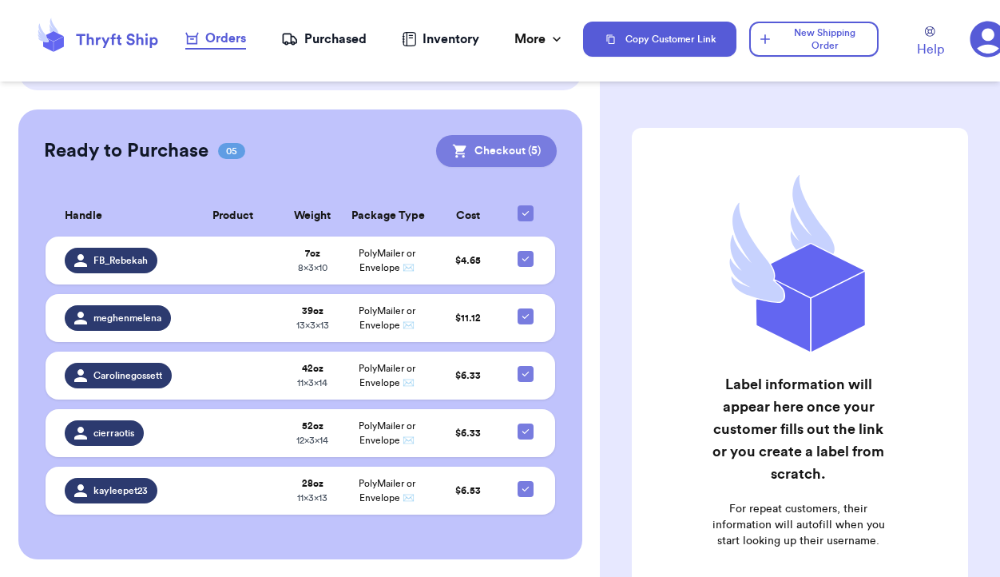
click at [517, 150] on button "Checkout ( 5 )" at bounding box center [496, 151] width 121 height 32
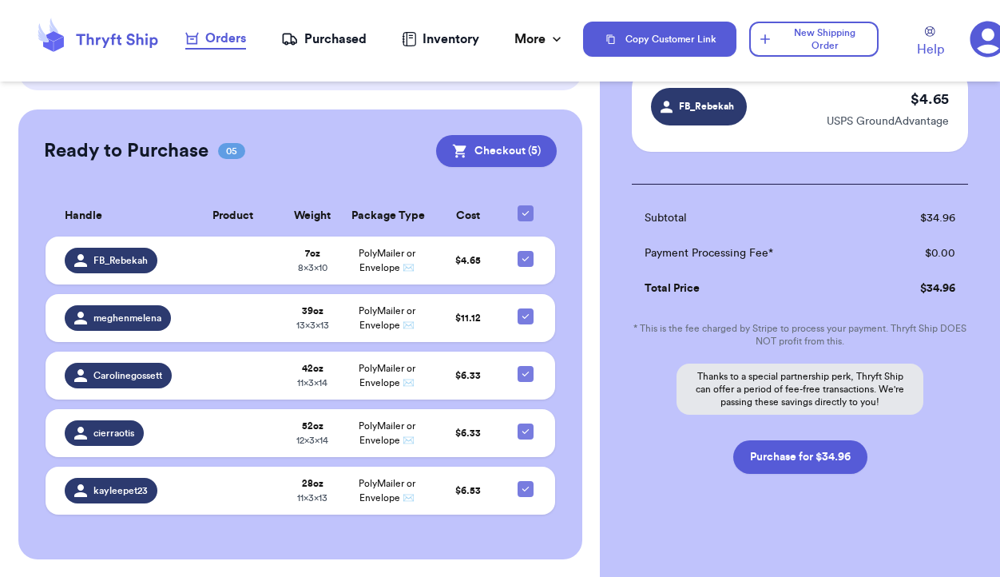
scroll to position [522, 0]
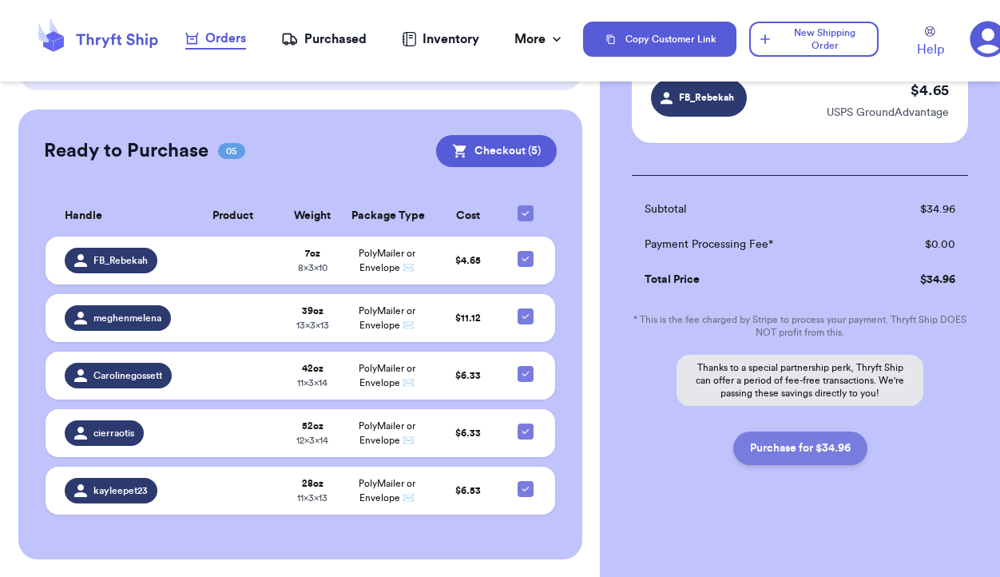
click at [799, 454] on button "Purchase for $34.96" at bounding box center [800, 448] width 134 height 34
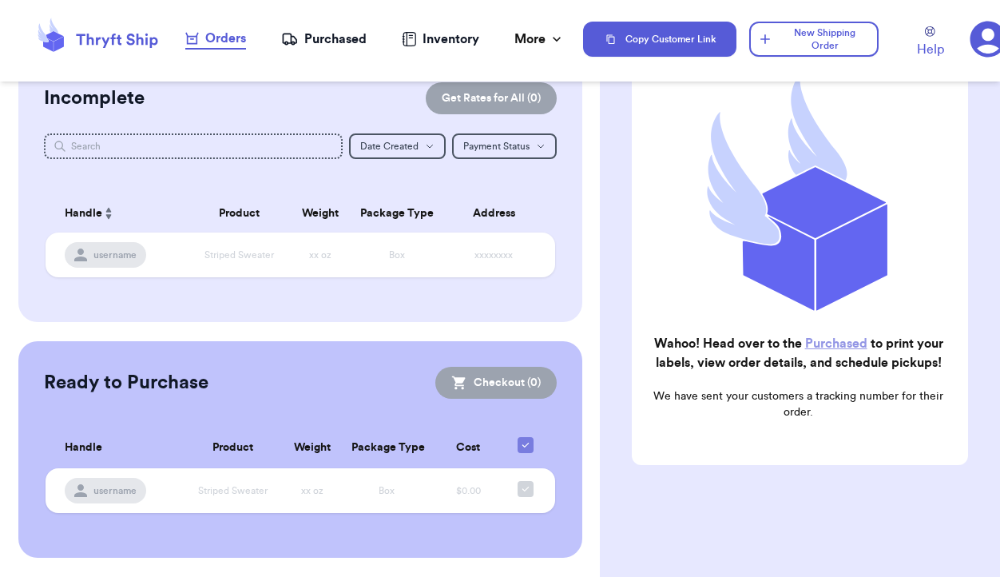
scroll to position [38, 0]
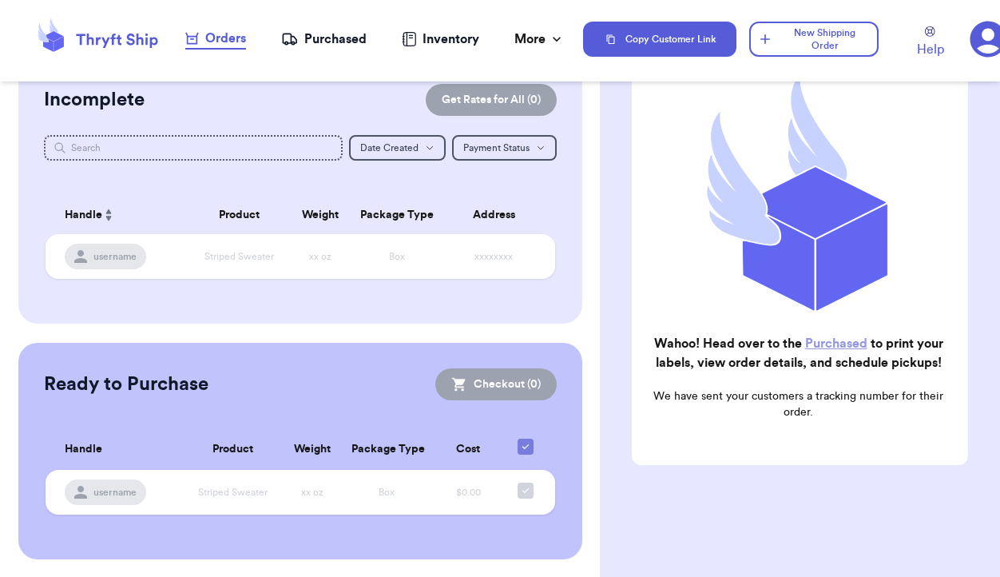
click at [335, 39] on div "Purchased" at bounding box center [323, 39] width 85 height 19
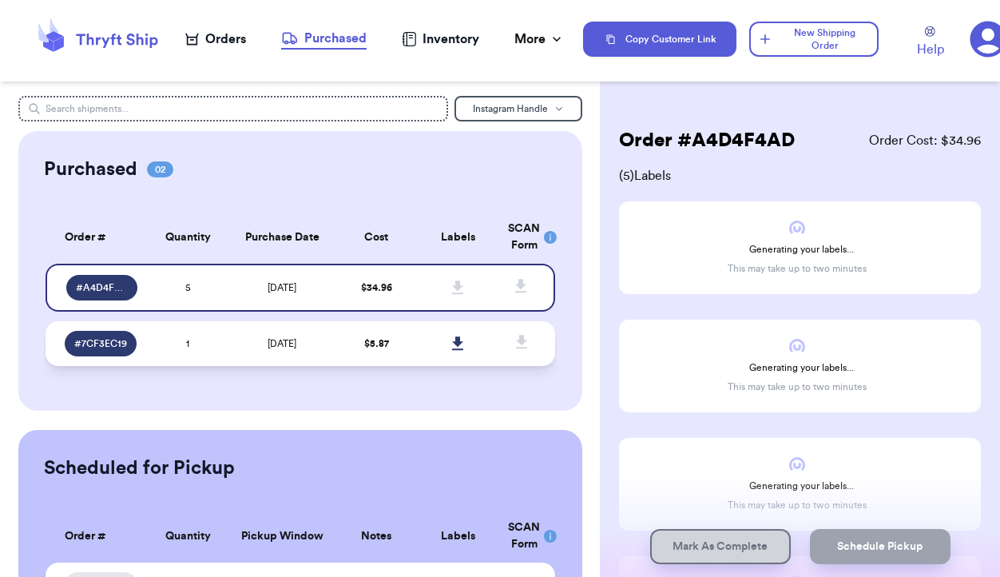
click at [232, 351] on td "[DATE]" at bounding box center [281, 343] width 107 height 45
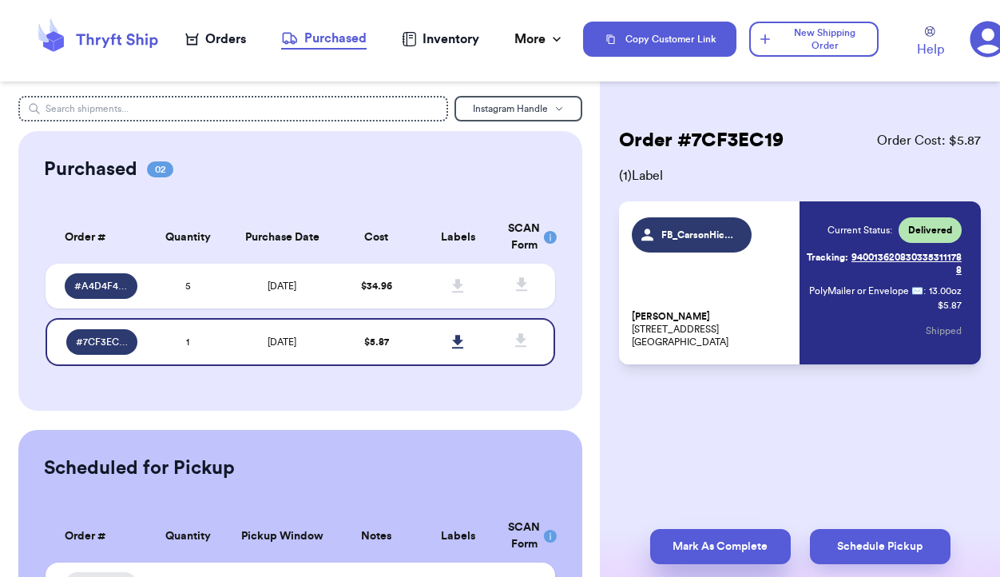
click at [696, 548] on button "Mark As Complete" at bounding box center [720, 546] width 141 height 35
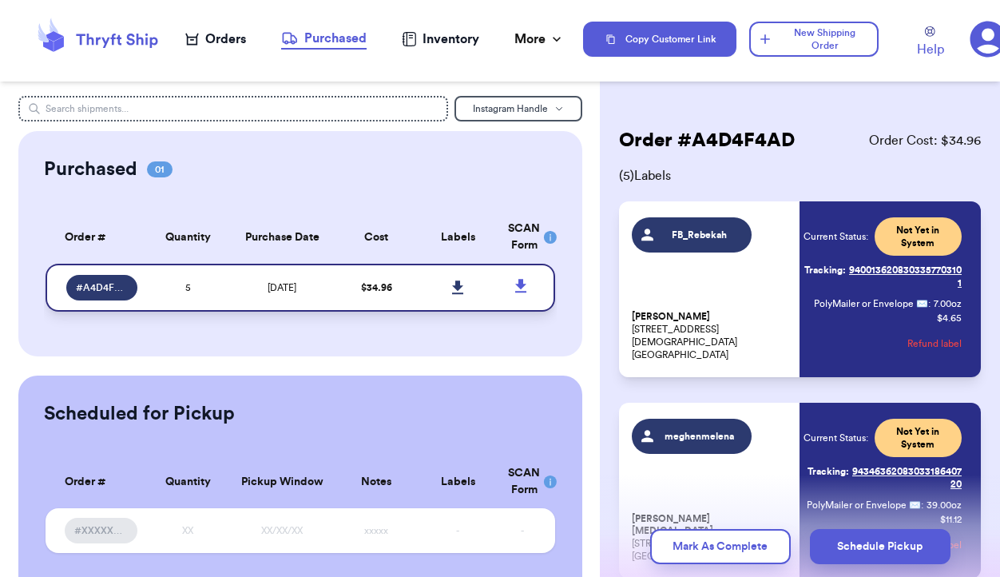
click at [458, 284] on icon at bounding box center [457, 287] width 11 height 14
click at [216, 41] on div "Orders" at bounding box center [215, 39] width 61 height 19
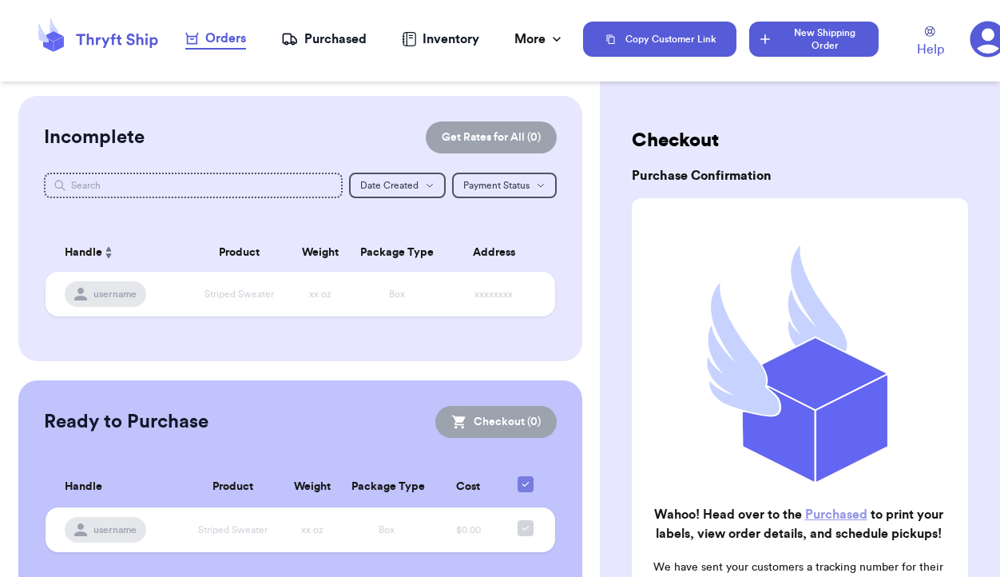
click at [807, 41] on button "New Shipping Order" at bounding box center [813, 39] width 129 height 35
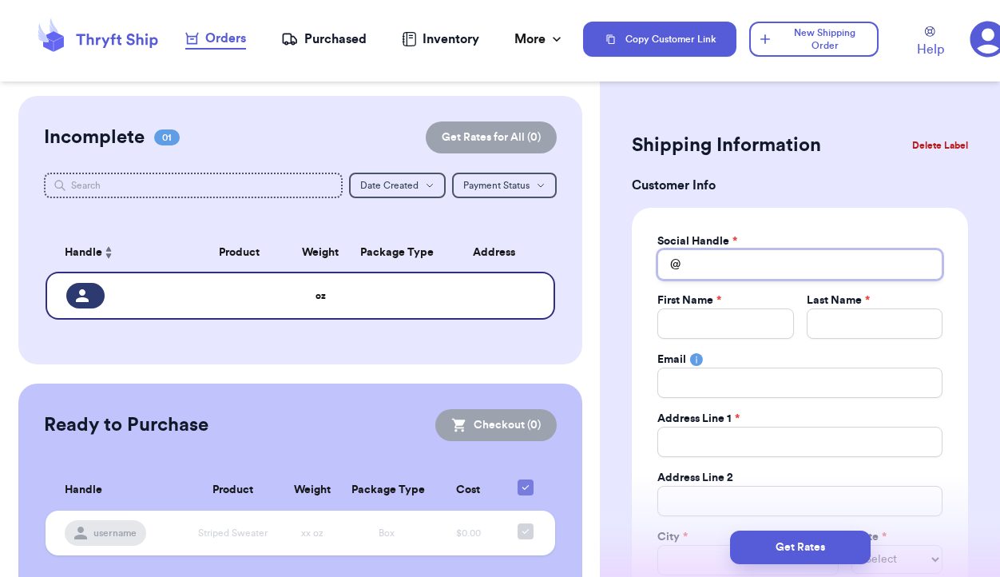
click at [709, 264] on input "Total Amount Paid" at bounding box center [799, 264] width 285 height 30
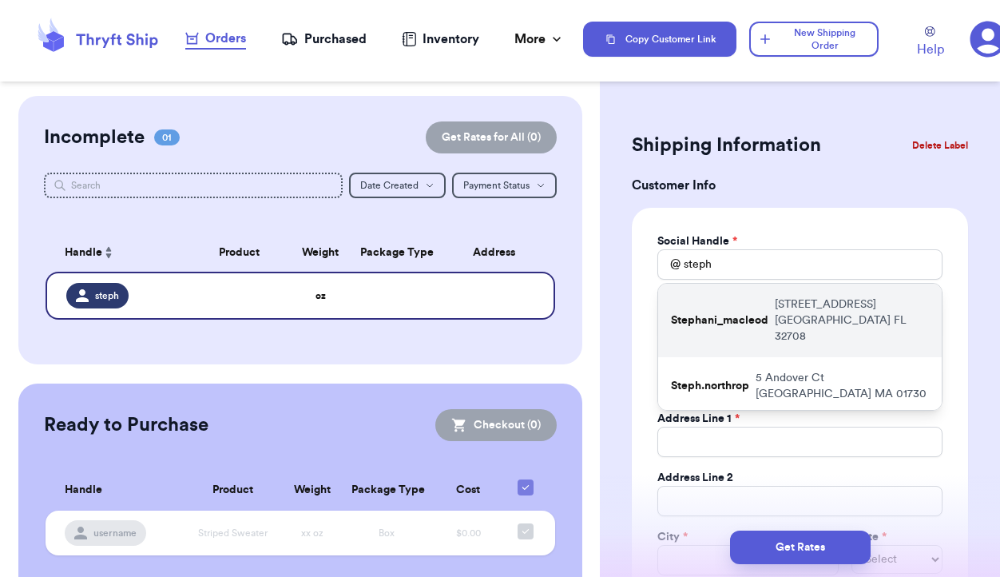
click at [744, 322] on div "[PERSON_NAME] [STREET_ADDRESS]" at bounding box center [800, 320] width 284 height 73
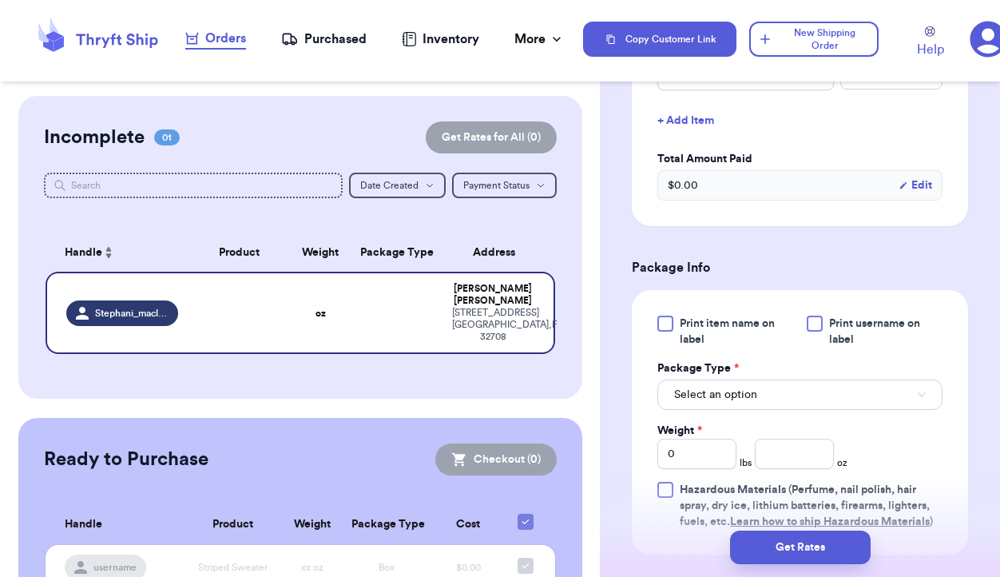
scroll to position [710, 0]
click at [781, 395] on button "Select an option" at bounding box center [799, 393] width 285 height 30
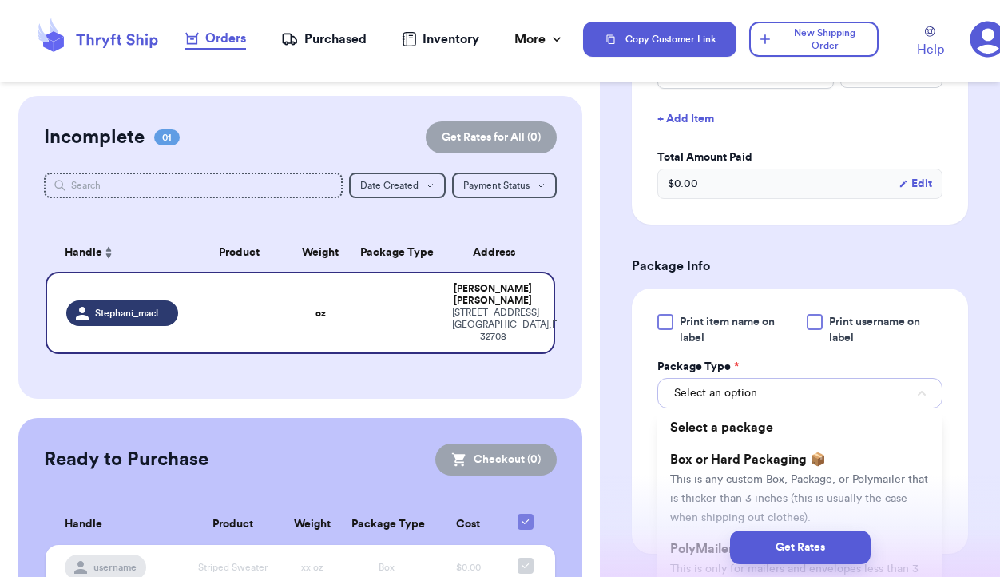
scroll to position [832, 0]
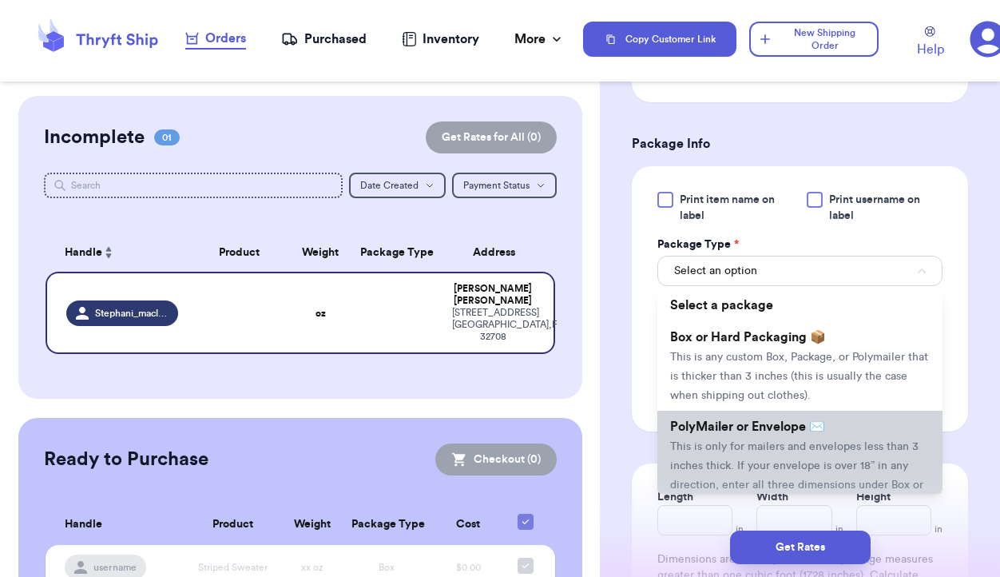
click at [760, 455] on li "PolyMailer or Envelope ✉️ This is only for mailers and envelopes less than 3 in…" at bounding box center [799, 465] width 285 height 109
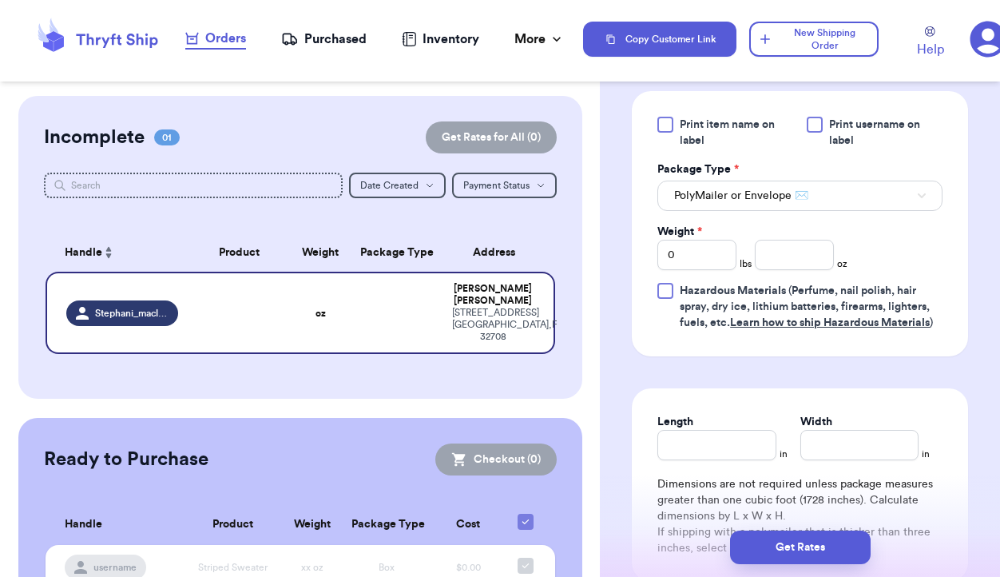
scroll to position [932, 0]
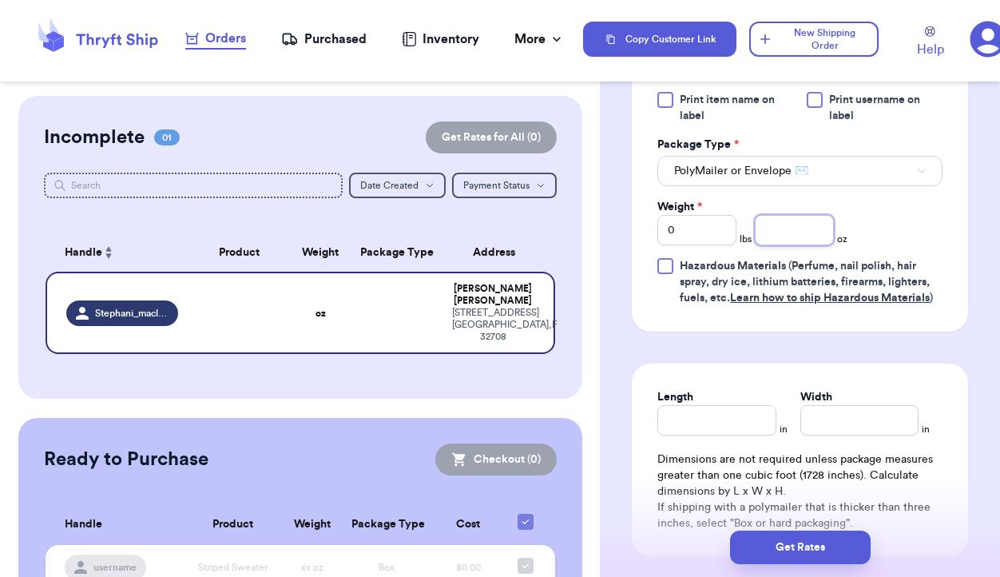
click at [790, 230] on input "number" at bounding box center [794, 230] width 79 height 30
click at [725, 230] on input "0" at bounding box center [696, 230] width 79 height 30
click at [734, 427] on input "Length" at bounding box center [716, 420] width 118 height 30
click at [850, 427] on input "Width *" at bounding box center [859, 420] width 118 height 30
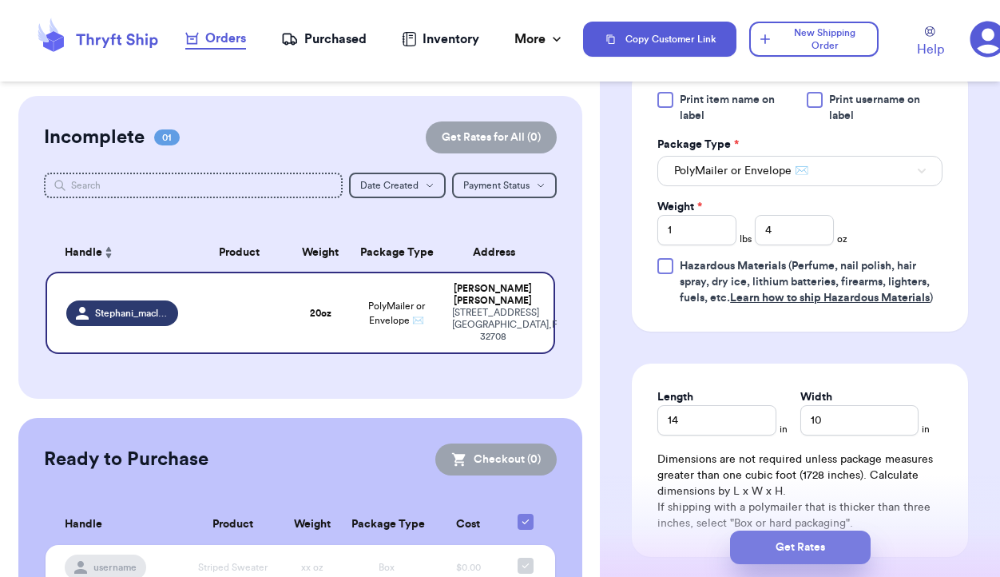
click at [823, 549] on button "Get Rates" at bounding box center [800, 547] width 141 height 34
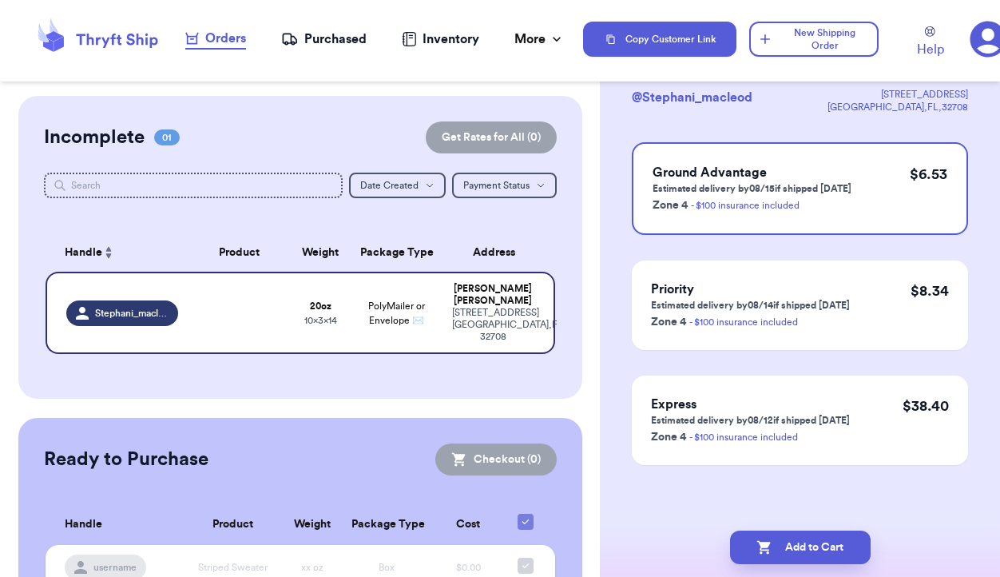
scroll to position [0, 0]
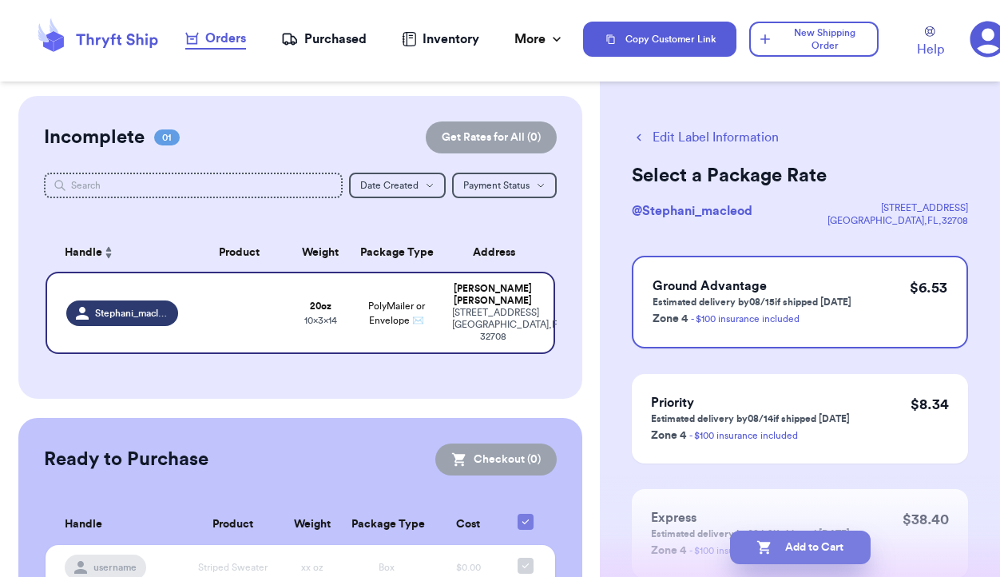
click at [796, 548] on button "Add to Cart" at bounding box center [800, 547] width 141 height 34
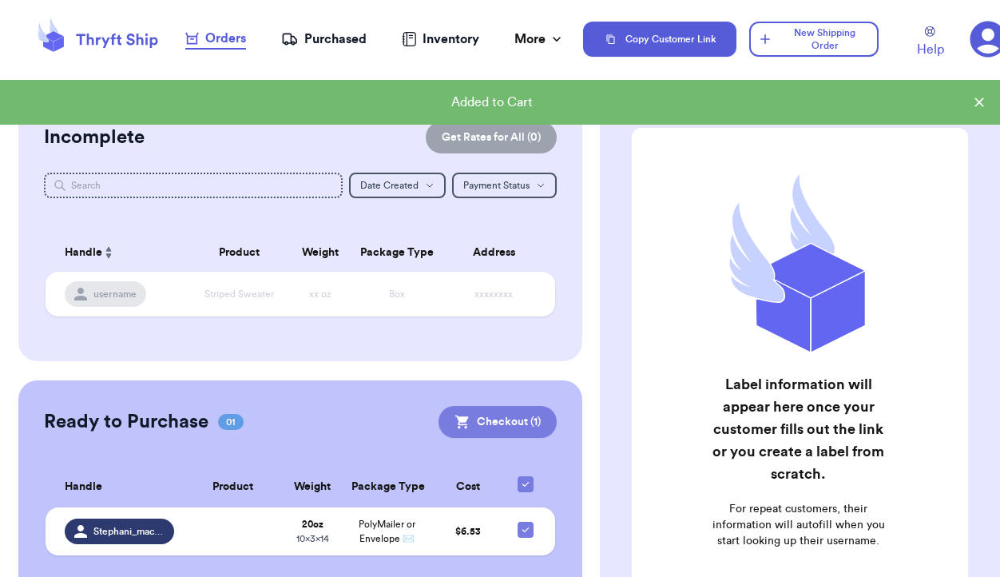
click at [496, 421] on button "Checkout ( 1 )" at bounding box center [497, 422] width 118 height 32
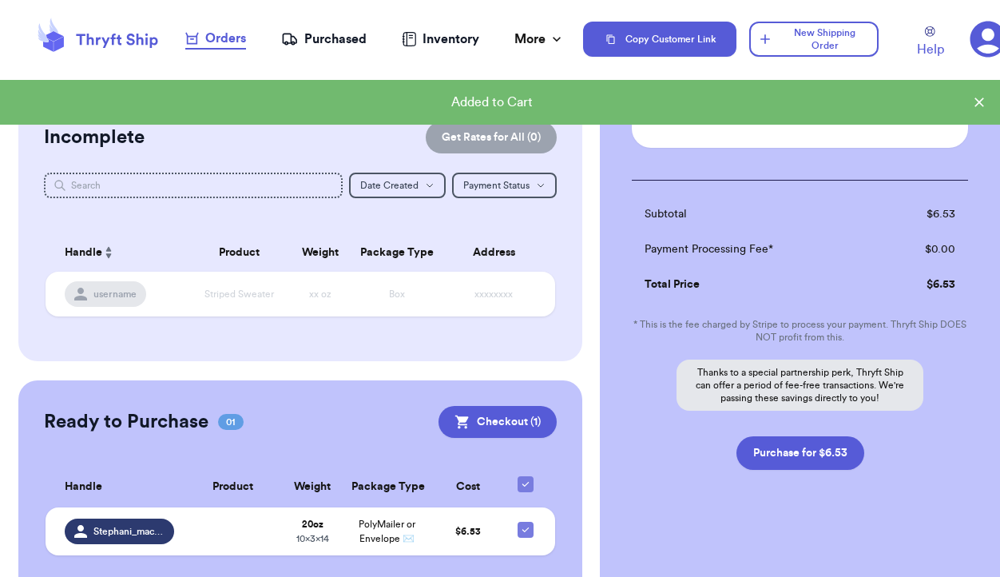
scroll to position [138, 0]
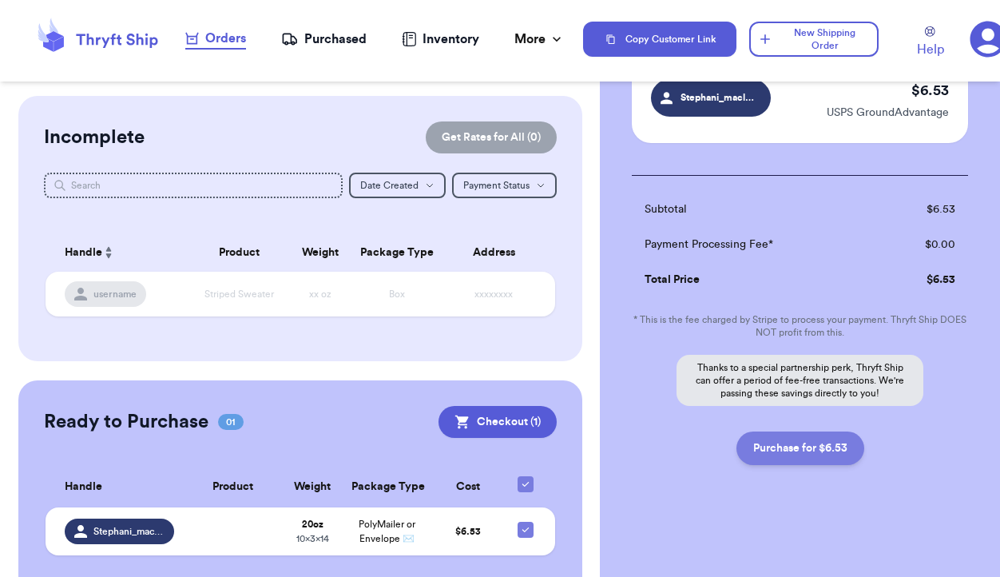
click at [796, 449] on button "Purchase for $6.53" at bounding box center [800, 448] width 128 height 34
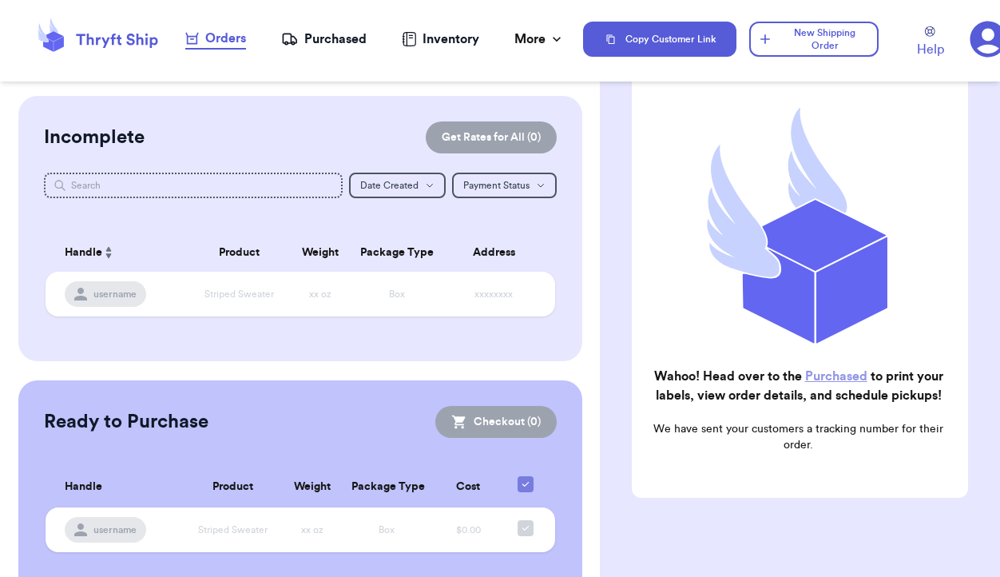
click at [335, 42] on div "Purchased" at bounding box center [323, 39] width 85 height 19
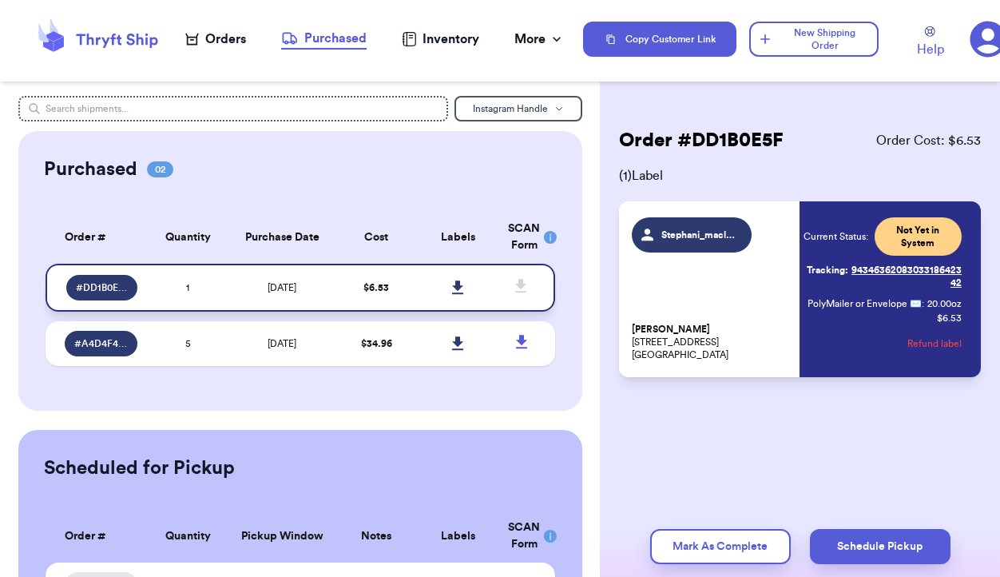
click at [458, 285] on icon at bounding box center [457, 287] width 11 height 14
